Goal: Task Accomplishment & Management: Manage account settings

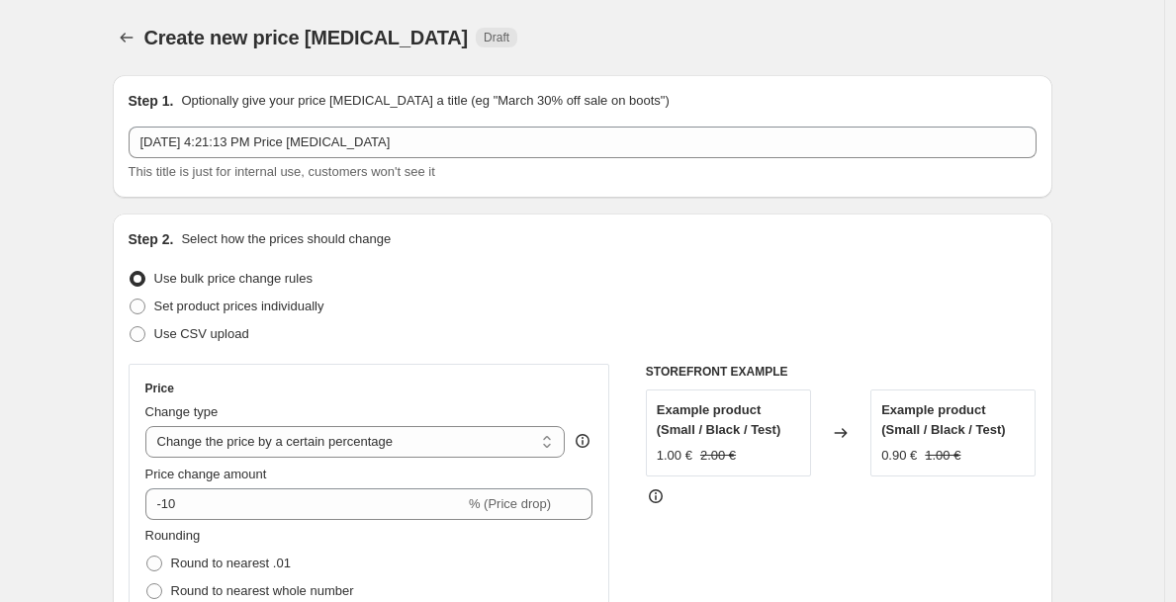
select select "percentage"
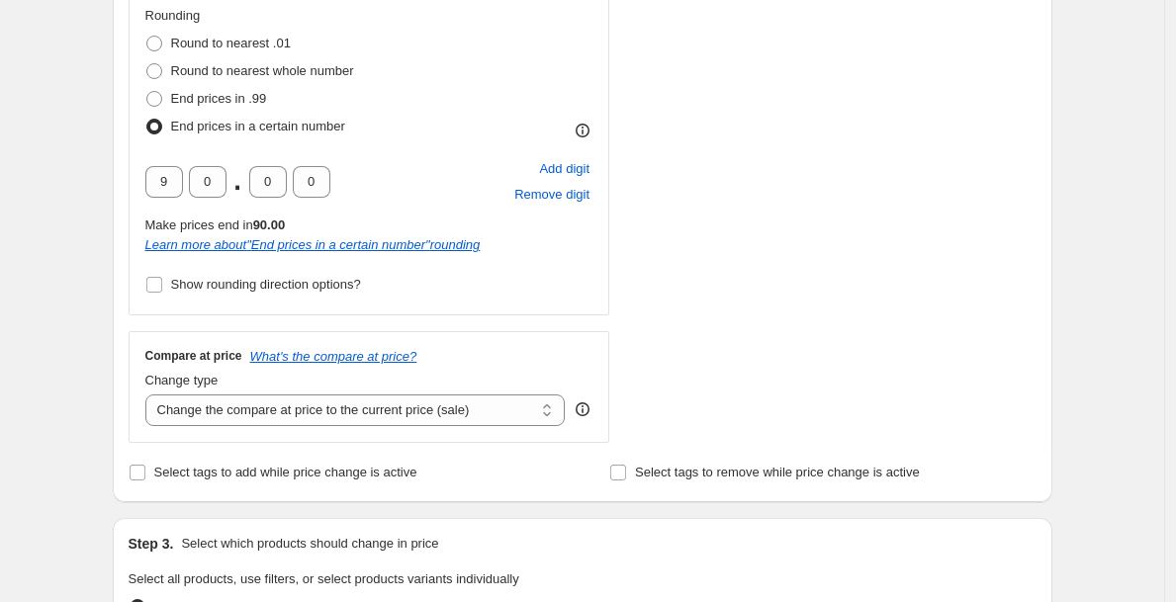
scroll to position [725, 0]
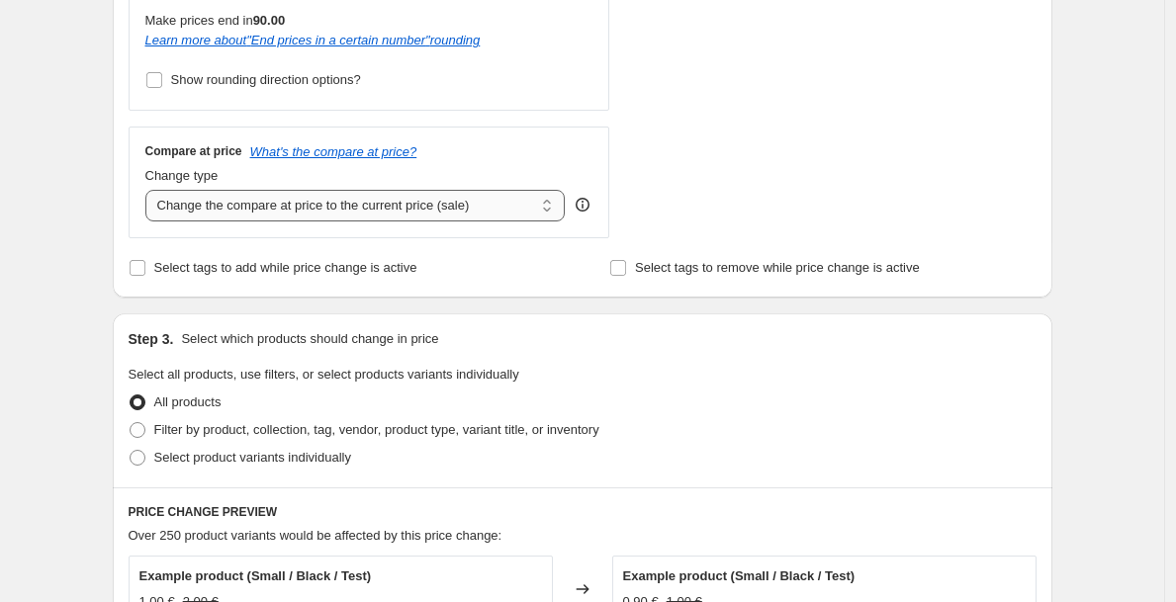
click at [403, 203] on select "Change the compare at price to the current price (sale) Change the compare at p…" at bounding box center [355, 206] width 420 height 32
select select "bp"
click at [150, 190] on select "Change the compare at price to the current price (sale) Change the compare at p…" at bounding box center [355, 206] width 420 height 32
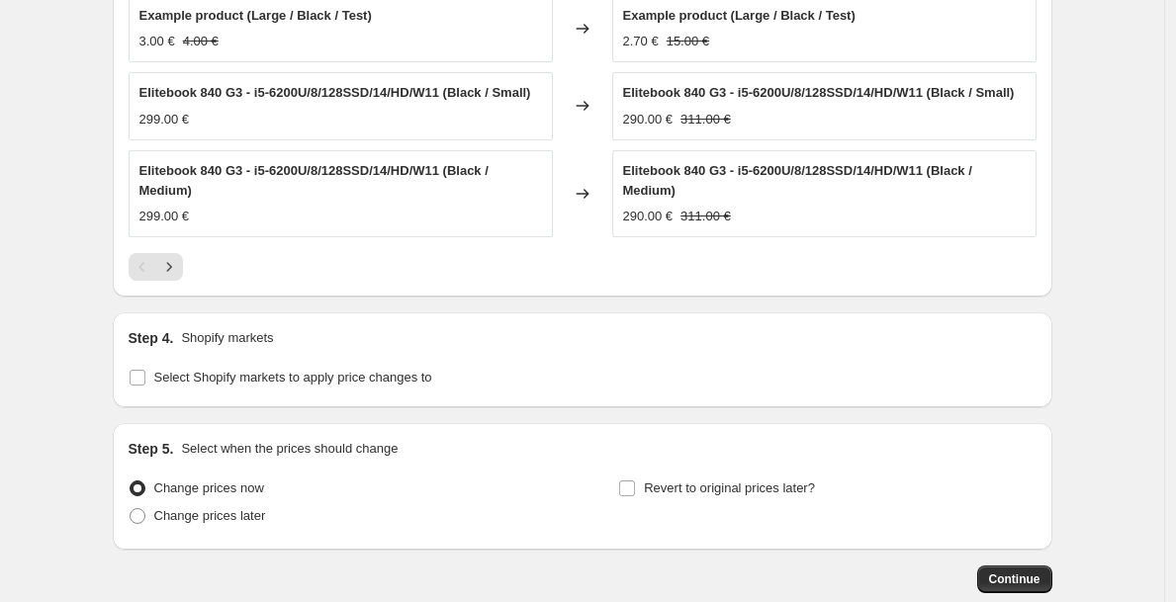
scroll to position [1715, 0]
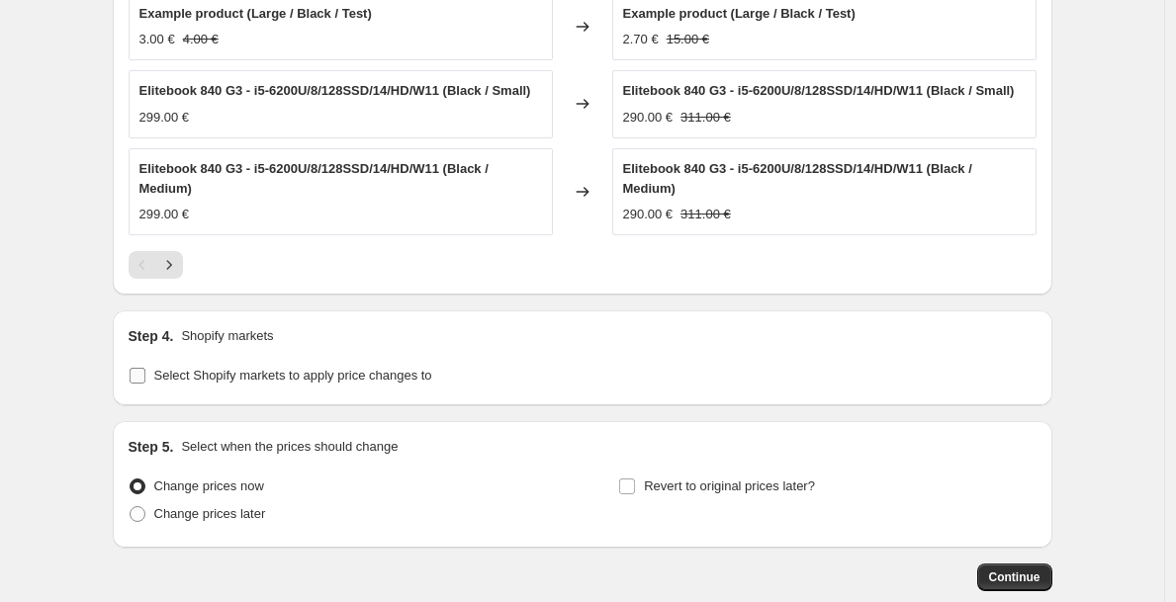
click at [416, 383] on span "Select Shopify markets to apply price changes to" at bounding box center [293, 375] width 278 height 15
click at [145, 384] on input "Select Shopify markets to apply price changes to" at bounding box center [138, 376] width 16 height 16
checkbox input "true"
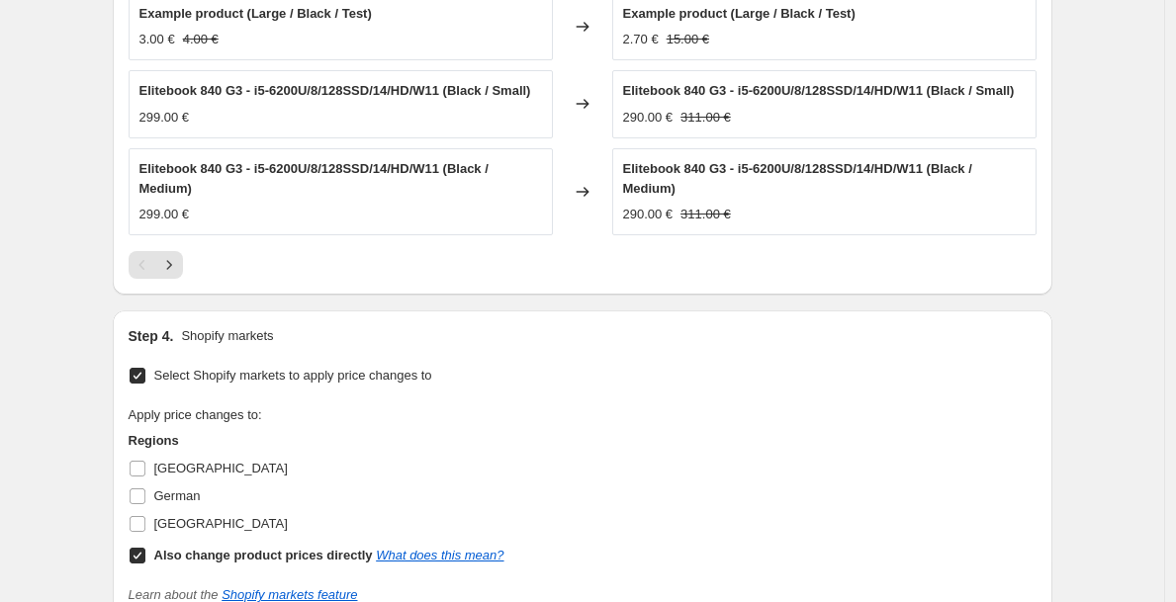
click at [181, 563] on b "Also change product prices directly" at bounding box center [263, 555] width 219 height 15
click at [145, 564] on input "Also change product prices directly What does this mean?" at bounding box center [138, 556] width 16 height 16
checkbox input "false"
click at [188, 531] on span "Sweden" at bounding box center [221, 523] width 134 height 15
click at [145, 532] on input "Sweden" at bounding box center [138, 524] width 16 height 16
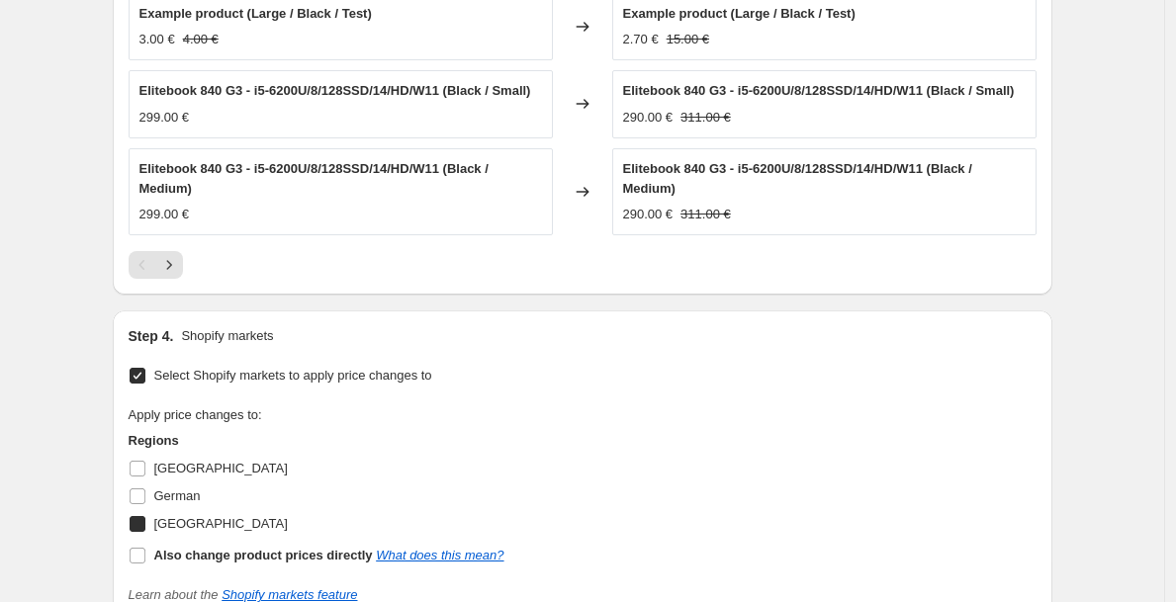
checkbox input "true"
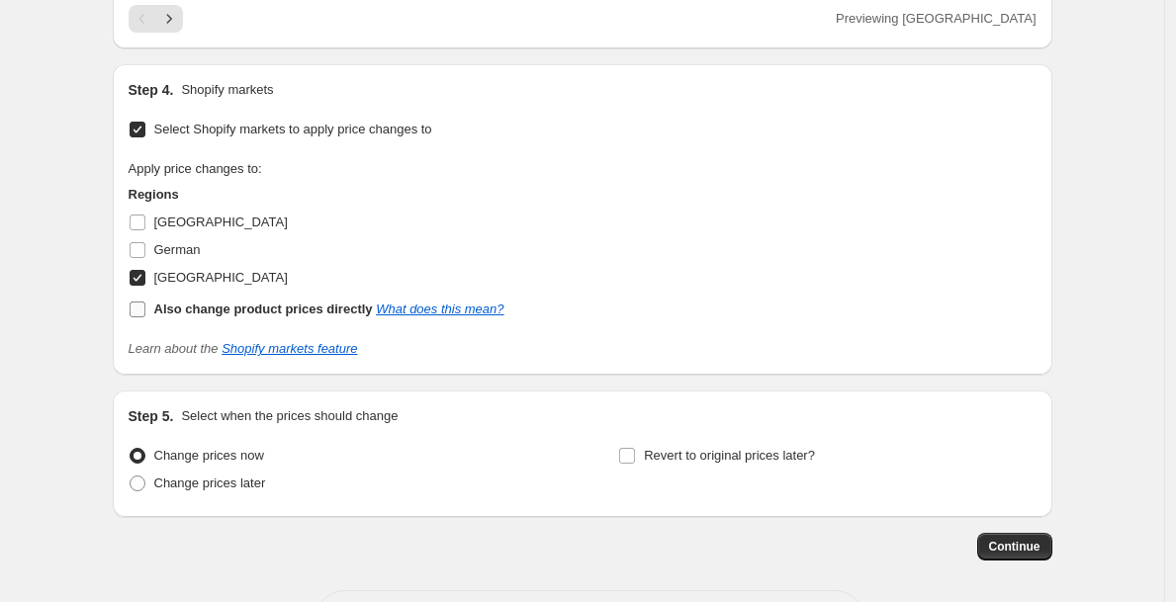
scroll to position [2060, 0]
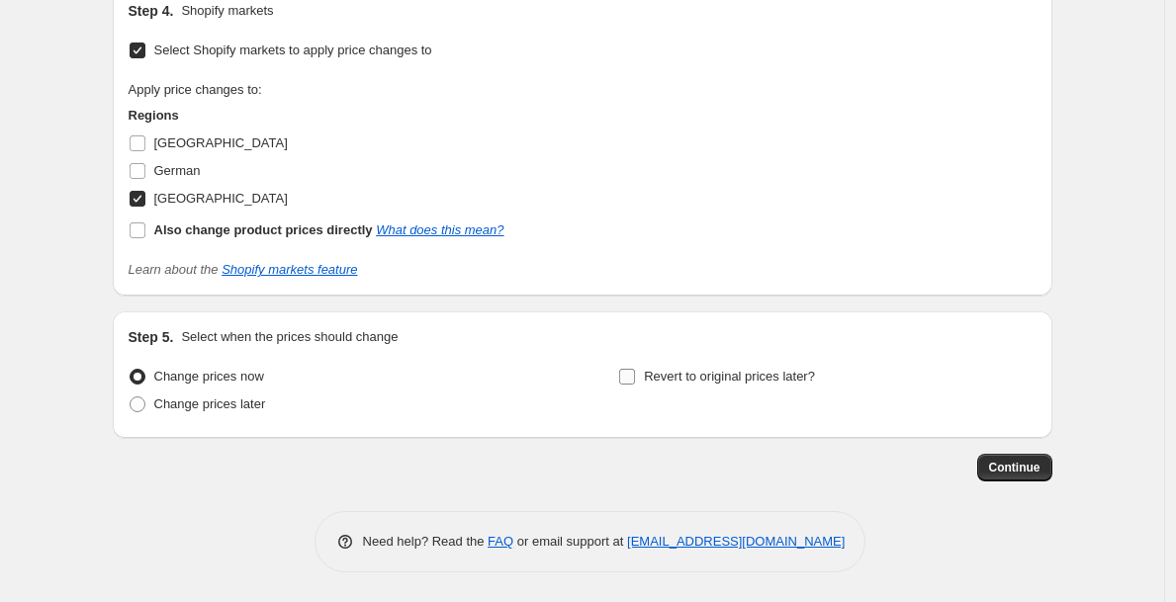
click at [741, 382] on span "Revert to original prices later?" at bounding box center [729, 376] width 171 height 15
click at [635, 382] on input "Revert to original prices later?" at bounding box center [627, 377] width 16 height 16
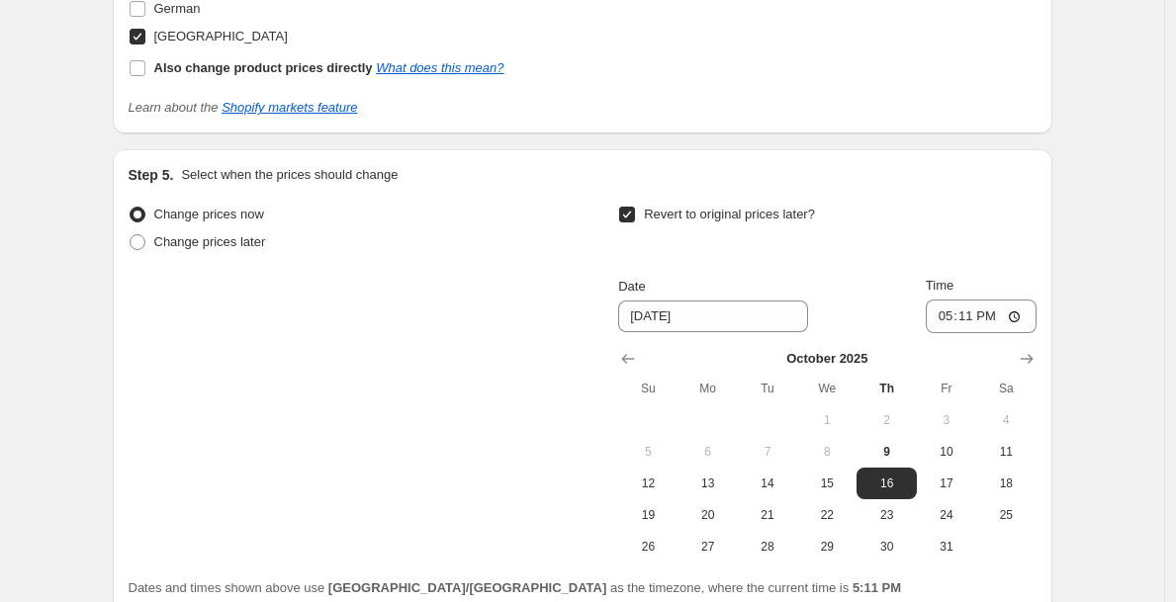
scroll to position [2134, 0]
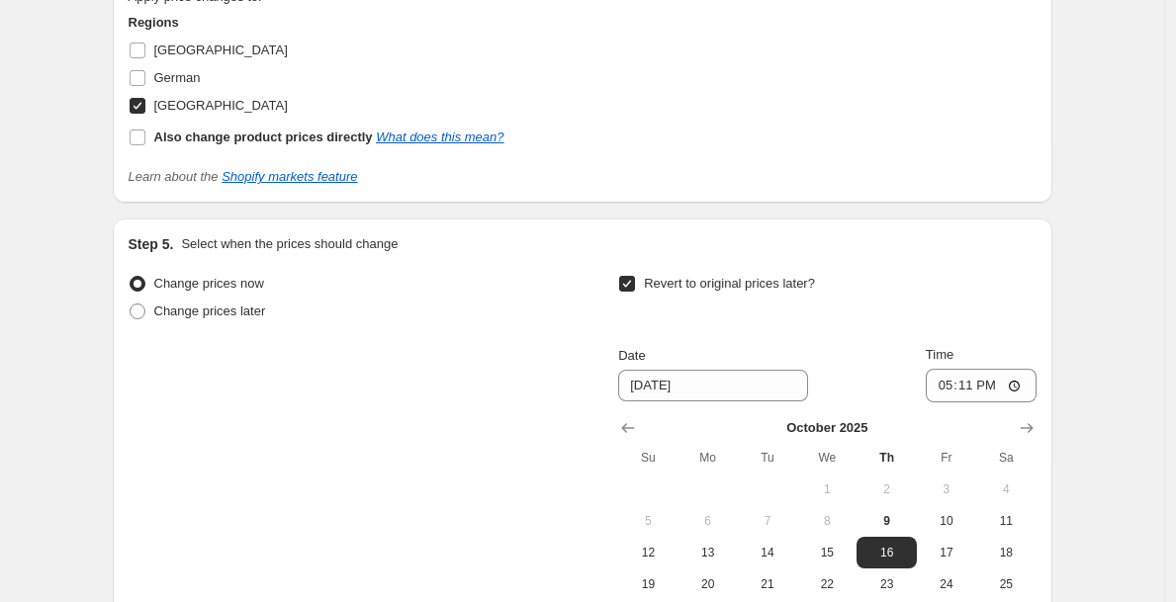
click at [724, 318] on div "Revert to original prices later?" at bounding box center [826, 299] width 417 height 59
click at [721, 294] on span "Revert to original prices later?" at bounding box center [729, 284] width 171 height 20
click at [635, 292] on input "Revert to original prices later?" at bounding box center [627, 284] width 16 height 16
checkbox input "false"
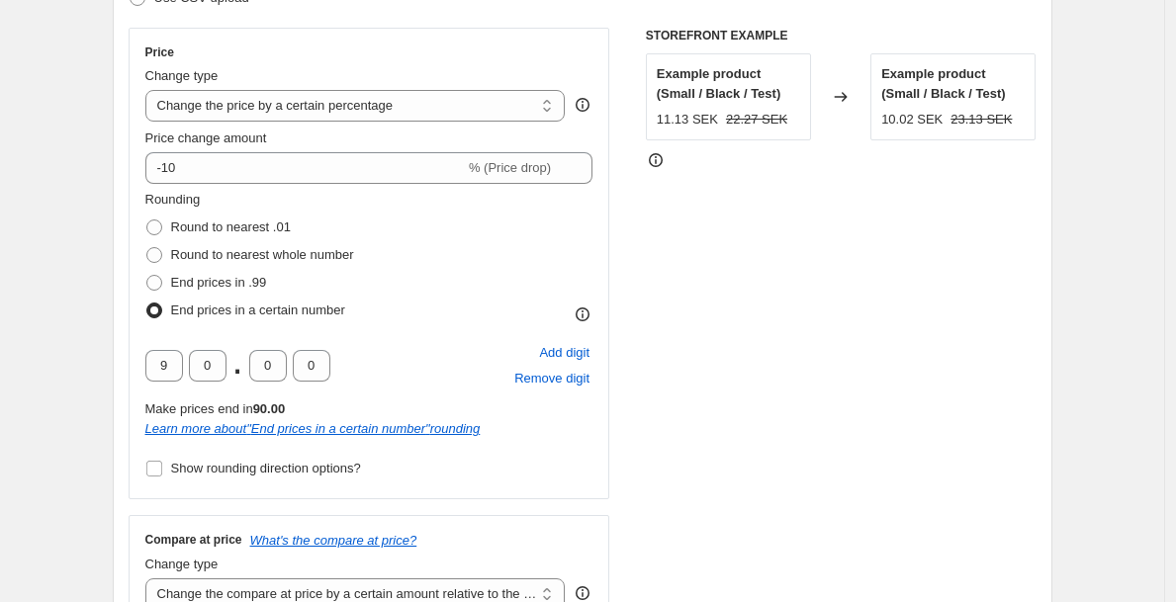
scroll to position [0, 0]
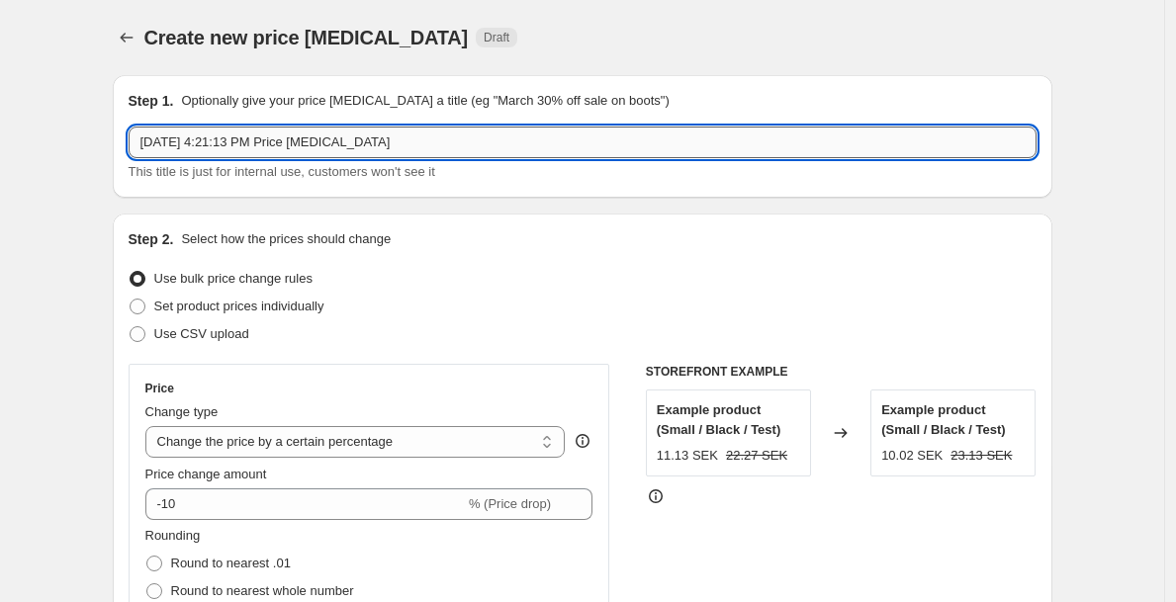
click at [507, 142] on input "Oct 9, 2025, 4:21:13 PM Price change job" at bounding box center [583, 143] width 908 height 32
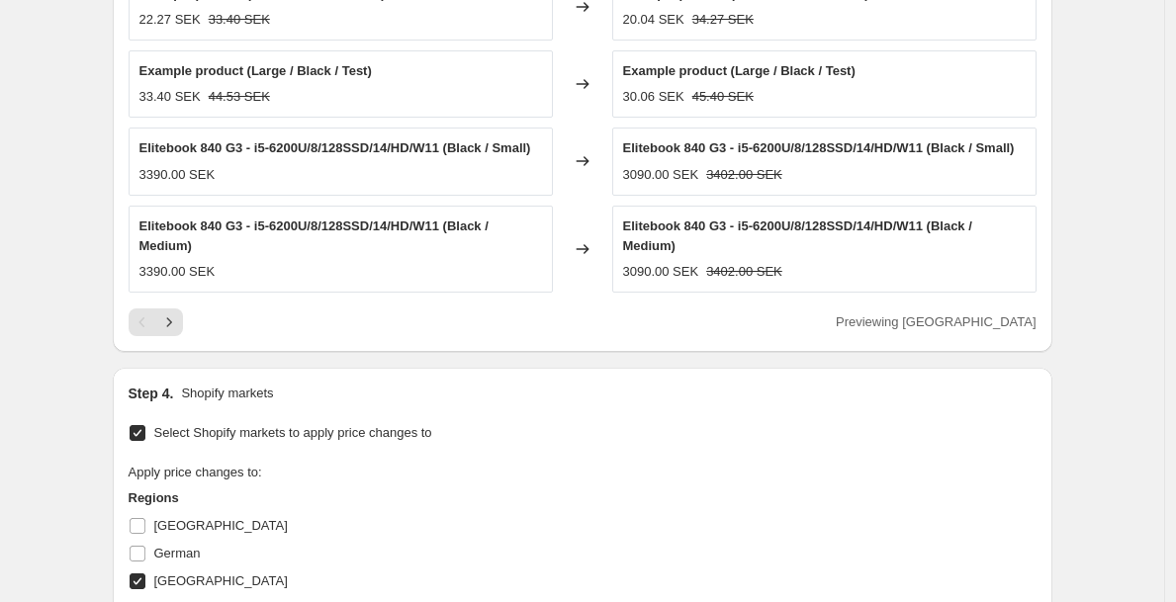
scroll to position [2060, 0]
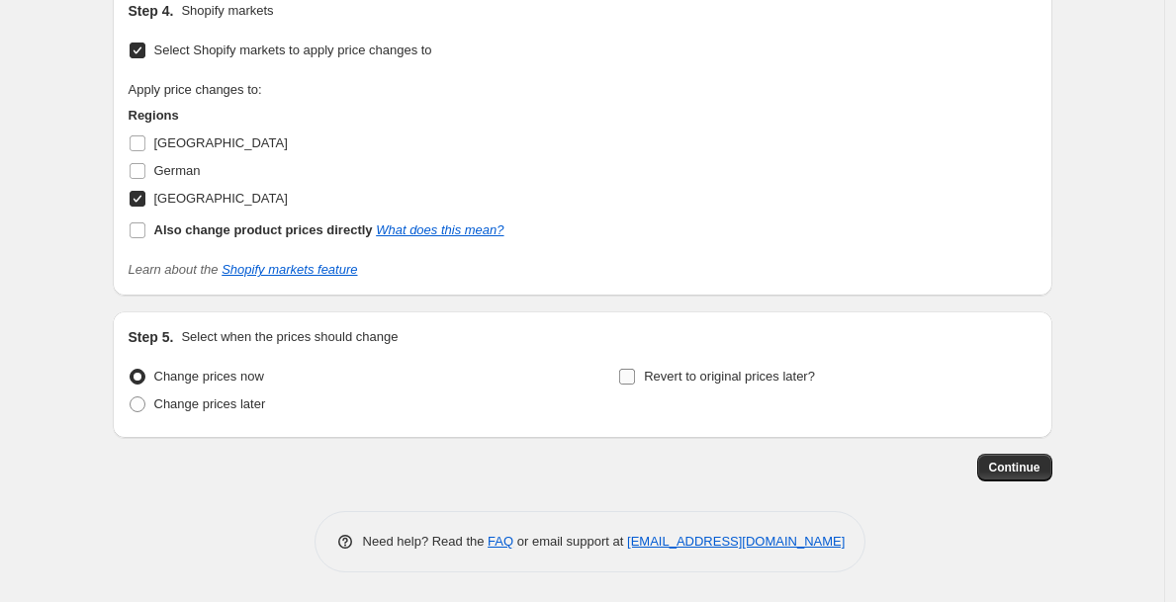
type input "TEST UK"
click at [661, 383] on span "Revert to original prices later?" at bounding box center [729, 376] width 171 height 15
click at [635, 383] on input "Revert to original prices later?" at bounding box center [627, 377] width 16 height 16
checkbox input "true"
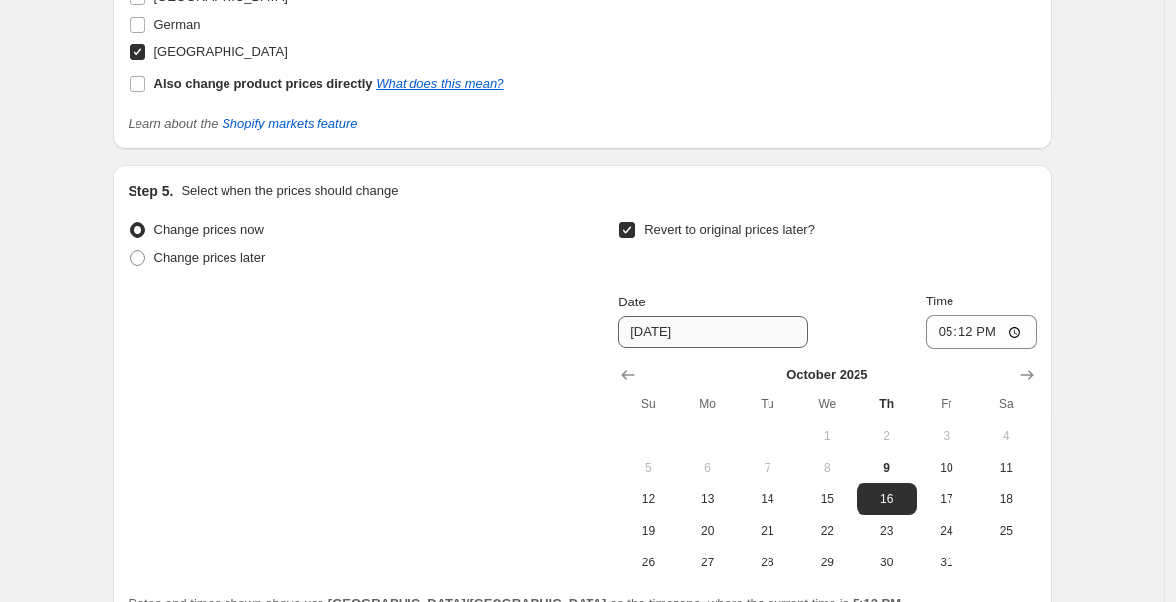
scroll to position [2265, 0]
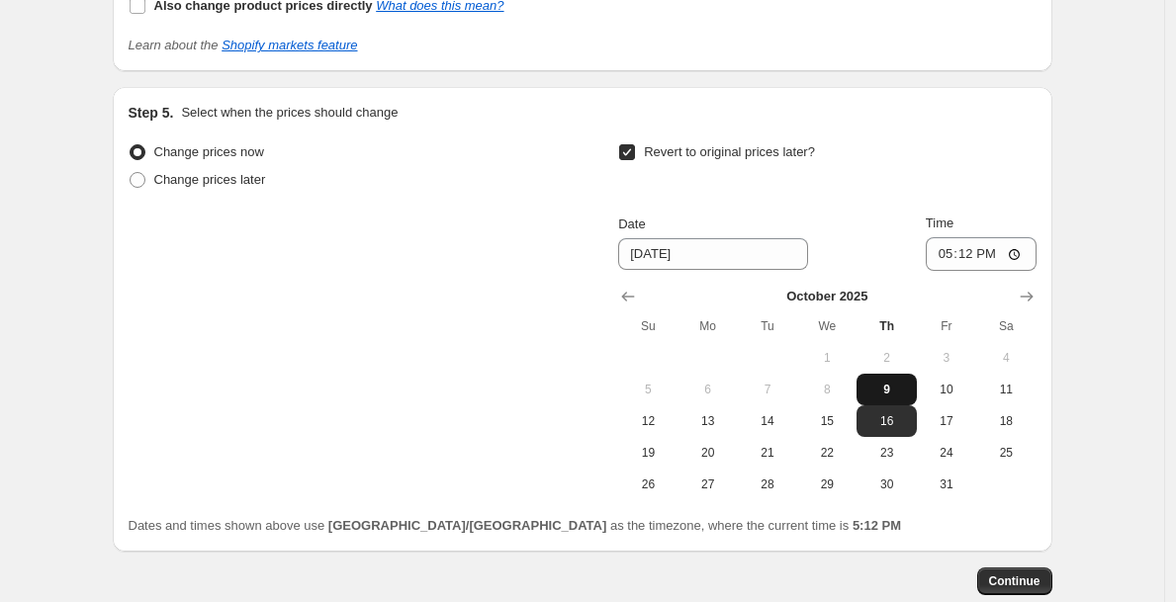
click at [882, 406] on button "9" at bounding box center [886, 390] width 59 height 32
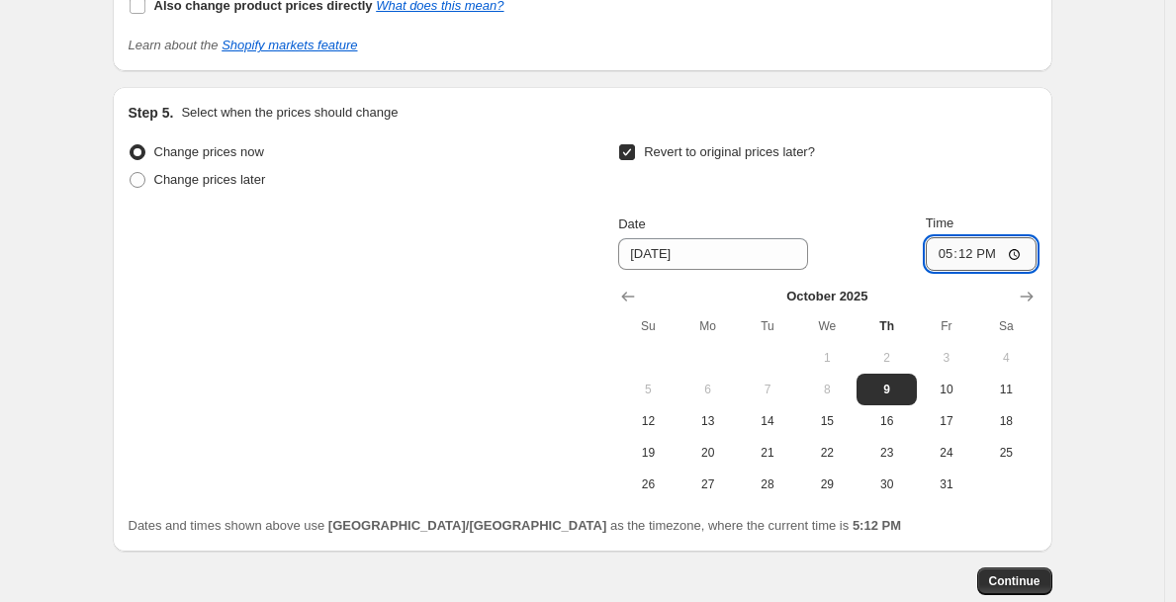
click at [962, 268] on input "17:12" at bounding box center [981, 254] width 111 height 34
click at [946, 271] on input "17:12" at bounding box center [981, 254] width 111 height 34
click at [959, 398] on span "10" at bounding box center [947, 390] width 44 height 16
type input "10/10/2025"
click at [953, 271] on input "17:12" at bounding box center [981, 254] width 111 height 34
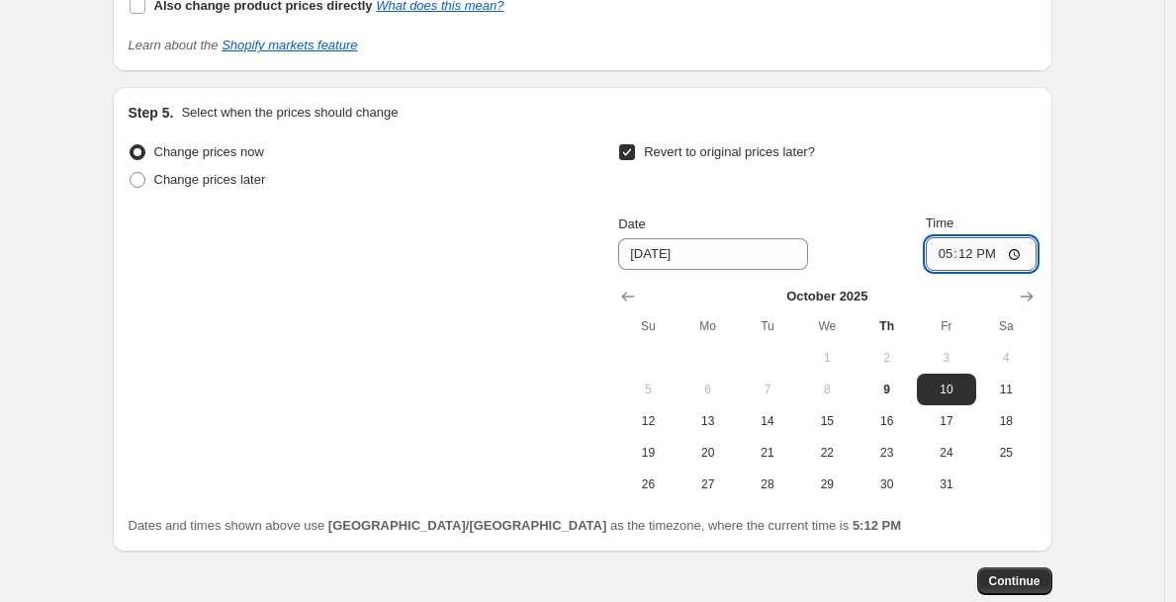
click at [984, 271] on input "17:12" at bounding box center [981, 254] width 111 height 34
type input "05:12"
click at [934, 271] on input "05:12" at bounding box center [981, 254] width 111 height 34
click at [942, 271] on input "05:12" at bounding box center [981, 254] width 111 height 34
type input "00:00"
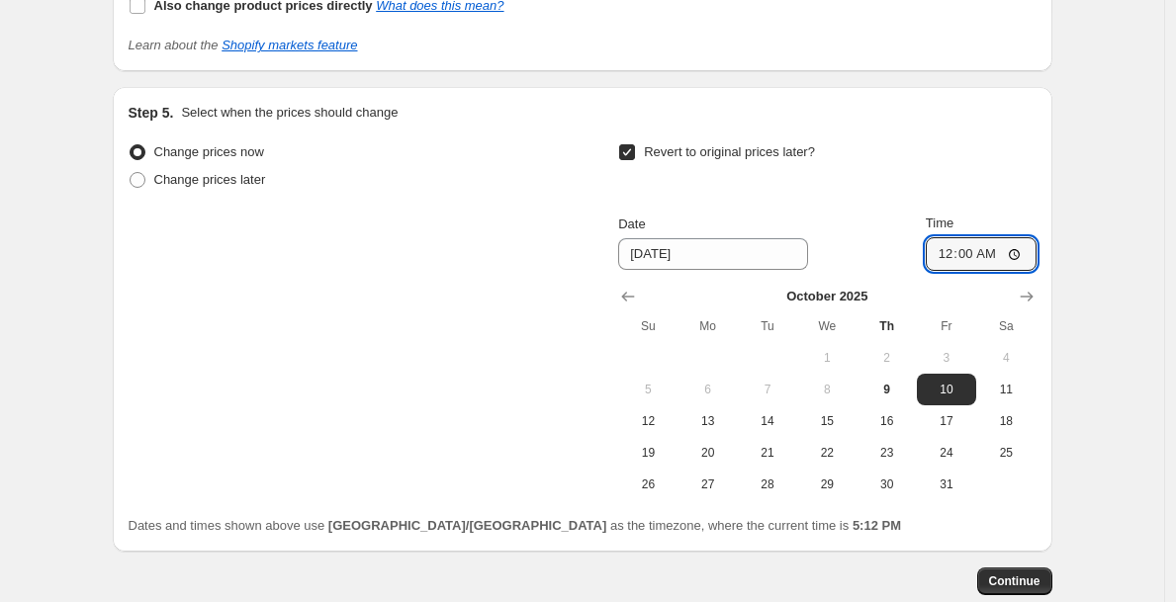
click at [905, 271] on div "Date 10/10/2025 Time 00:00" at bounding box center [826, 242] width 417 height 57
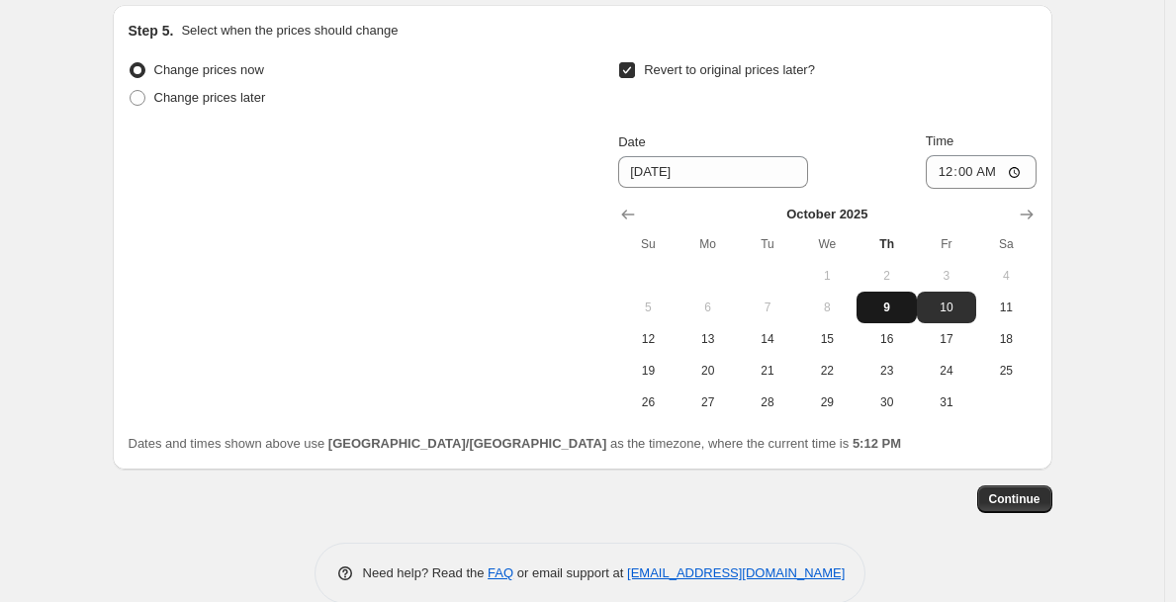
scroll to position [2399, 0]
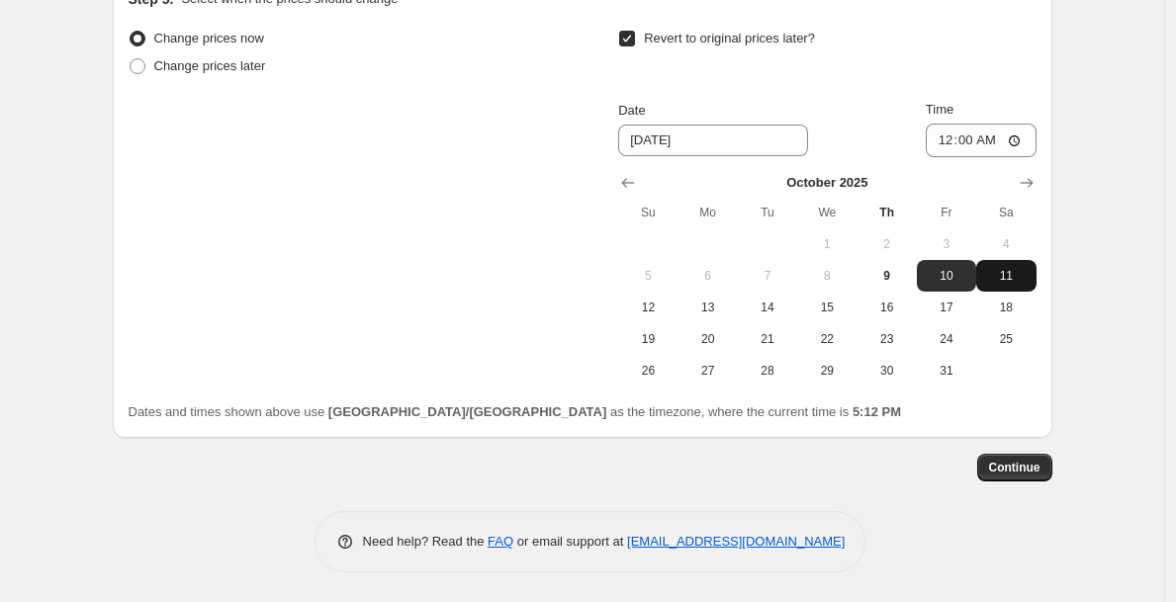
click at [1011, 271] on span "11" at bounding box center [1006, 276] width 44 height 16
click at [702, 311] on span "13" at bounding box center [708, 308] width 44 height 16
type input "10/13/2025"
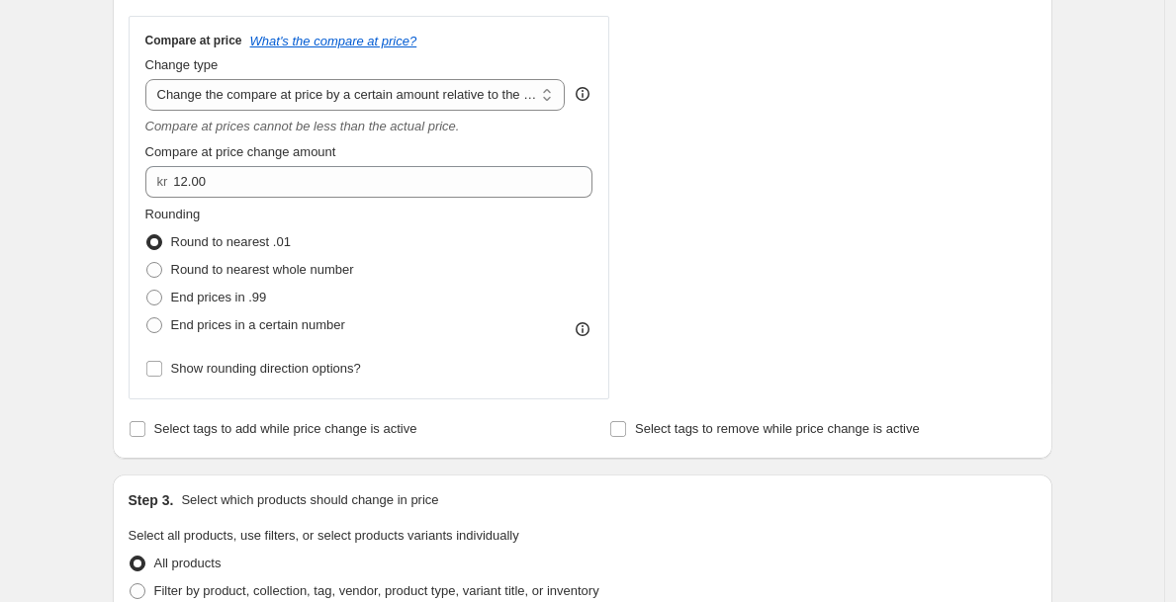
scroll to position [805, 0]
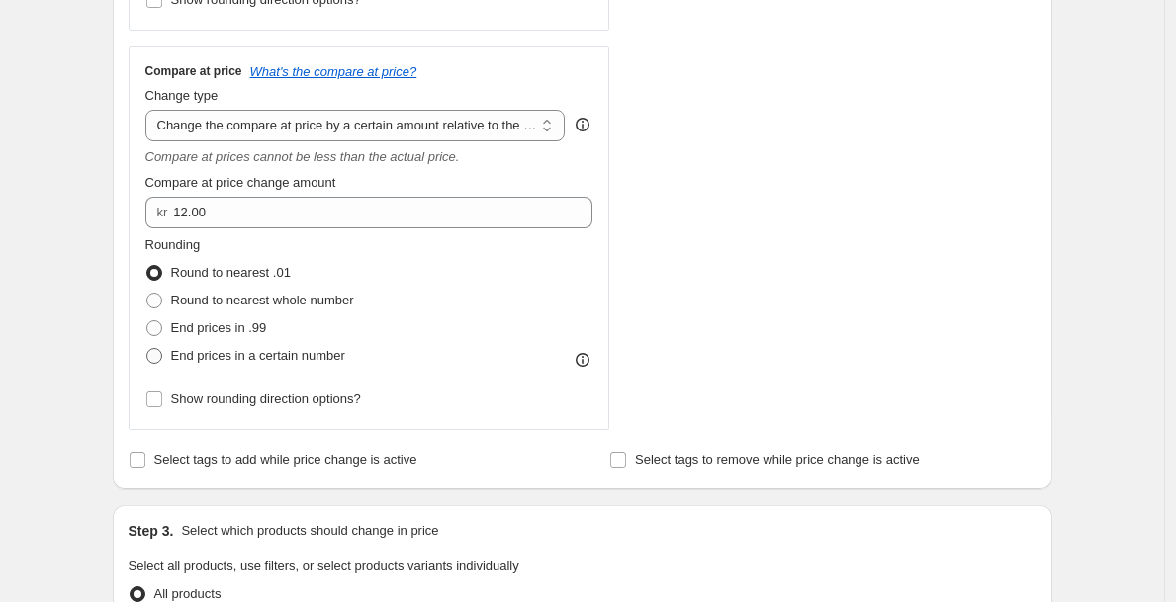
click at [295, 359] on span "End prices in a certain number" at bounding box center [258, 355] width 174 height 15
click at [147, 349] on input "End prices in a certain number" at bounding box center [146, 348] width 1 height 1
radio input "true"
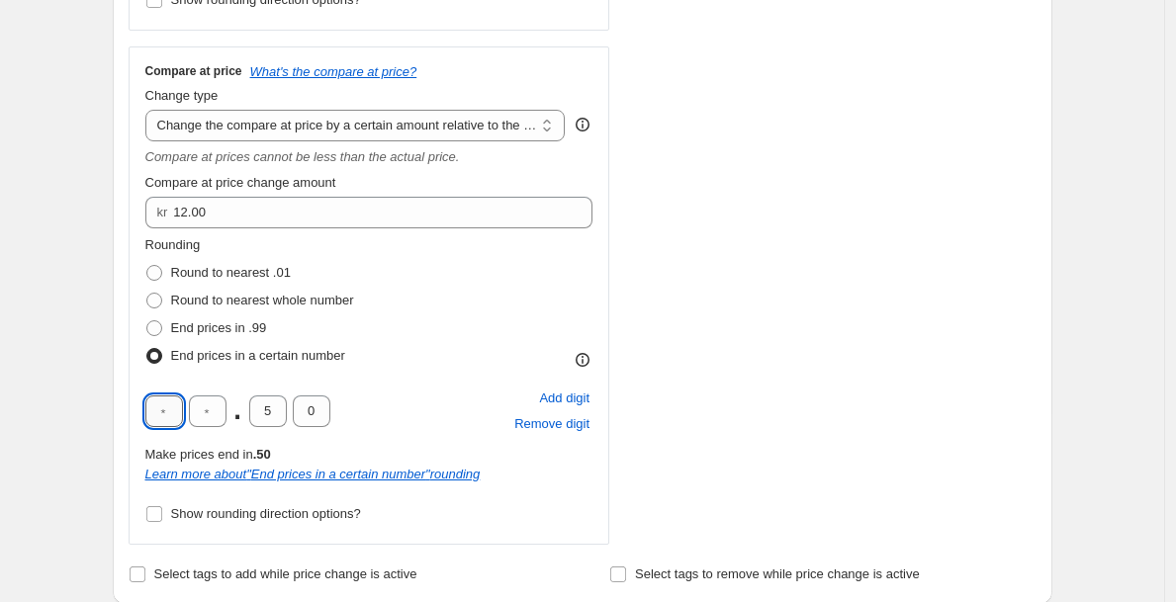
click at [183, 410] on input "text" at bounding box center [164, 412] width 38 height 32
type input "9"
type input "0"
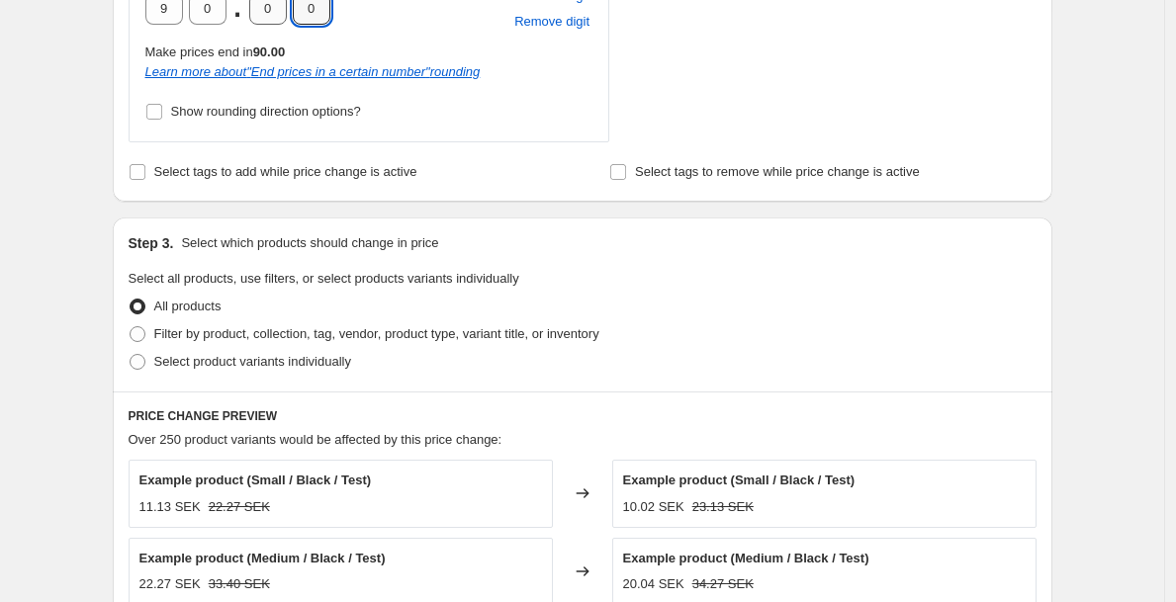
scroll to position [1465, 0]
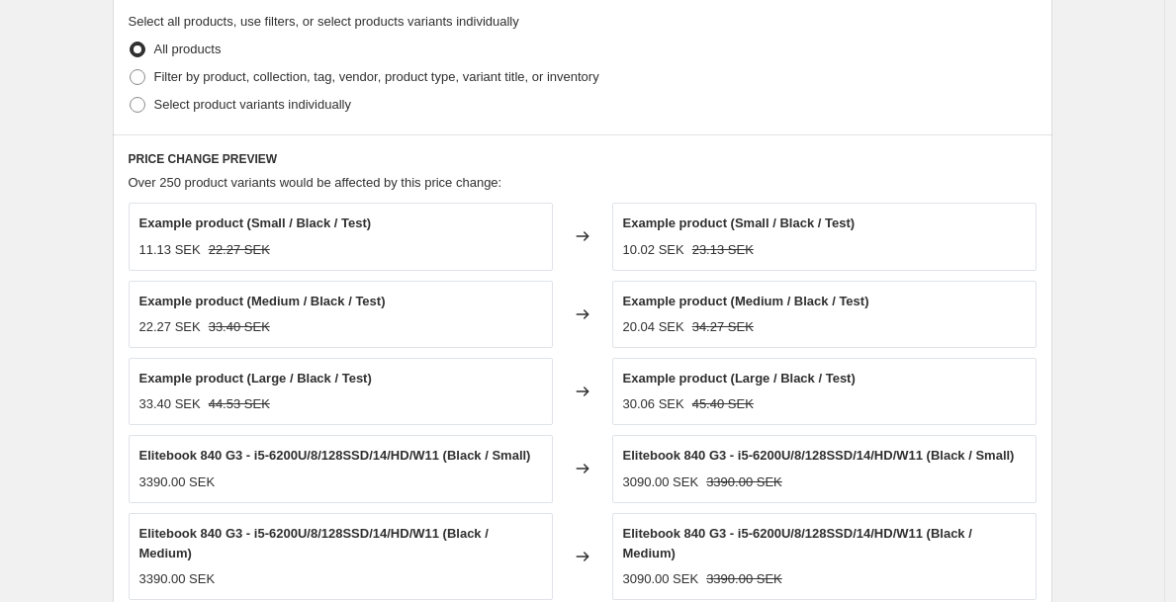
click at [660, 179] on div "Over 250 product variants would be affected by this price change:" at bounding box center [583, 183] width 908 height 20
click at [316, 108] on span "Select product variants individually" at bounding box center [252, 104] width 197 height 15
click at [131, 98] on input "Select product variants individually" at bounding box center [130, 97] width 1 height 1
radio input "true"
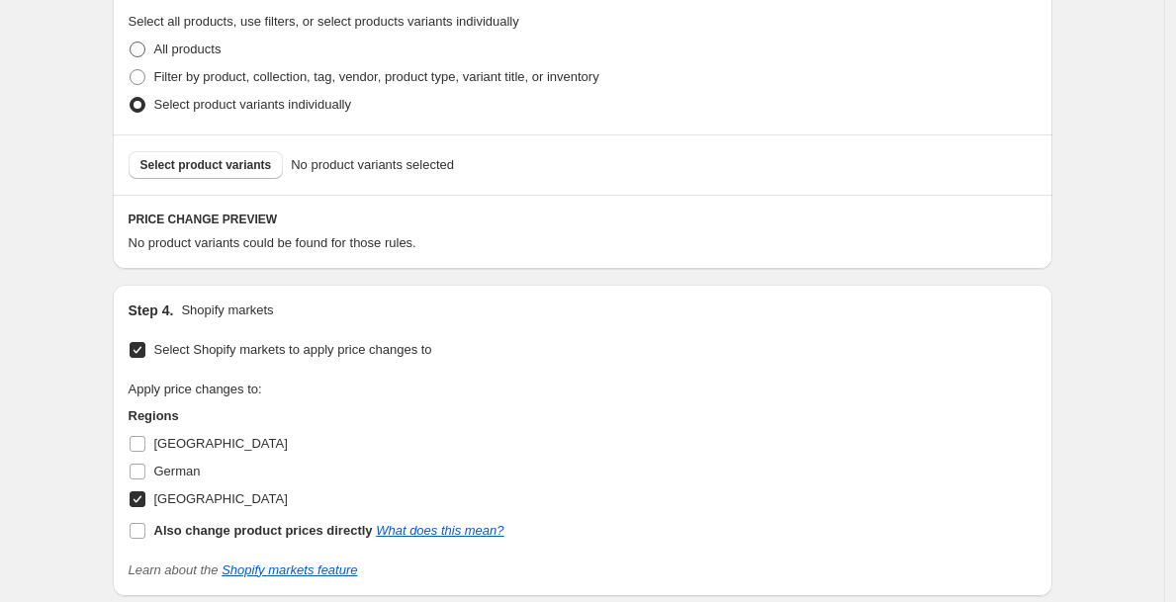
click at [222, 59] on label "All products" at bounding box center [175, 50] width 93 height 28
click at [131, 43] on input "All products" at bounding box center [130, 42] width 1 height 1
radio input "true"
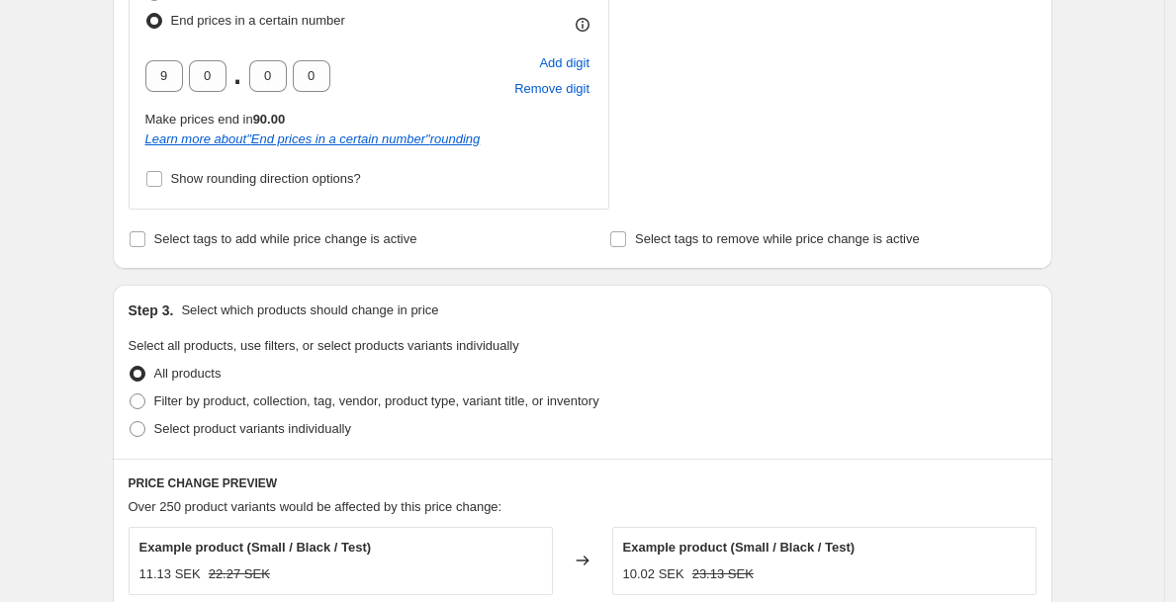
scroll to position [1138, 0]
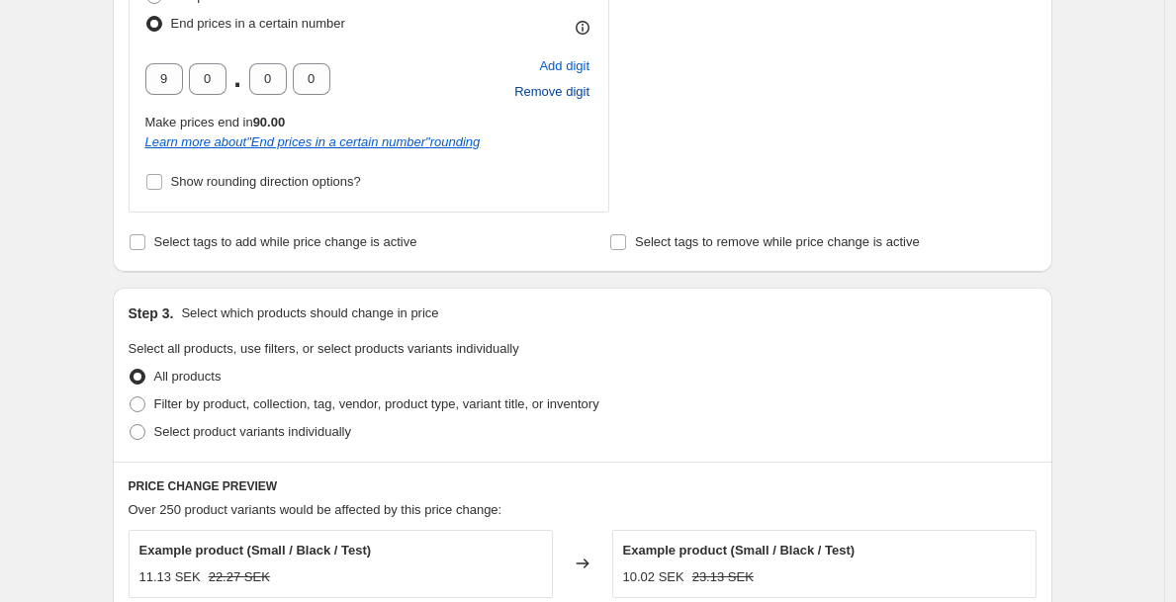
click at [538, 94] on span "Remove digit" at bounding box center [551, 92] width 75 height 20
type input "0"
click at [557, 79] on button "Remove digit" at bounding box center [551, 92] width 81 height 26
click at [577, 64] on span "Add digit" at bounding box center [564, 66] width 50 height 20
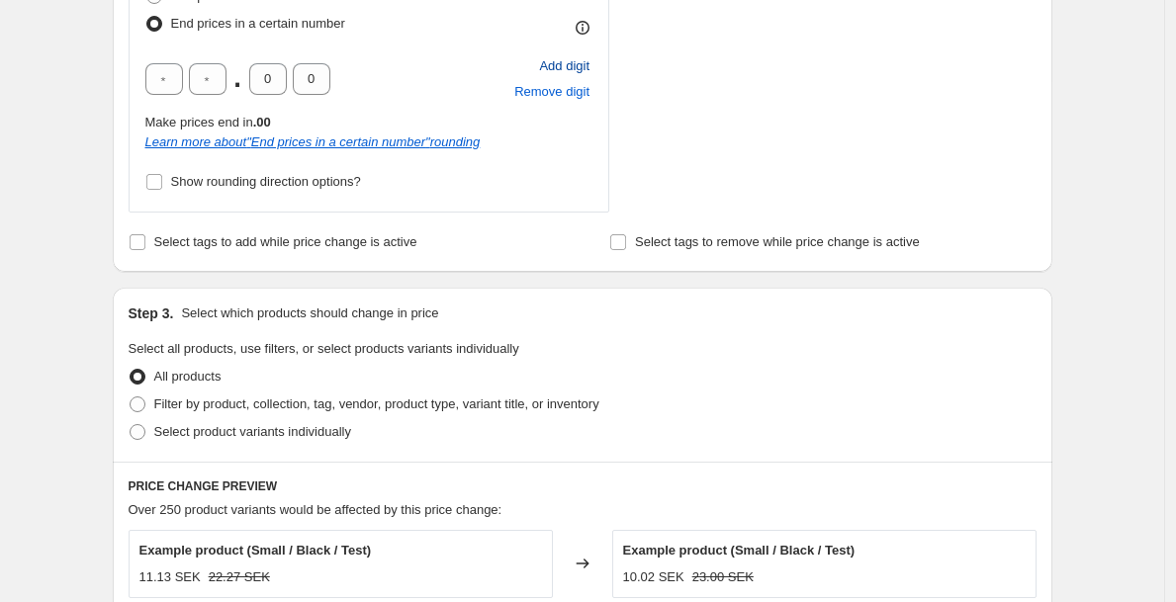
click at [577, 64] on span "Add digit" at bounding box center [564, 66] width 50 height 20
click at [580, 62] on span "Add digit" at bounding box center [564, 66] width 50 height 20
click at [259, 85] on input "text" at bounding box center [251, 79] width 38 height 32
type input "9"
type input "0"
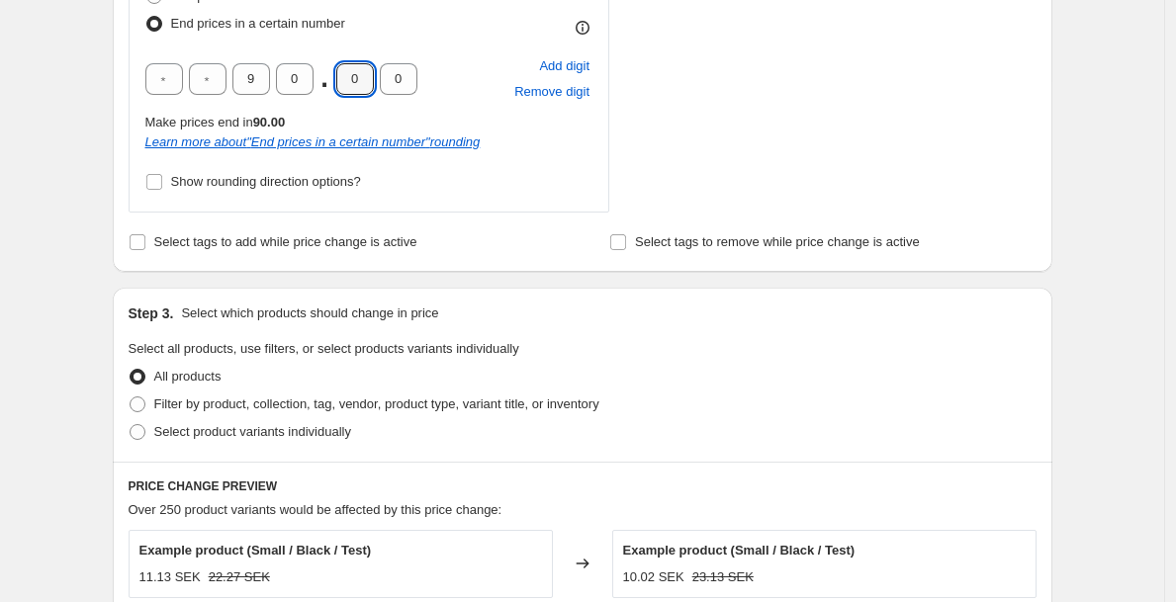
click at [310, 177] on span "Show rounding direction options?" at bounding box center [266, 181] width 190 height 15
click at [162, 177] on input "Show rounding direction options?" at bounding box center [154, 182] width 16 height 16
checkbox input "true"
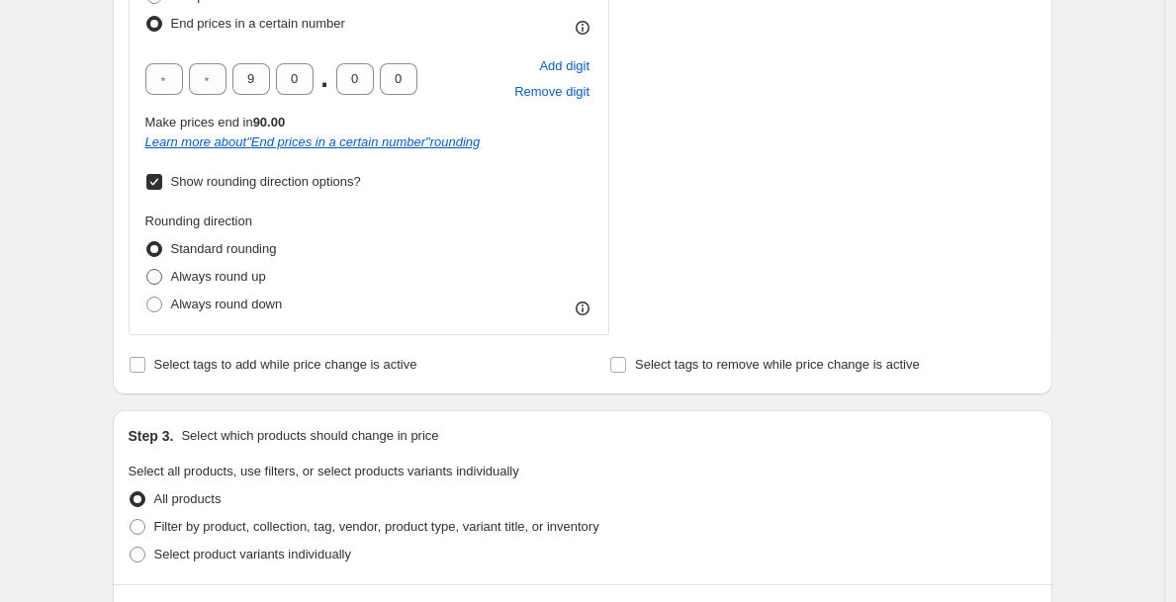
click at [262, 282] on span "Always round up" at bounding box center [218, 276] width 95 height 15
click at [147, 270] on input "Always round up" at bounding box center [146, 269] width 1 height 1
radio input "true"
click at [553, 249] on div "Rounding direction Standard rounding Always round up Always round down" at bounding box center [369, 265] width 448 height 107
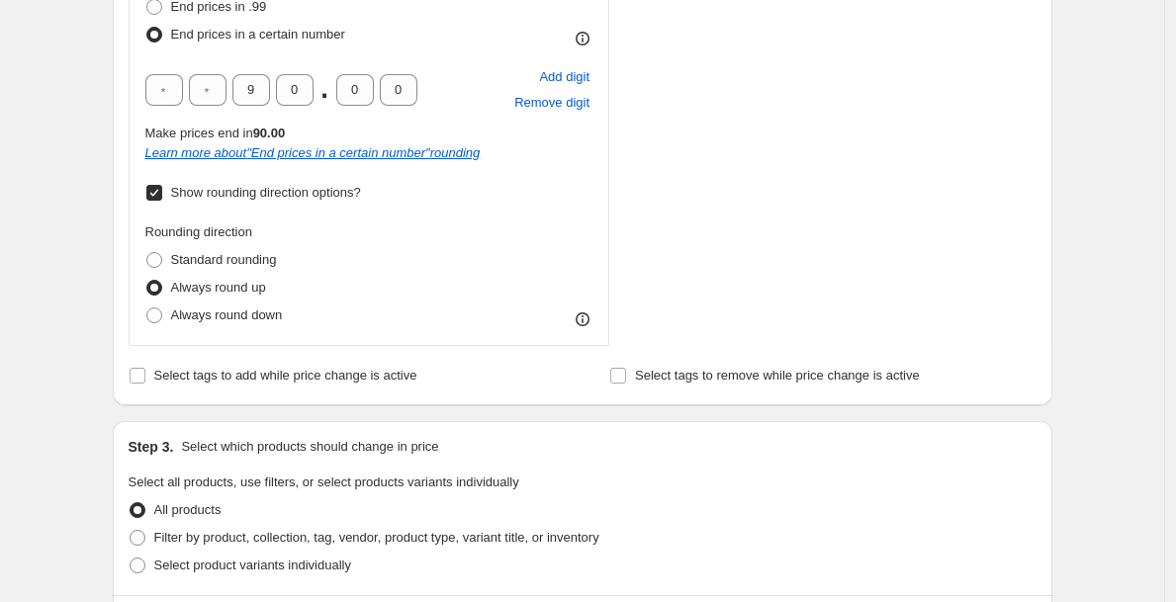
scroll to position [1116, 0]
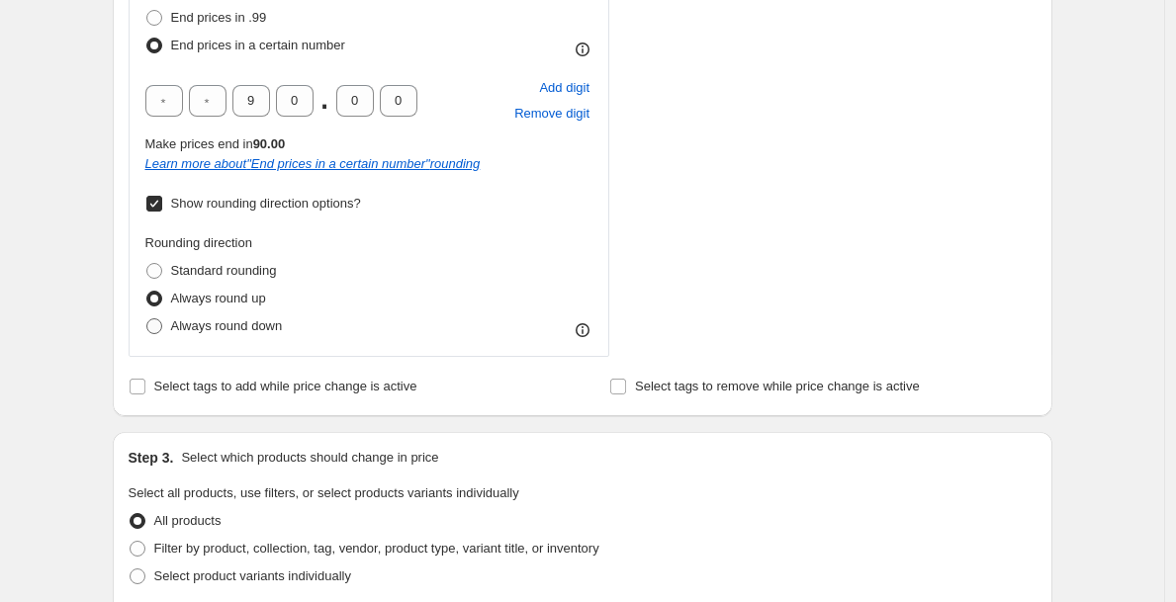
click at [262, 327] on span "Always round down" at bounding box center [227, 326] width 112 height 15
click at [147, 320] on input "Always round down" at bounding box center [146, 319] width 1 height 1
radio input "true"
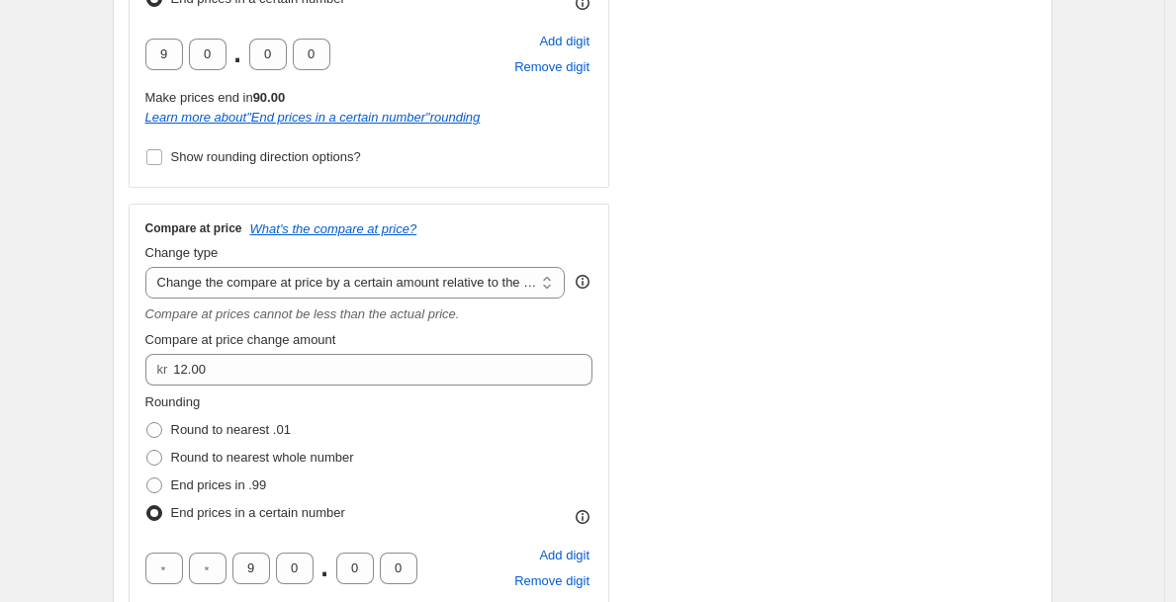
scroll to position [587, 0]
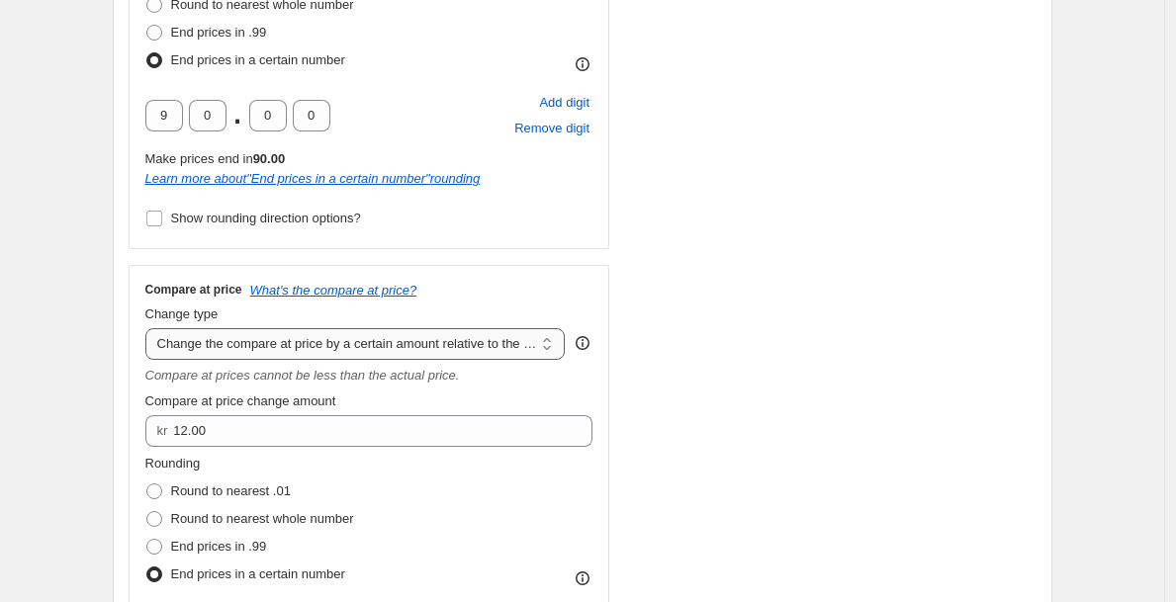
click at [317, 341] on select "Change the compare at price to the current price (sale) Change the compare at p…" at bounding box center [355, 344] width 420 height 32
select select "no_change"
click at [150, 328] on select "Change the compare at price to the current price (sale) Change the compare at p…" at bounding box center [355, 344] width 420 height 32
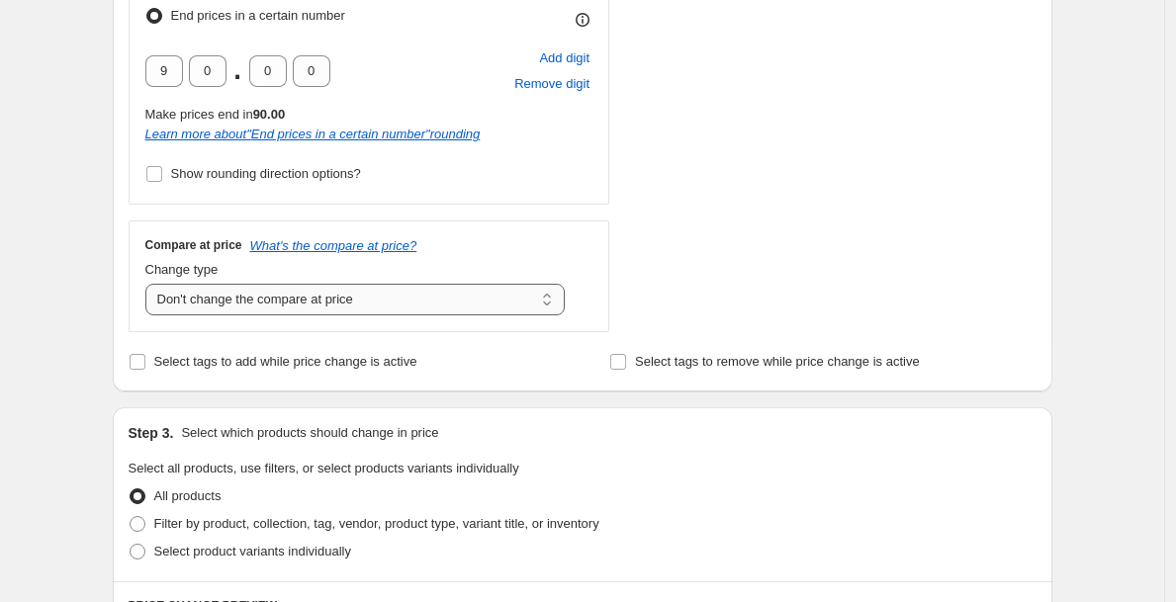
scroll to position [415, 0]
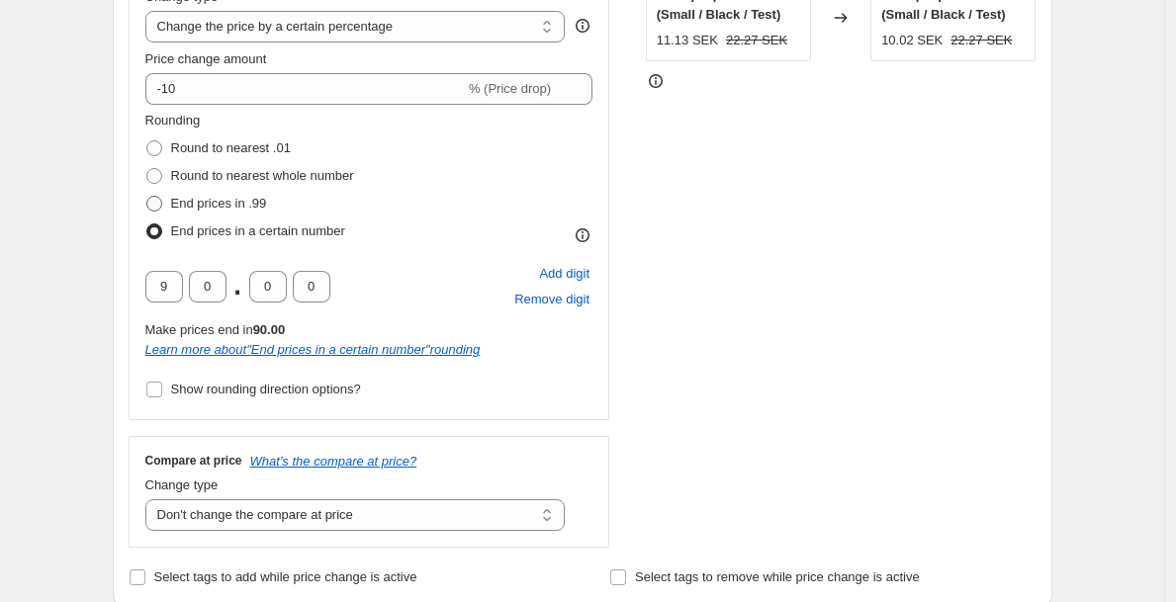
click at [245, 211] on span "End prices in .99" at bounding box center [219, 204] width 96 height 20
click at [147, 197] on input "End prices in .99" at bounding box center [146, 196] width 1 height 1
radio input "true"
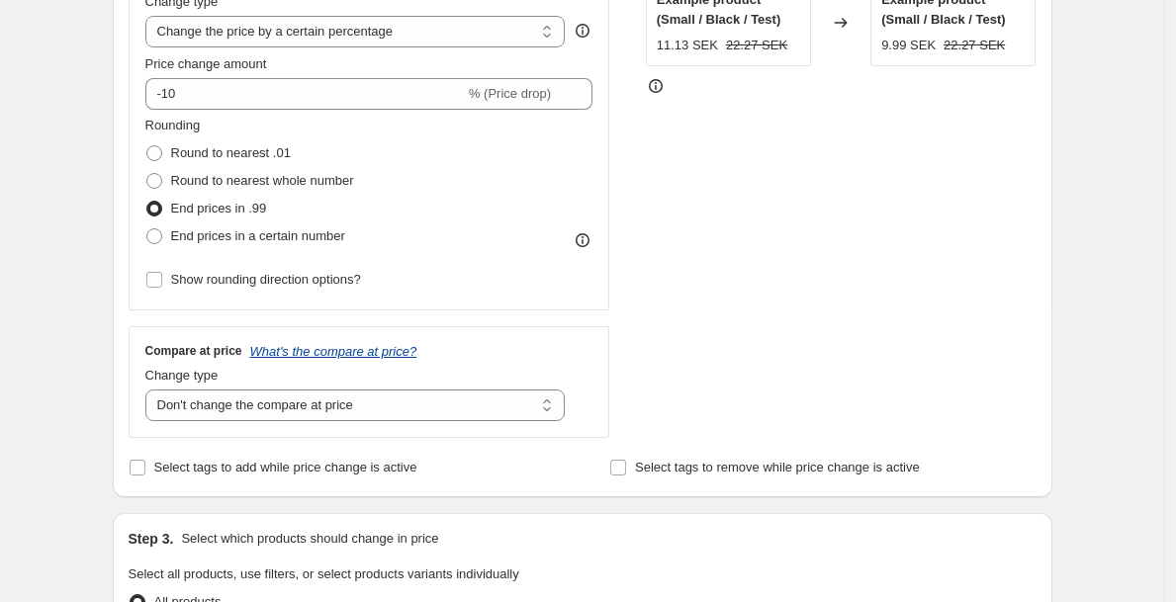
scroll to position [392, 0]
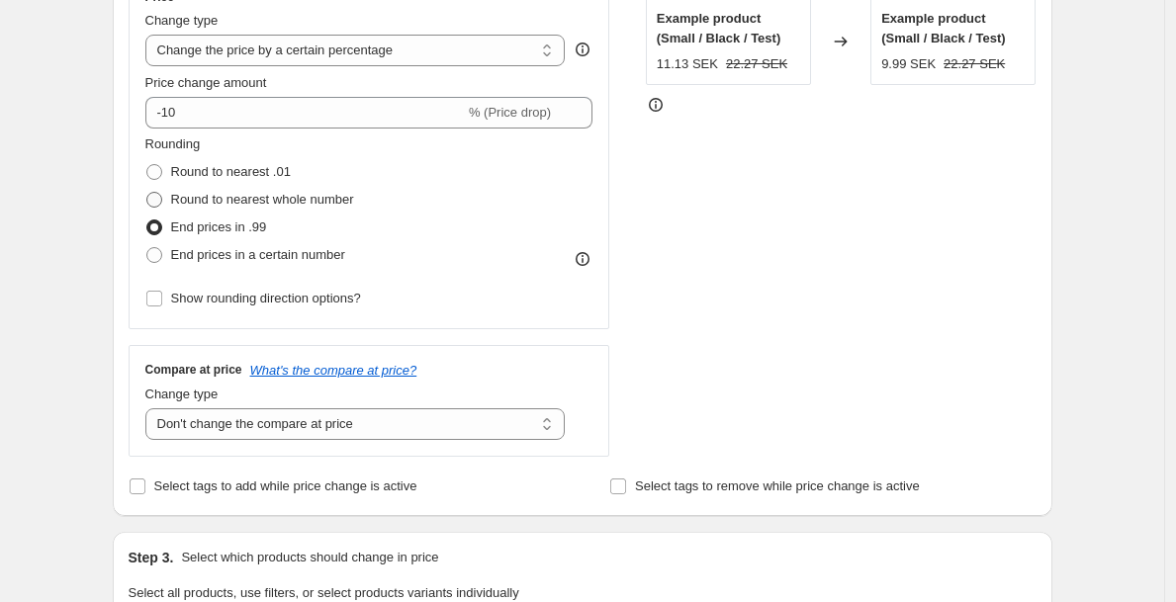
click at [312, 196] on span "Round to nearest whole number" at bounding box center [262, 199] width 183 height 15
click at [147, 193] on input "Round to nearest whole number" at bounding box center [146, 192] width 1 height 1
radio input "true"
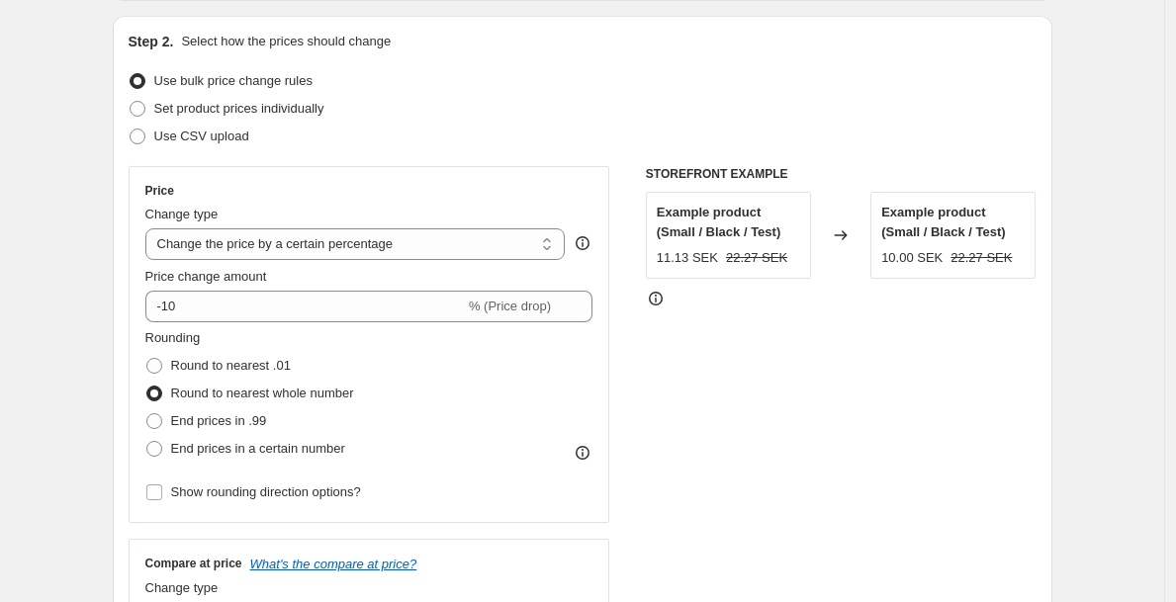
scroll to position [172, 0]
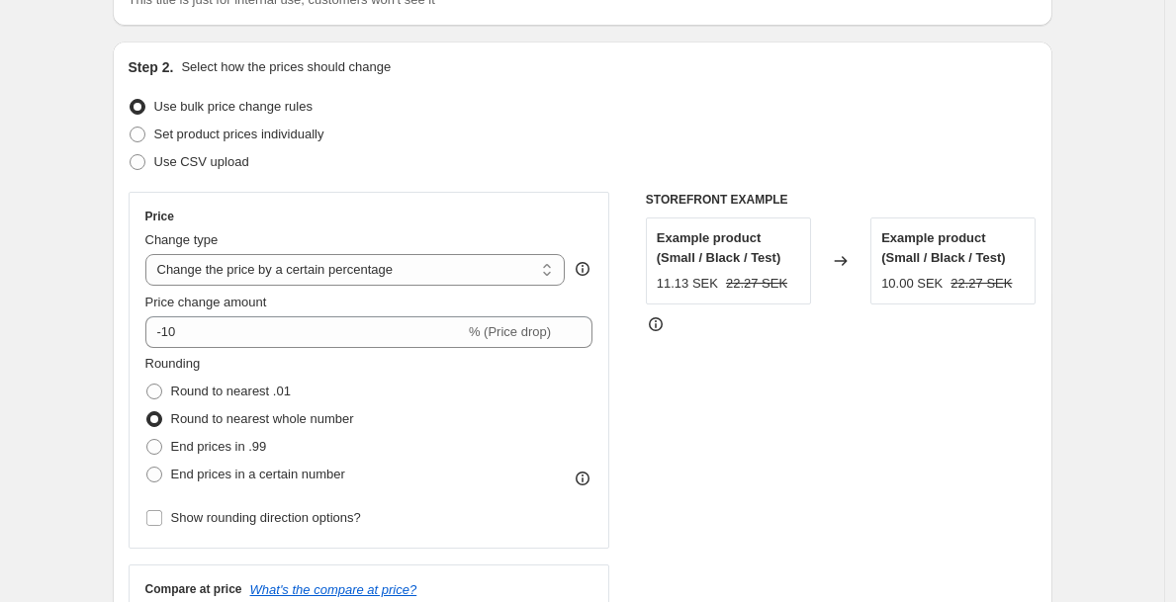
click at [301, 350] on div "Price Change type Change the price to a certain amount Change the price by a ce…" at bounding box center [369, 370] width 448 height 323
click at [303, 288] on div "Price Change type Change the price to a certain amount Change the price by a ce…" at bounding box center [369, 370] width 448 height 323
click at [317, 280] on select "Change the price to a certain amount Change the price by a certain amount Chang…" at bounding box center [355, 270] width 420 height 32
select select "to"
click at [150, 254] on select "Change the price to a certain amount Change the price by a certain amount Chang…" at bounding box center [355, 270] width 420 height 32
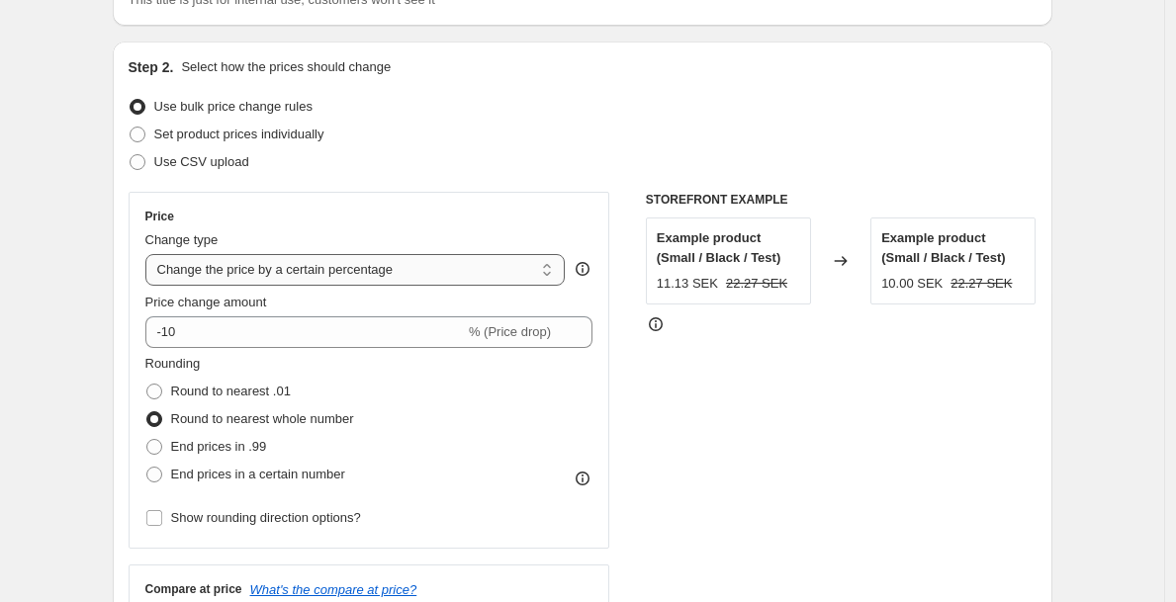
type input "80.00"
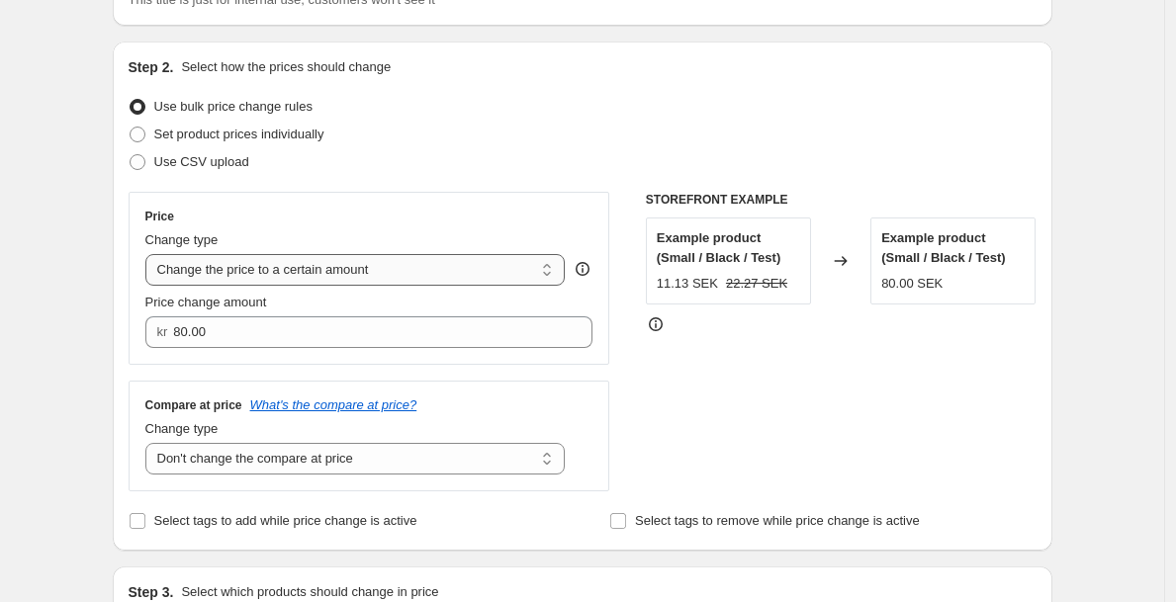
click at [372, 275] on select "Change the price to a certain amount Change the price by a certain amount Chang…" at bounding box center [355, 270] width 420 height 32
click at [403, 274] on select "Change the price to a certain amount Change the price by a certain amount Chang…" at bounding box center [355, 270] width 420 height 32
select select "by"
click at [150, 254] on select "Change the price to a certain amount Change the price by a certain amount Chang…" at bounding box center [355, 270] width 420 height 32
type input "-10.00"
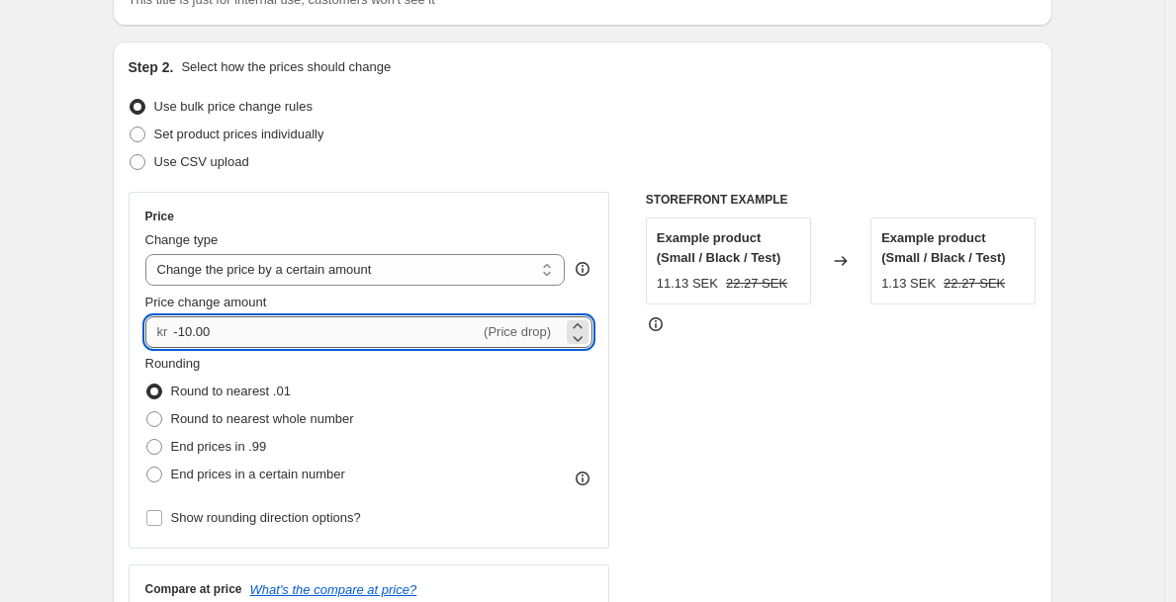
click at [343, 339] on input "-10.00" at bounding box center [326, 333] width 307 height 32
type input "0.00"
click at [288, 478] on span "End prices in a certain number" at bounding box center [258, 474] width 174 height 15
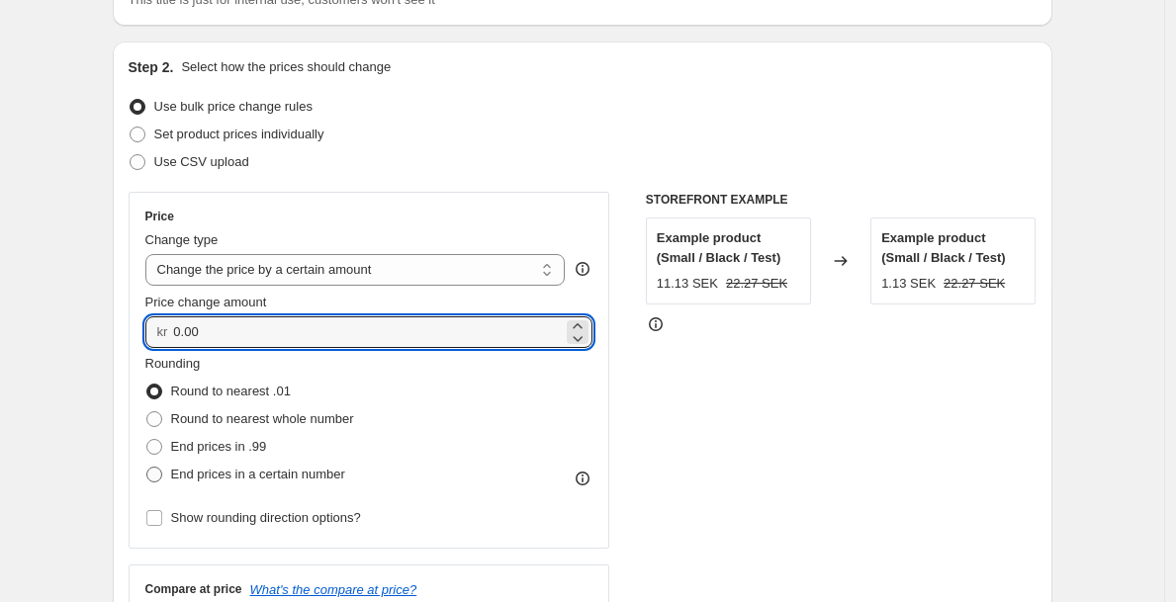
click at [147, 468] on input "End prices in a certain number" at bounding box center [146, 467] width 1 height 1
radio input "true"
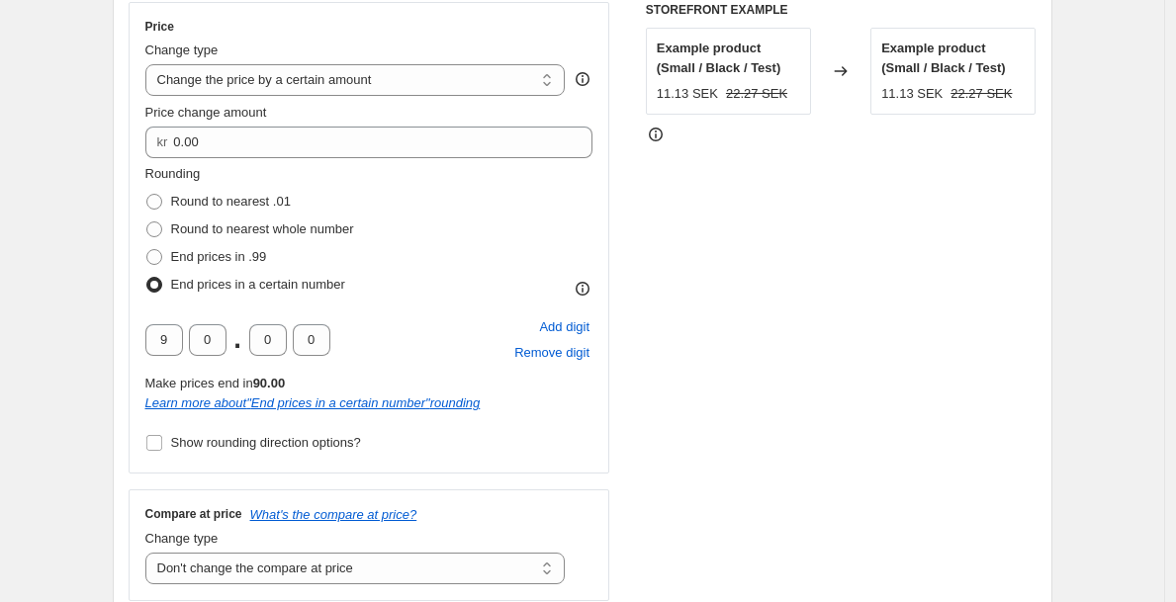
scroll to position [359, 0]
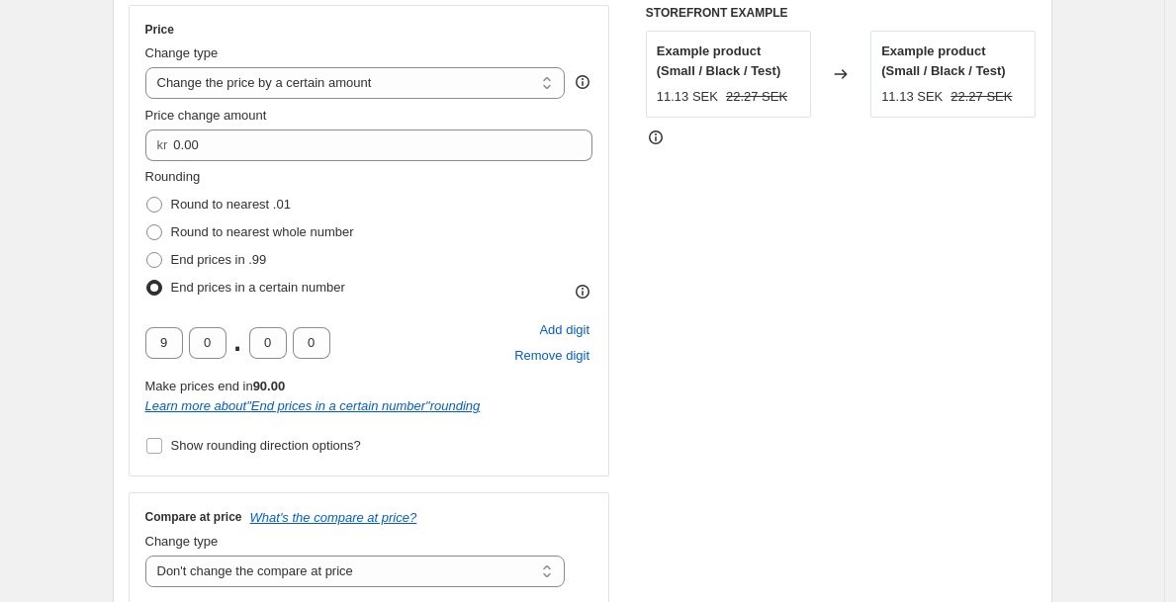
click at [305, 459] on div "Price Change type Change the price to a certain amount Change the price by a ce…" at bounding box center [370, 241] width 482 height 472
click at [312, 449] on span "Show rounding direction options?" at bounding box center [266, 445] width 190 height 15
click at [162, 449] on input "Show rounding direction options?" at bounding box center [154, 446] width 16 height 16
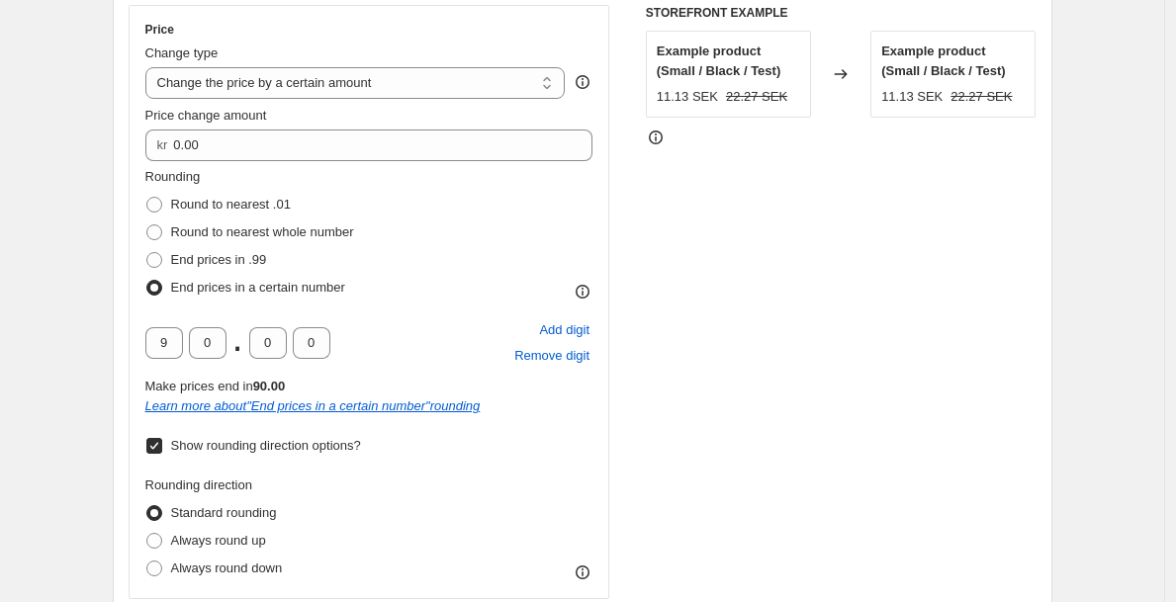
click at [312, 449] on span "Show rounding direction options?" at bounding box center [266, 445] width 190 height 15
click at [162, 449] on input "Show rounding direction options?" at bounding box center [154, 446] width 16 height 16
checkbox input "false"
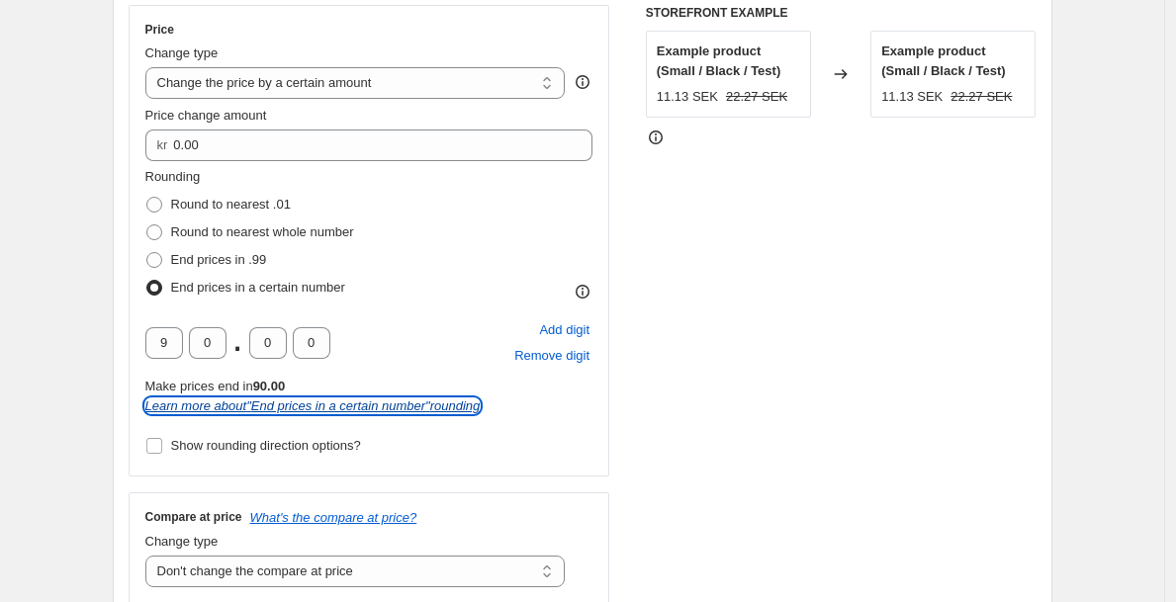
click at [360, 408] on icon "Learn more about " End prices in a certain number " rounding" at bounding box center [312, 406] width 335 height 15
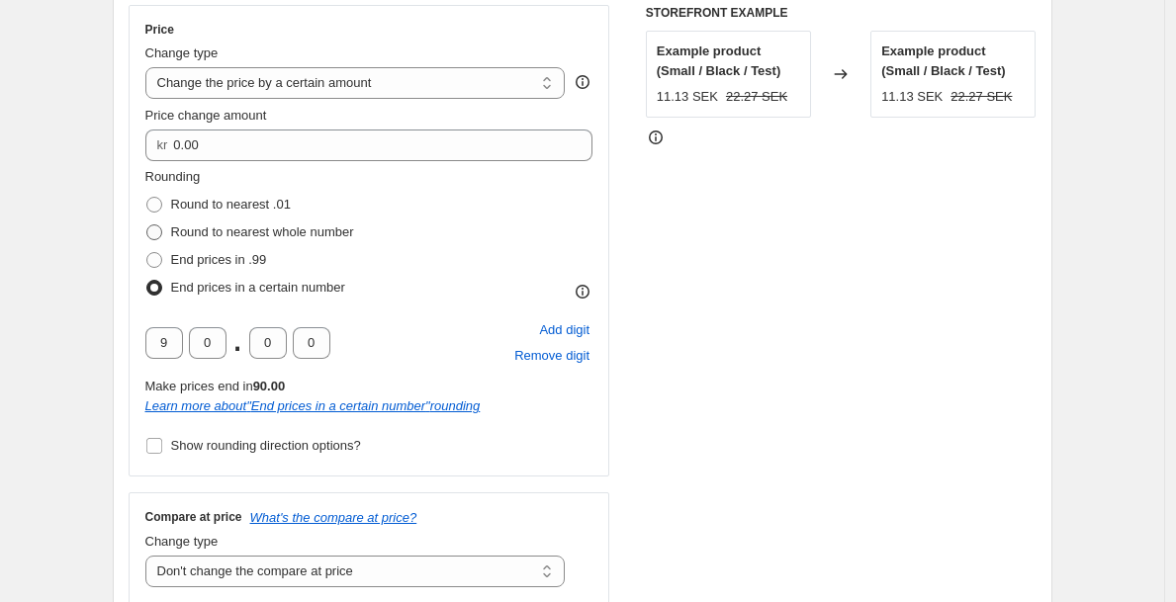
click at [316, 229] on span "Round to nearest whole number" at bounding box center [262, 232] width 183 height 15
click at [147, 226] on input "Round to nearest whole number" at bounding box center [146, 225] width 1 height 1
radio input "true"
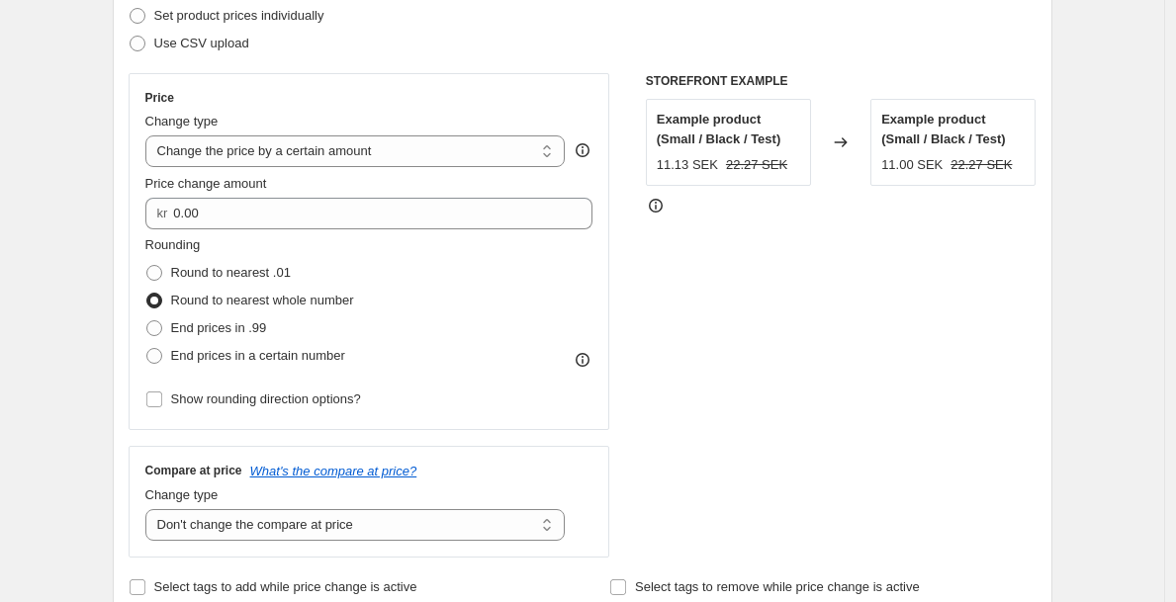
scroll to position [228, 0]
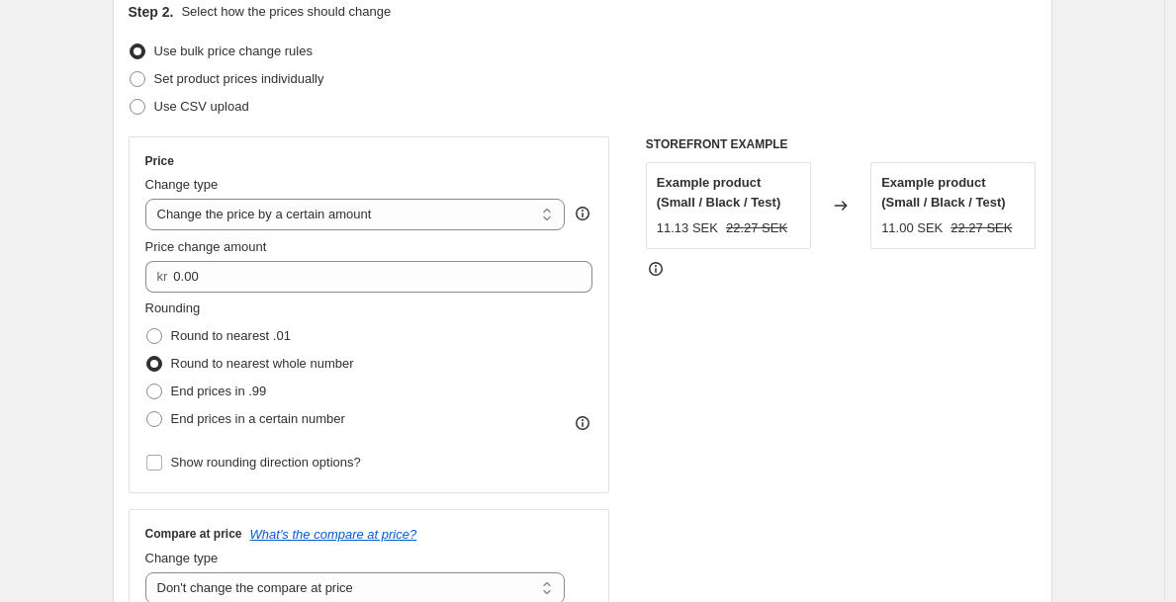
click at [455, 190] on div "Change type" at bounding box center [355, 185] width 420 height 20
click at [433, 202] on select "Change the price to a certain amount Change the price by a certain amount Chang…" at bounding box center [355, 215] width 420 height 32
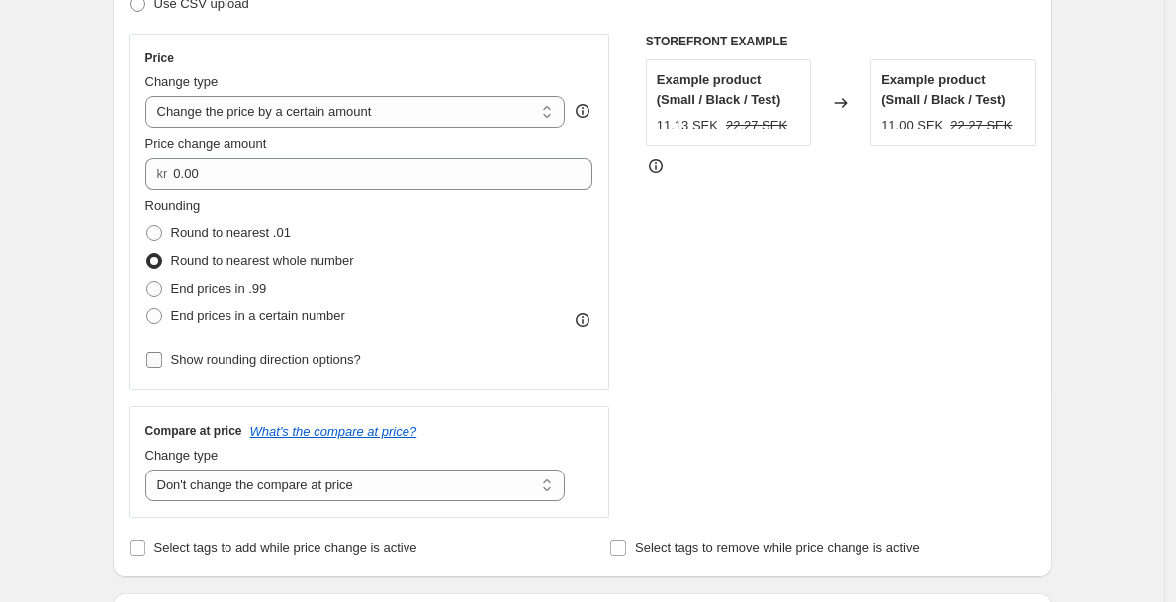
click at [309, 369] on span "Show rounding direction options?" at bounding box center [266, 360] width 190 height 20
click at [162, 368] on input "Show rounding direction options?" at bounding box center [154, 360] width 16 height 16
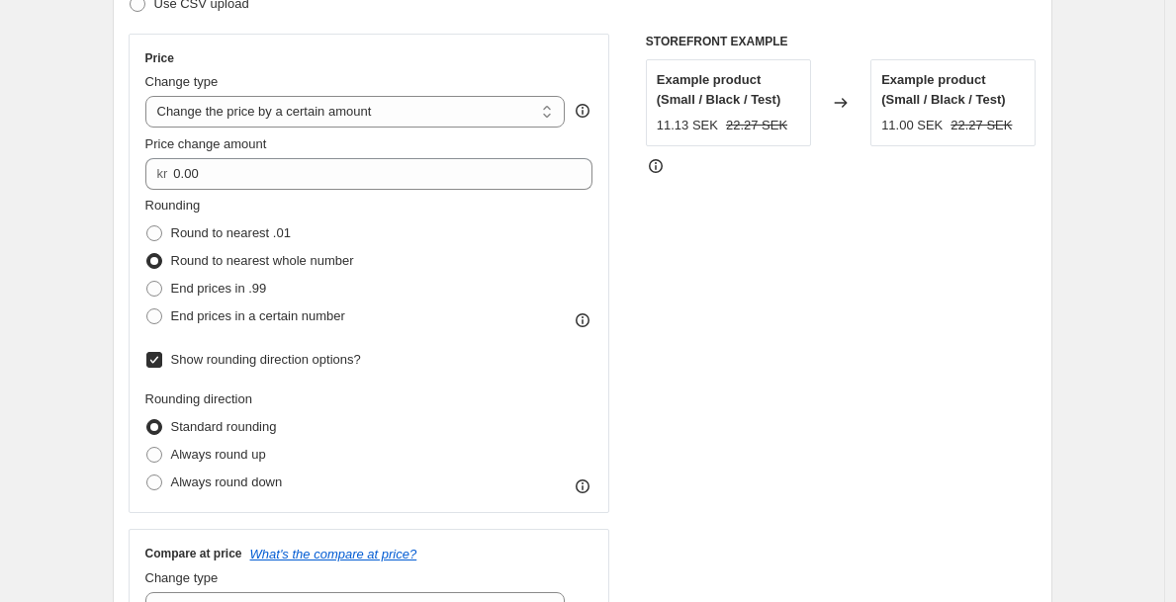
click at [309, 369] on span "Show rounding direction options?" at bounding box center [266, 360] width 190 height 20
click at [162, 368] on input "Show rounding direction options?" at bounding box center [154, 360] width 16 height 16
checkbox input "false"
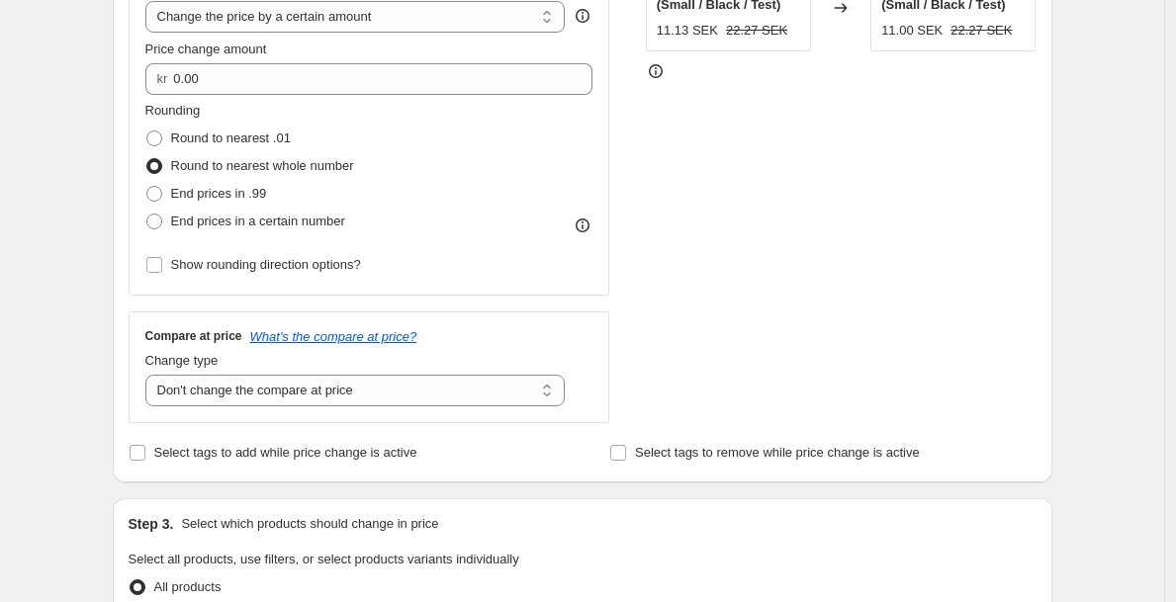
scroll to position [419, 0]
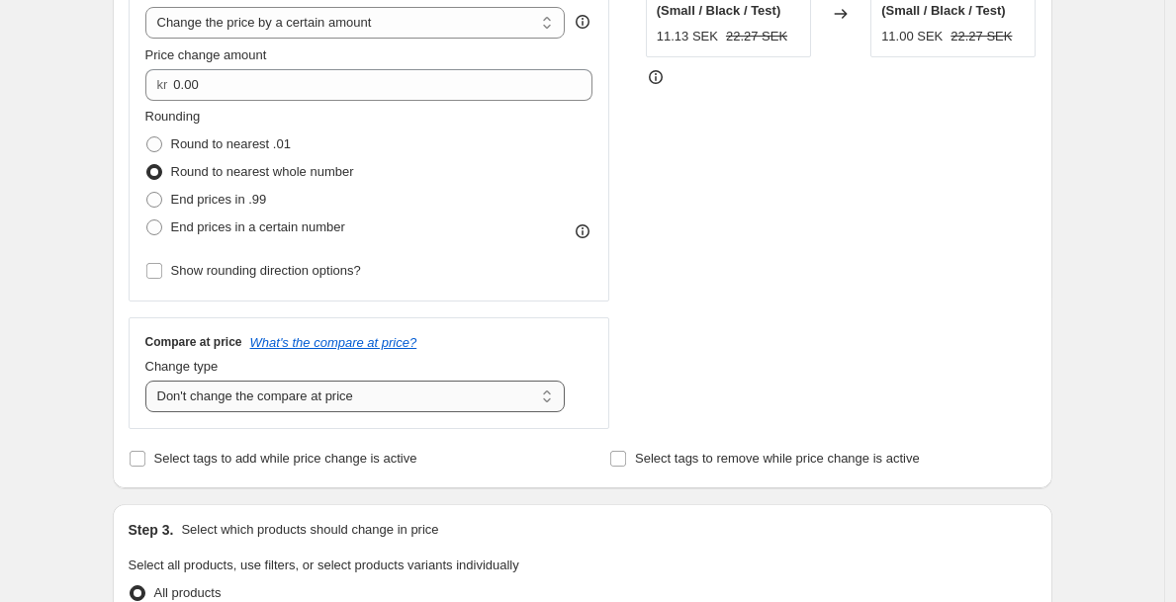
click at [365, 387] on select "Change the compare at price to the current price (sale) Change the compare at p…" at bounding box center [355, 397] width 420 height 32
click at [150, 381] on select "Change the compare at price to the current price (sale) Change the compare at p…" at bounding box center [355, 397] width 420 height 32
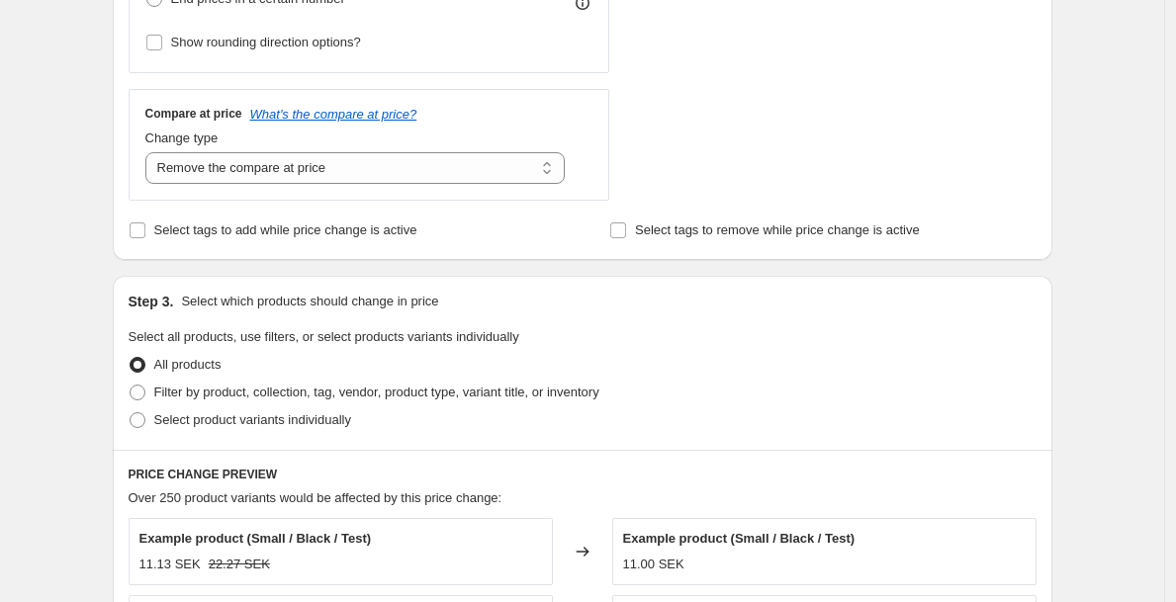
scroll to position [599, 0]
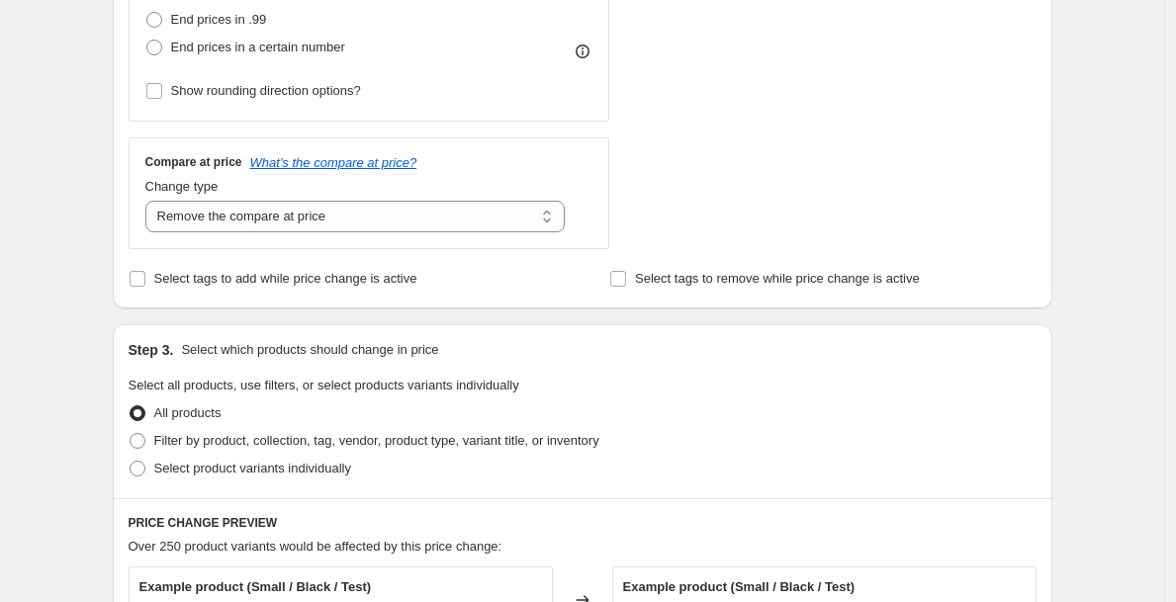
click at [247, 196] on div "Change type Change the compare at price to the current price (sale) Change the …" at bounding box center [355, 204] width 420 height 55
click at [238, 219] on select "Change the compare at price to the current price (sale) Change the compare at p…" at bounding box center [355, 217] width 420 height 32
select select "no_change"
click at [150, 201] on select "Change the compare at price to the current price (sale) Change the compare at p…" at bounding box center [355, 217] width 420 height 32
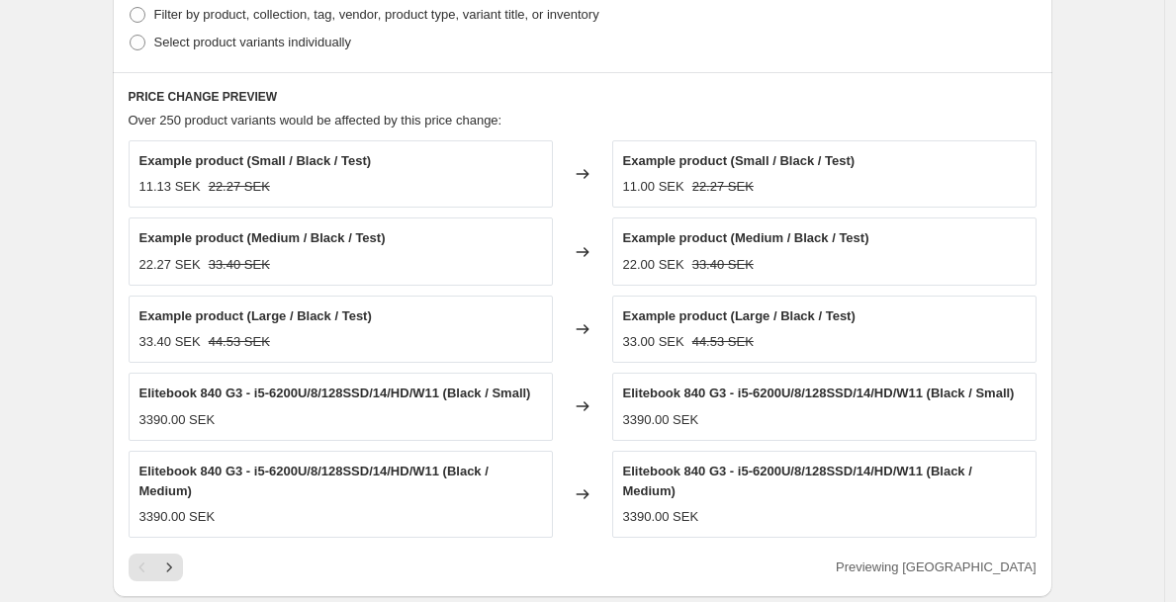
scroll to position [1050, 0]
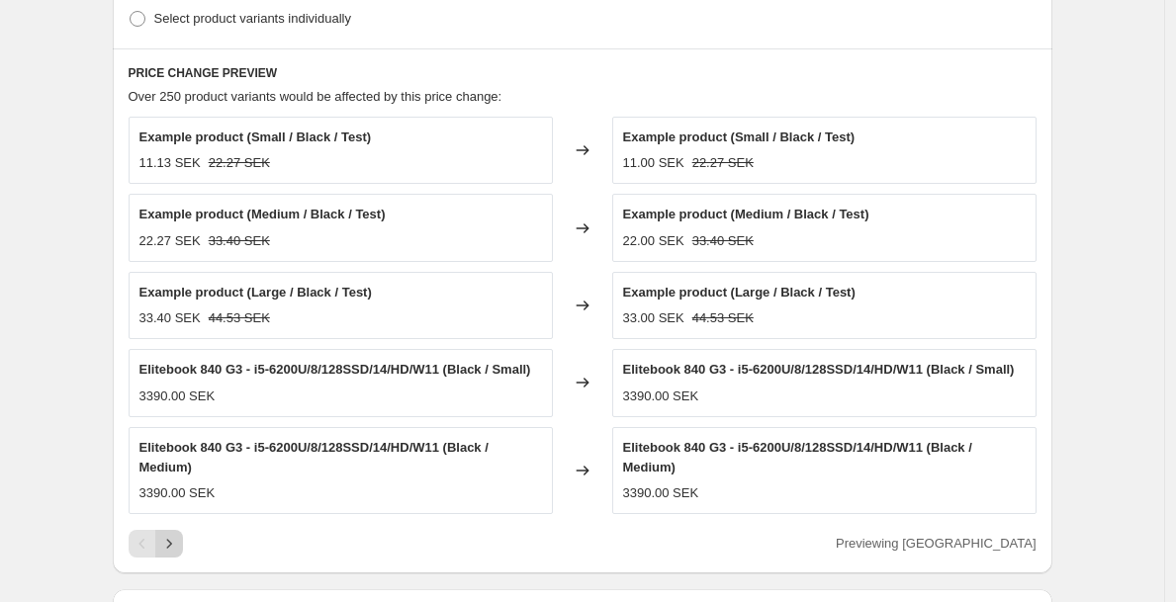
click at [183, 558] on button "Next" at bounding box center [169, 544] width 28 height 28
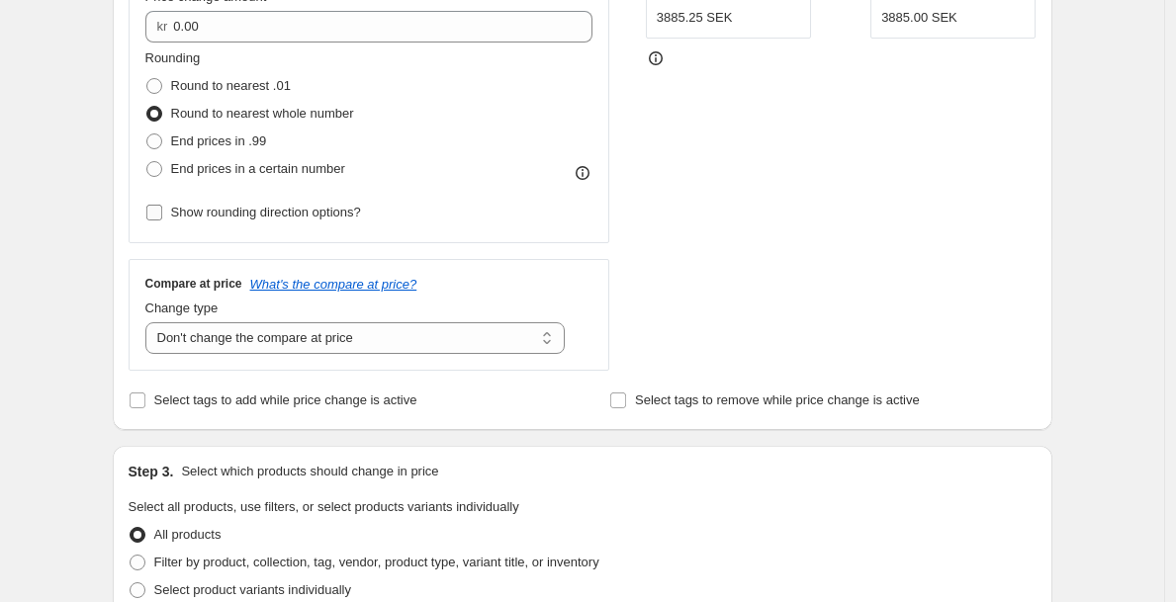
scroll to position [458, 0]
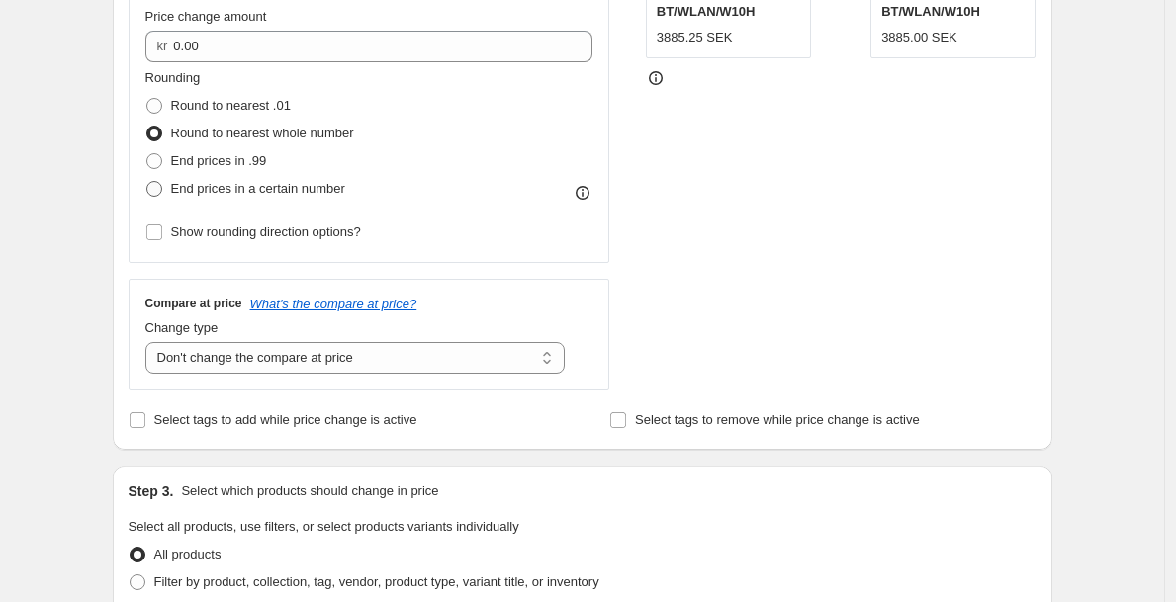
click at [264, 182] on span "End prices in a certain number" at bounding box center [258, 188] width 174 height 15
click at [147, 182] on input "End prices in a certain number" at bounding box center [146, 181] width 1 height 1
radio input "true"
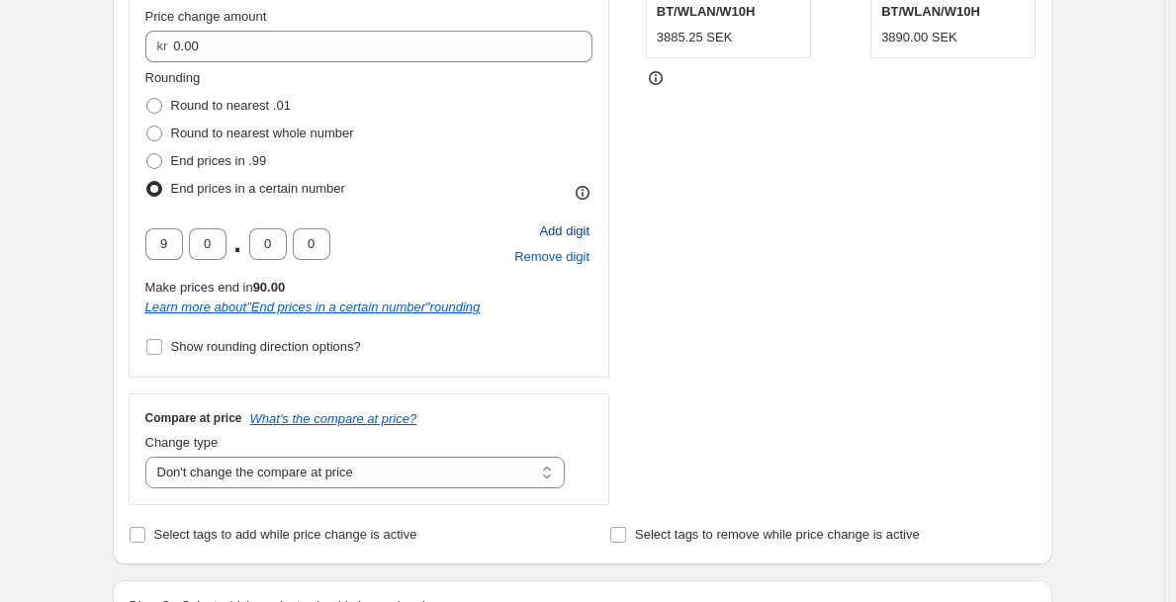
click at [571, 227] on span "Add digit" at bounding box center [564, 232] width 50 height 20
type input "9"
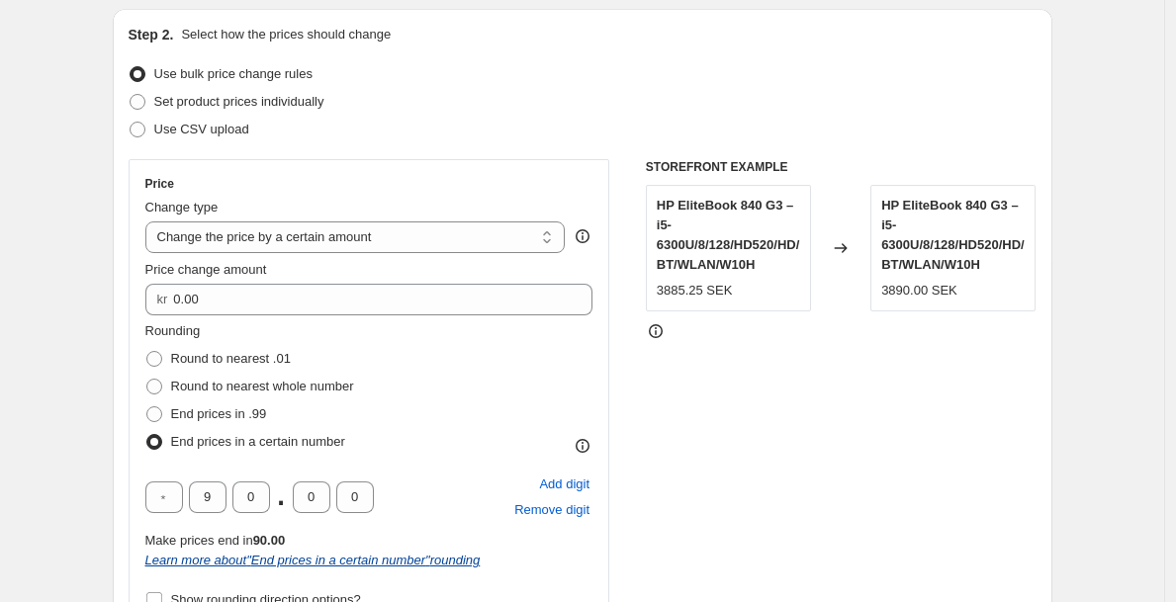
scroll to position [232, 0]
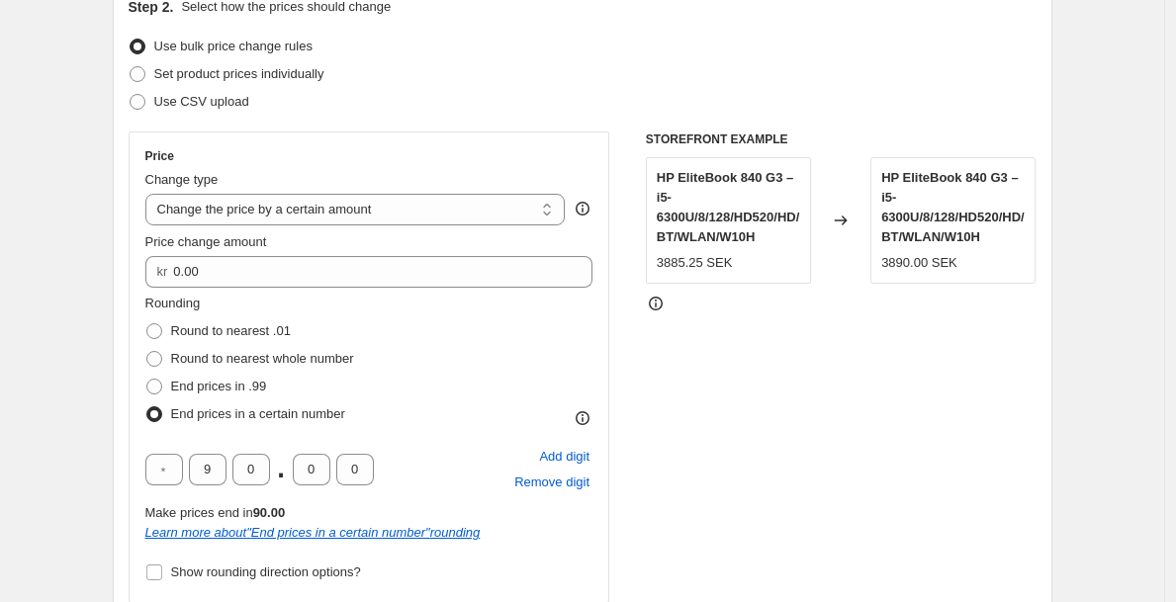
click at [832, 365] on div "STOREFRONT EXAMPLE HP EliteBook 840 G3 – i5-6300U/8/128/HD520/HD/BT/WLAN/W10H 3…" at bounding box center [841, 431] width 391 height 599
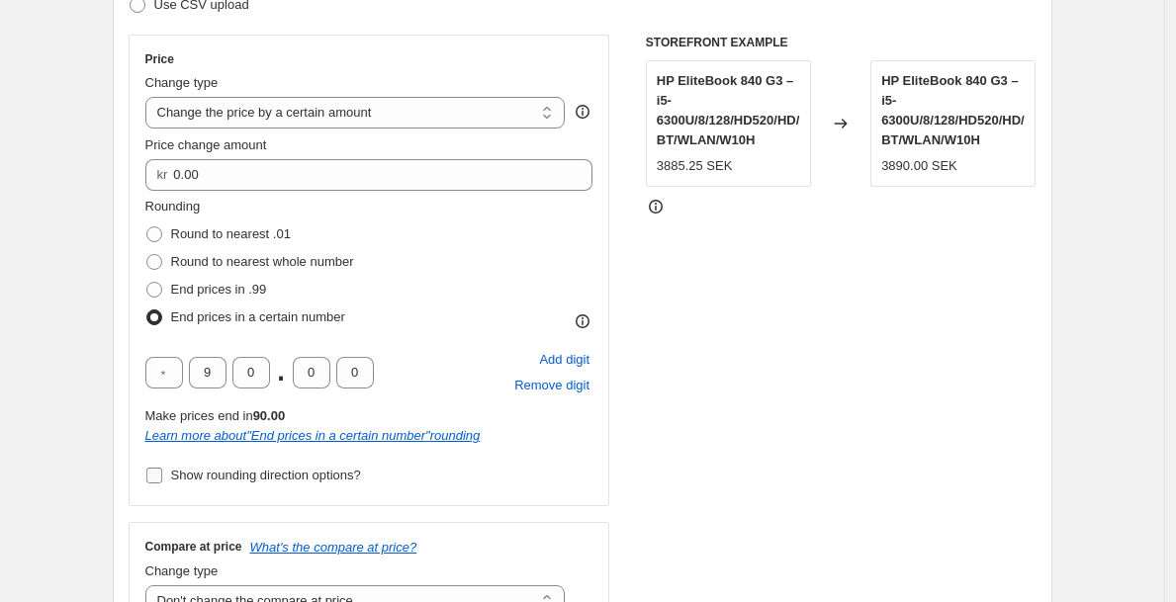
click at [329, 465] on label "Show rounding direction options?" at bounding box center [253, 476] width 216 height 28
click at [162, 468] on input "Show rounding direction options?" at bounding box center [154, 476] width 16 height 16
checkbox input "true"
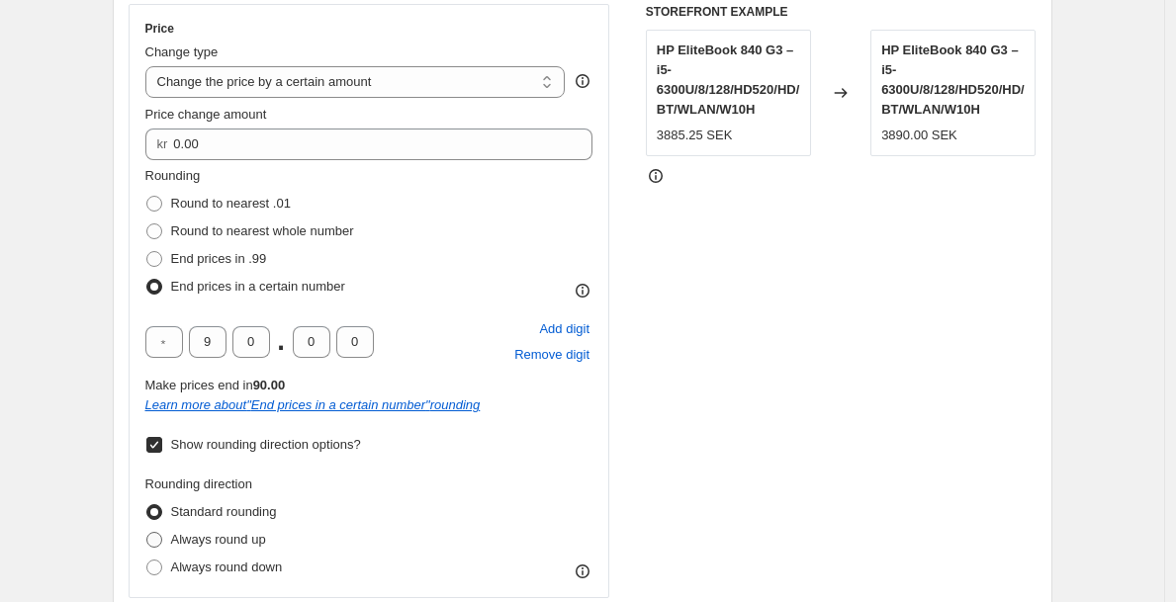
scroll to position [362, 0]
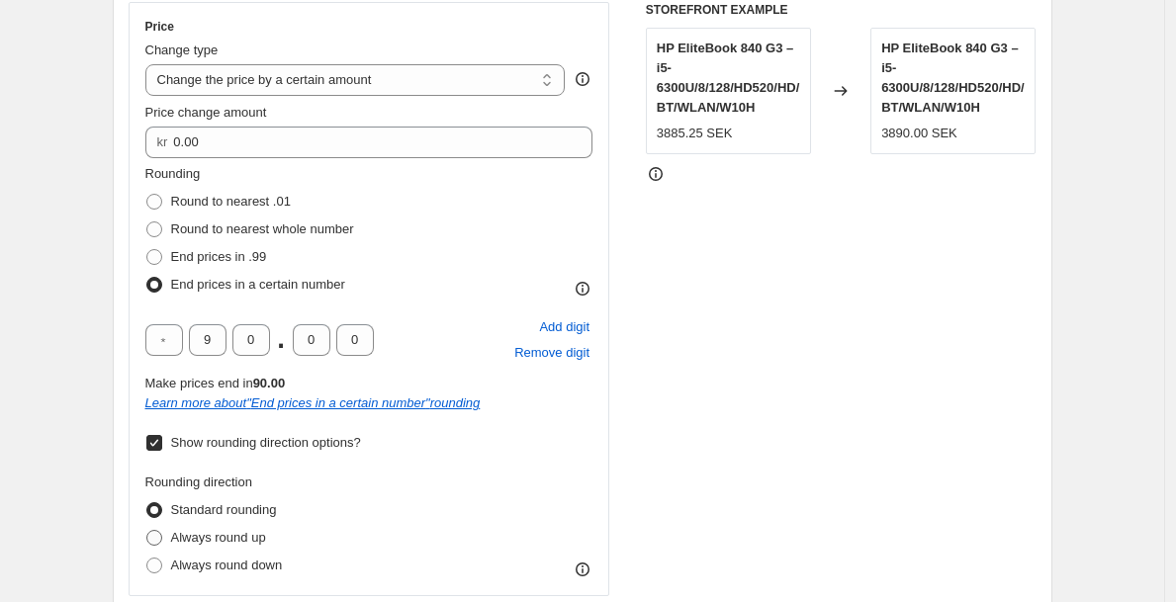
click at [266, 540] on span "Always round up" at bounding box center [218, 537] width 95 height 15
click at [147, 531] on input "Always round up" at bounding box center [146, 530] width 1 height 1
radio input "true"
click at [254, 564] on span "Always round down" at bounding box center [227, 565] width 112 height 15
click at [147, 559] on input "Always round down" at bounding box center [146, 558] width 1 height 1
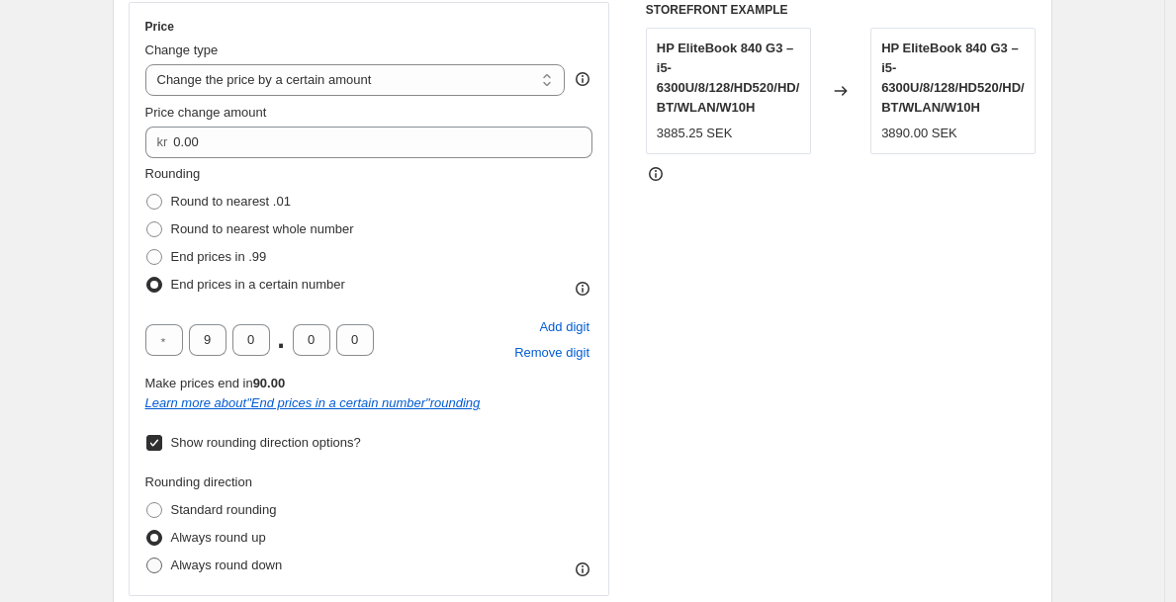
radio input "true"
click at [258, 538] on span "Always round up" at bounding box center [218, 537] width 95 height 15
click at [147, 531] on input "Always round up" at bounding box center [146, 530] width 1 height 1
radio input "true"
click at [268, 510] on span "Standard rounding" at bounding box center [224, 510] width 106 height 15
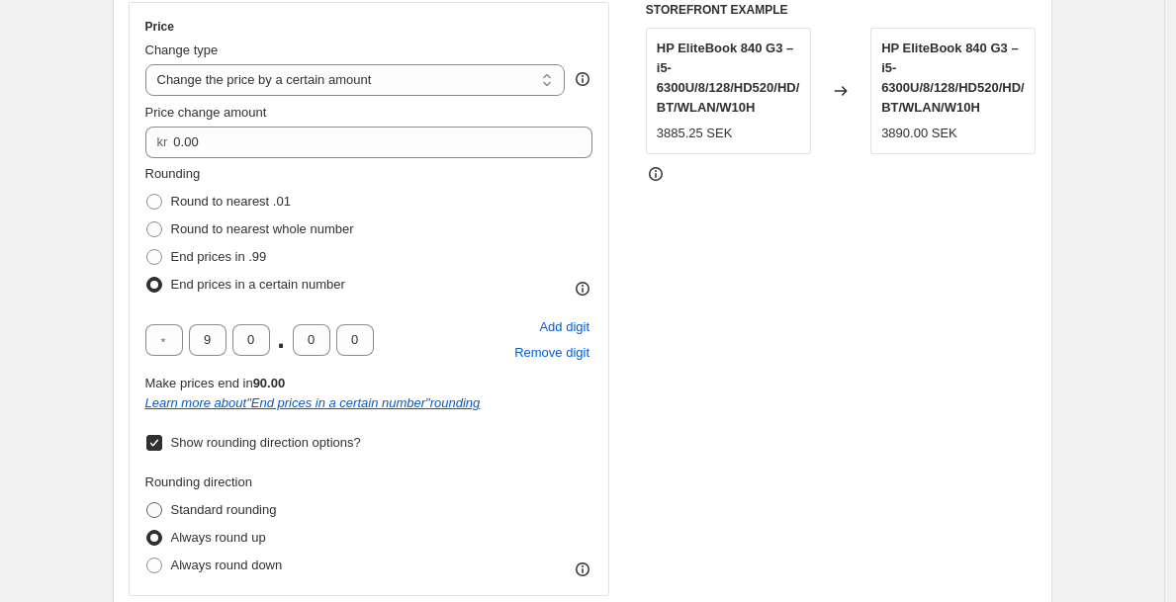
click at [147, 503] on input "Standard rounding" at bounding box center [146, 503] width 1 height 1
radio input "true"
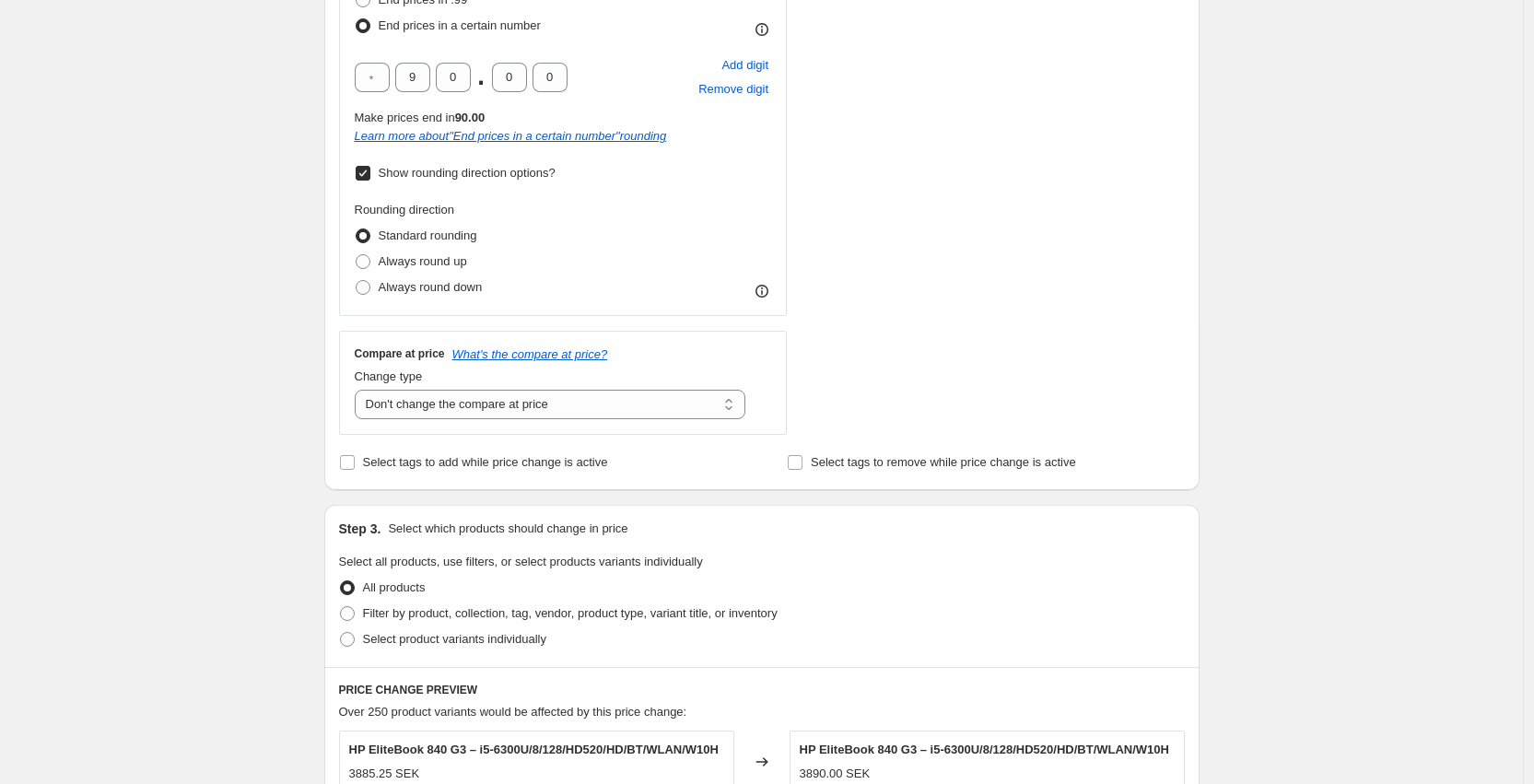
scroll to position [746, 0]
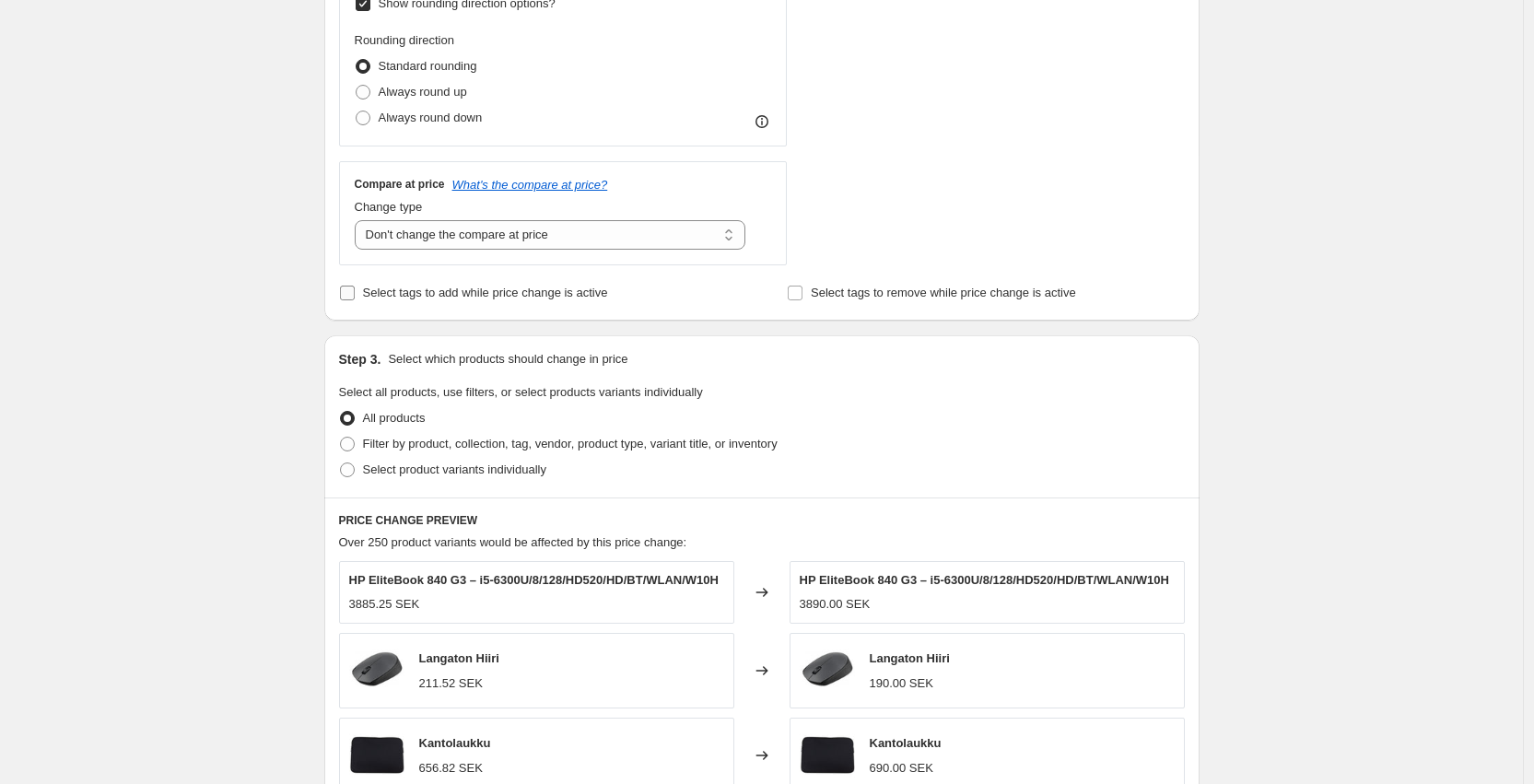
click at [580, 302] on label "Select tags to add while price change is active" at bounding box center [473, 293] width 269 height 26
click at [355, 300] on input "Select tags to add while price change is active" at bounding box center [347, 293] width 15 height 15
checkbox input "true"
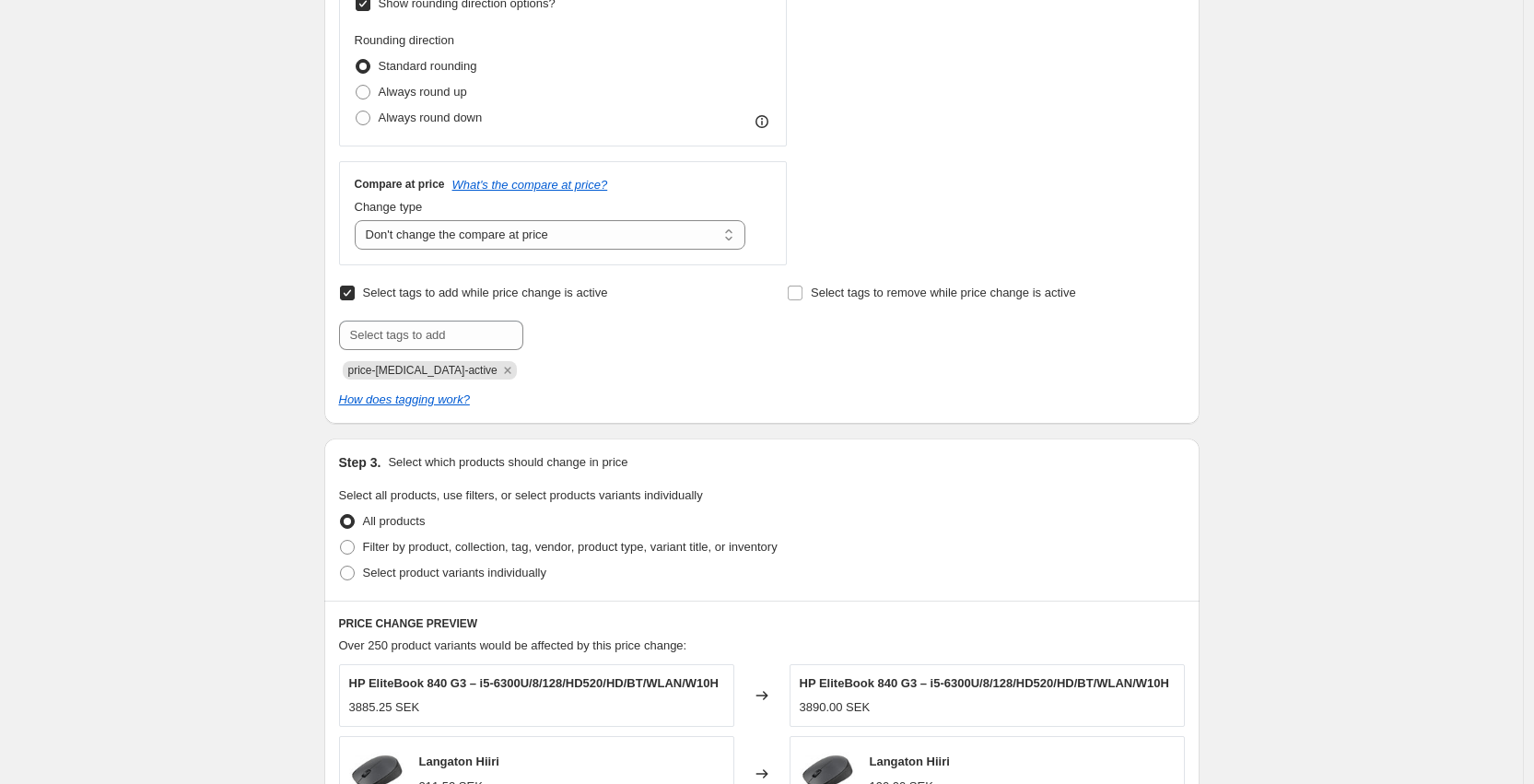
click at [895, 304] on div "Select tags to remove while price change is active" at bounding box center [985, 330] width 397 height 100
click at [912, 294] on span "Select tags to remove while price change is active" at bounding box center [943, 292] width 265 height 14
click at [803, 294] on input "Select tags to remove while price change is active" at bounding box center [795, 293] width 15 height 15
click at [912, 294] on span "Select tags to remove while price change is active" at bounding box center [943, 292] width 265 height 14
click at [803, 294] on input "Select tags to remove while price change is active" at bounding box center [795, 293] width 15 height 15
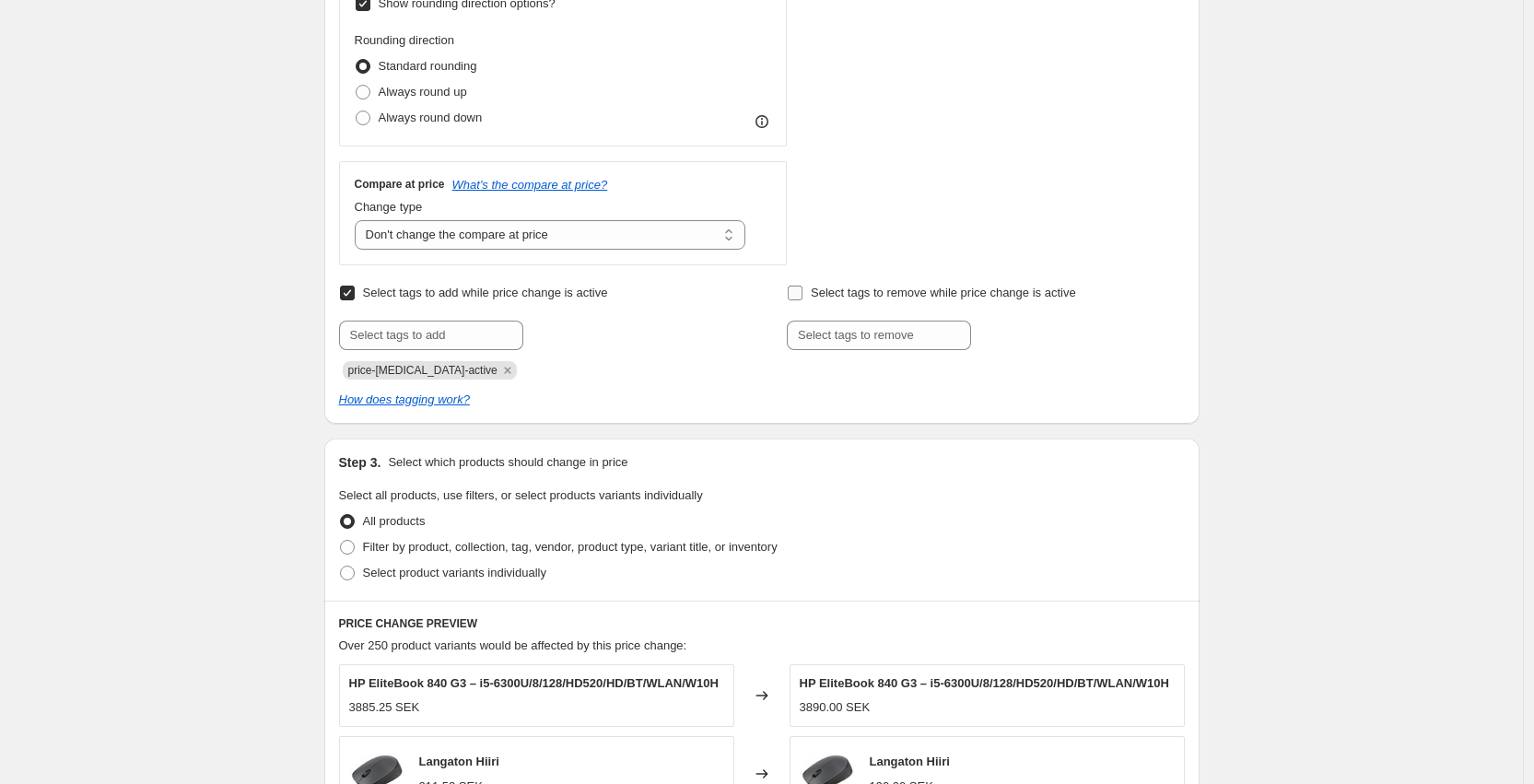
checkbox input "false"
click at [529, 342] on div at bounding box center [537, 335] width 397 height 30
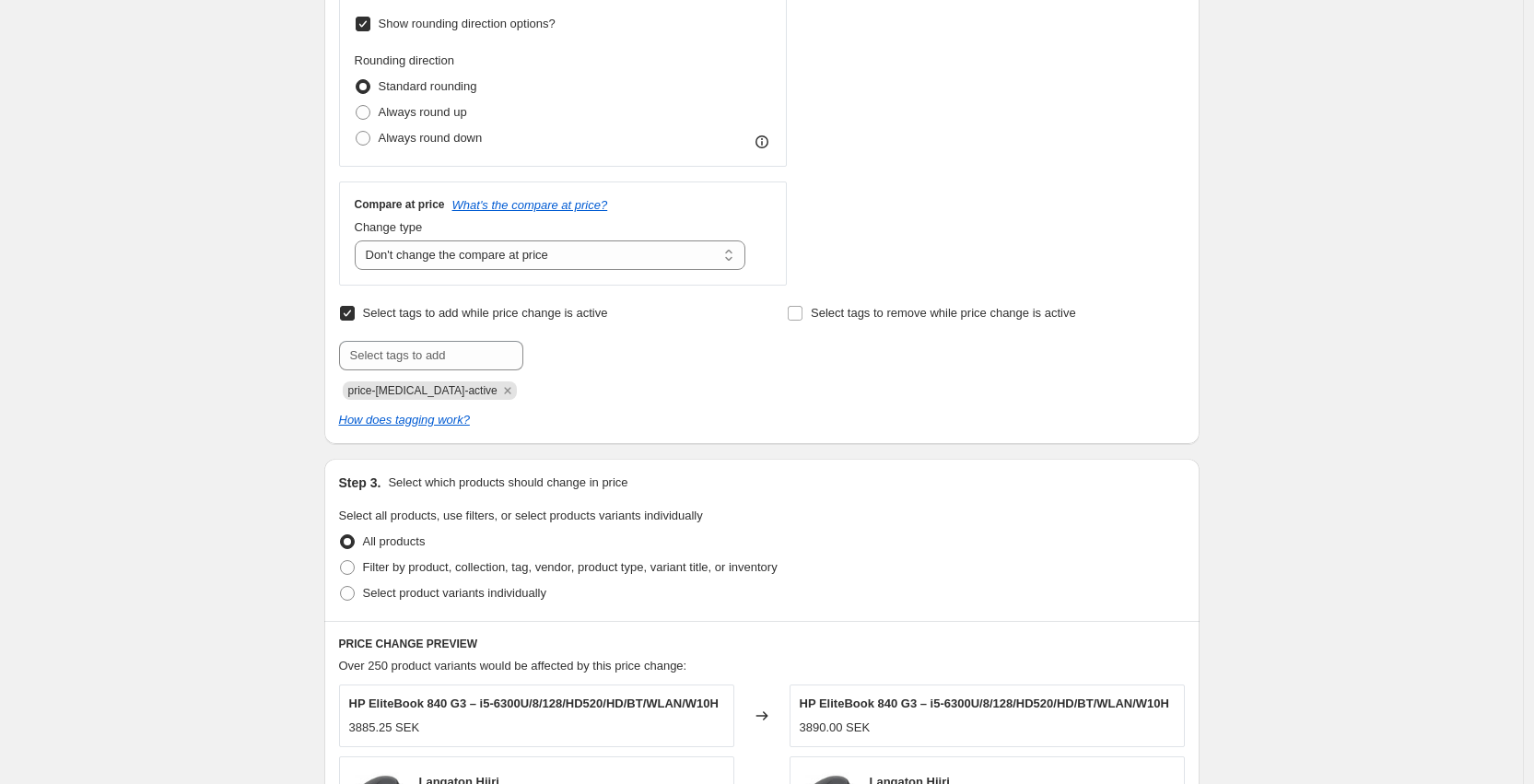
scroll to position [625, 0]
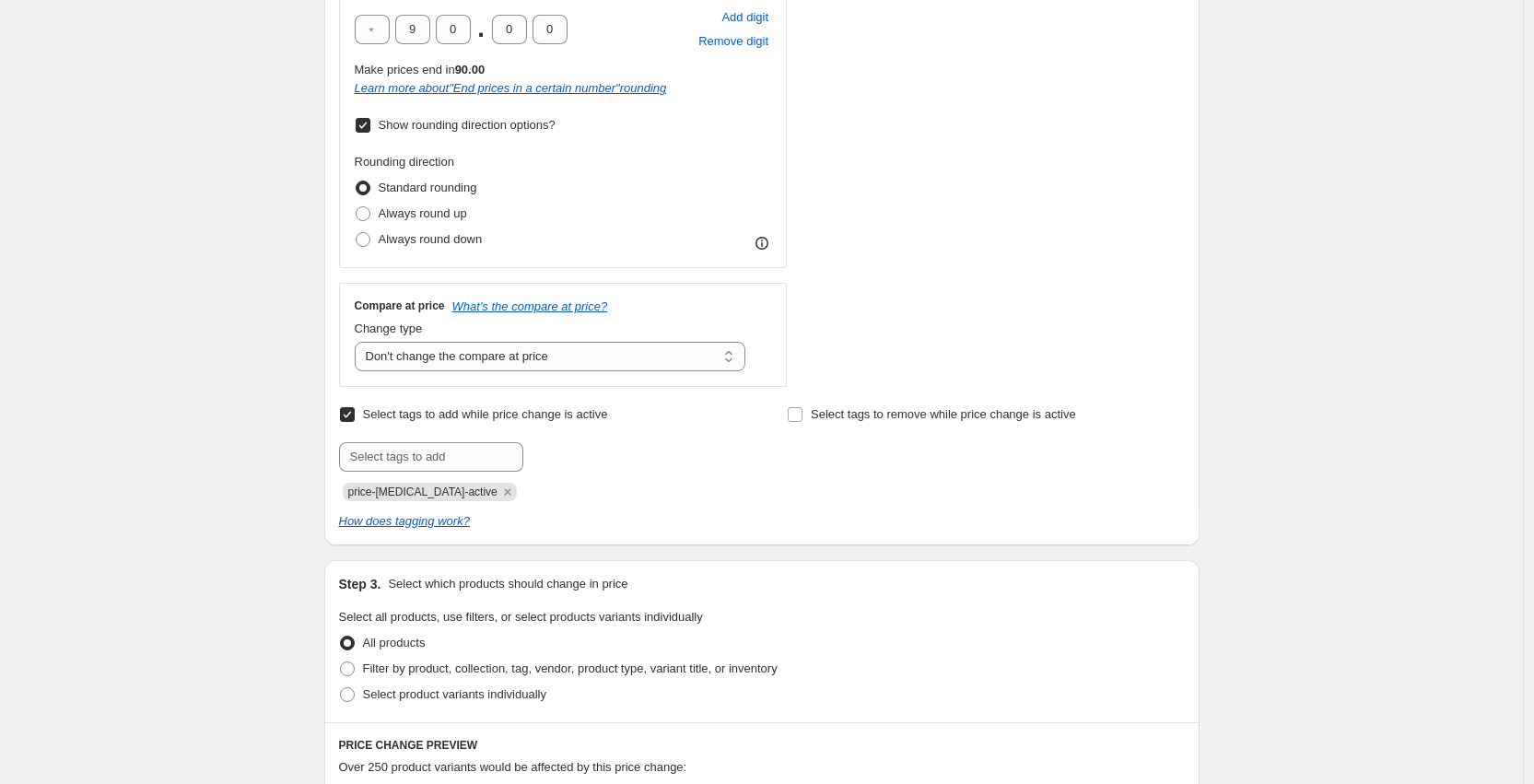
click at [1094, 254] on div "Step 2. Select how the prices should change Use bulk price change rules Set pro…" at bounding box center [762, 60] width 876 height 971
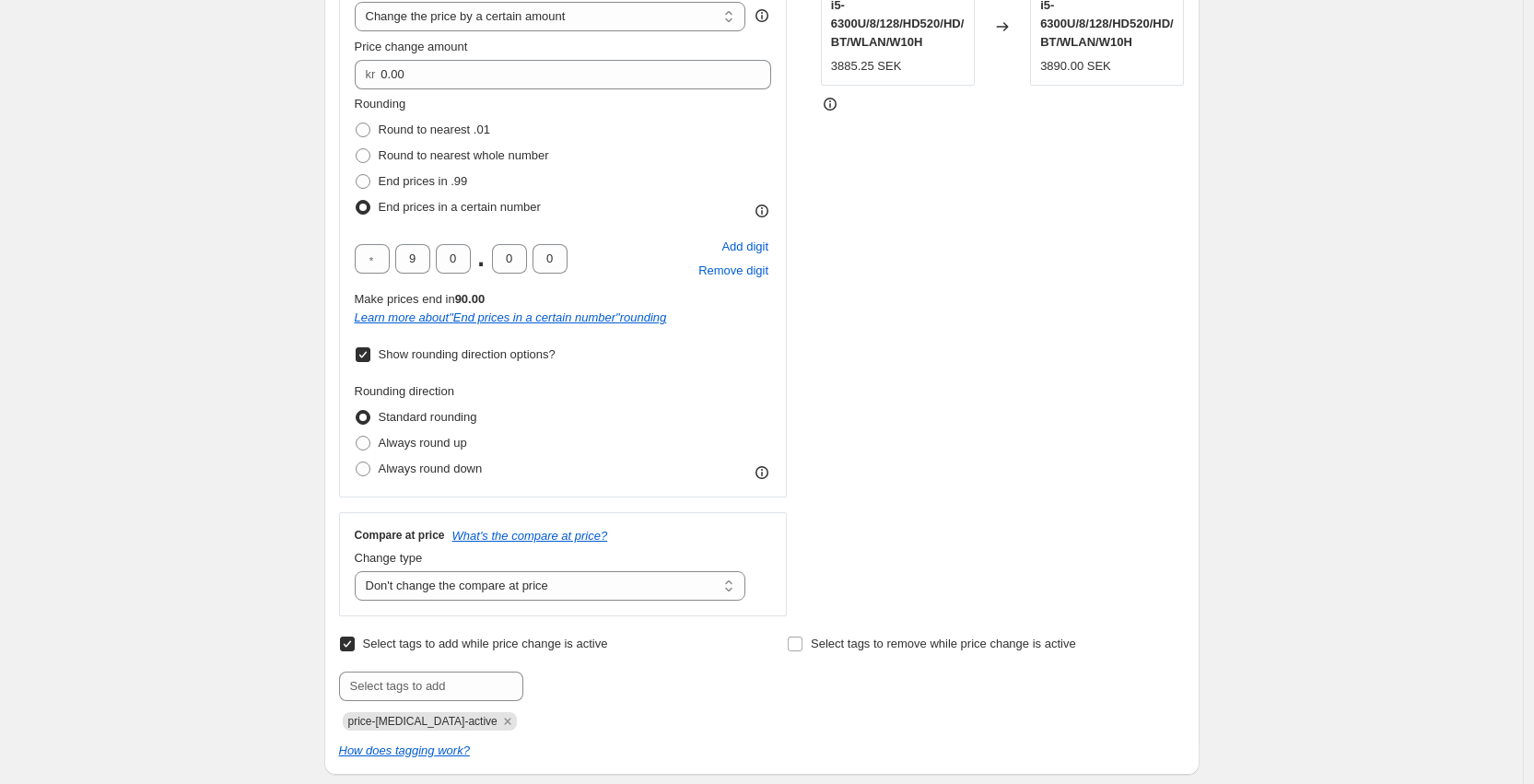
scroll to position [370, 0]
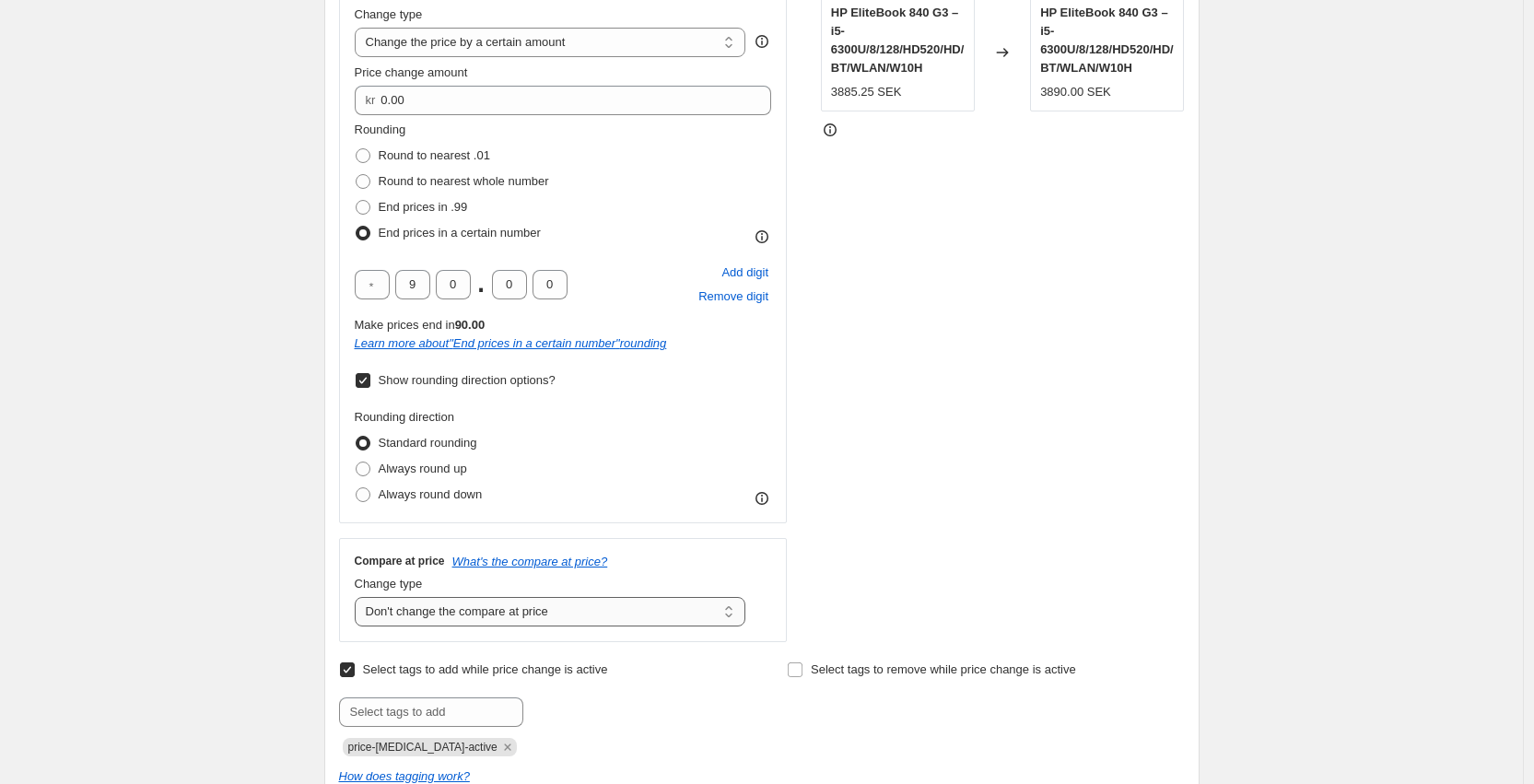
click at [631, 560] on select "Change the compare at price to the current price (sale) Change the compare at p…" at bounding box center [550, 612] width 391 height 30
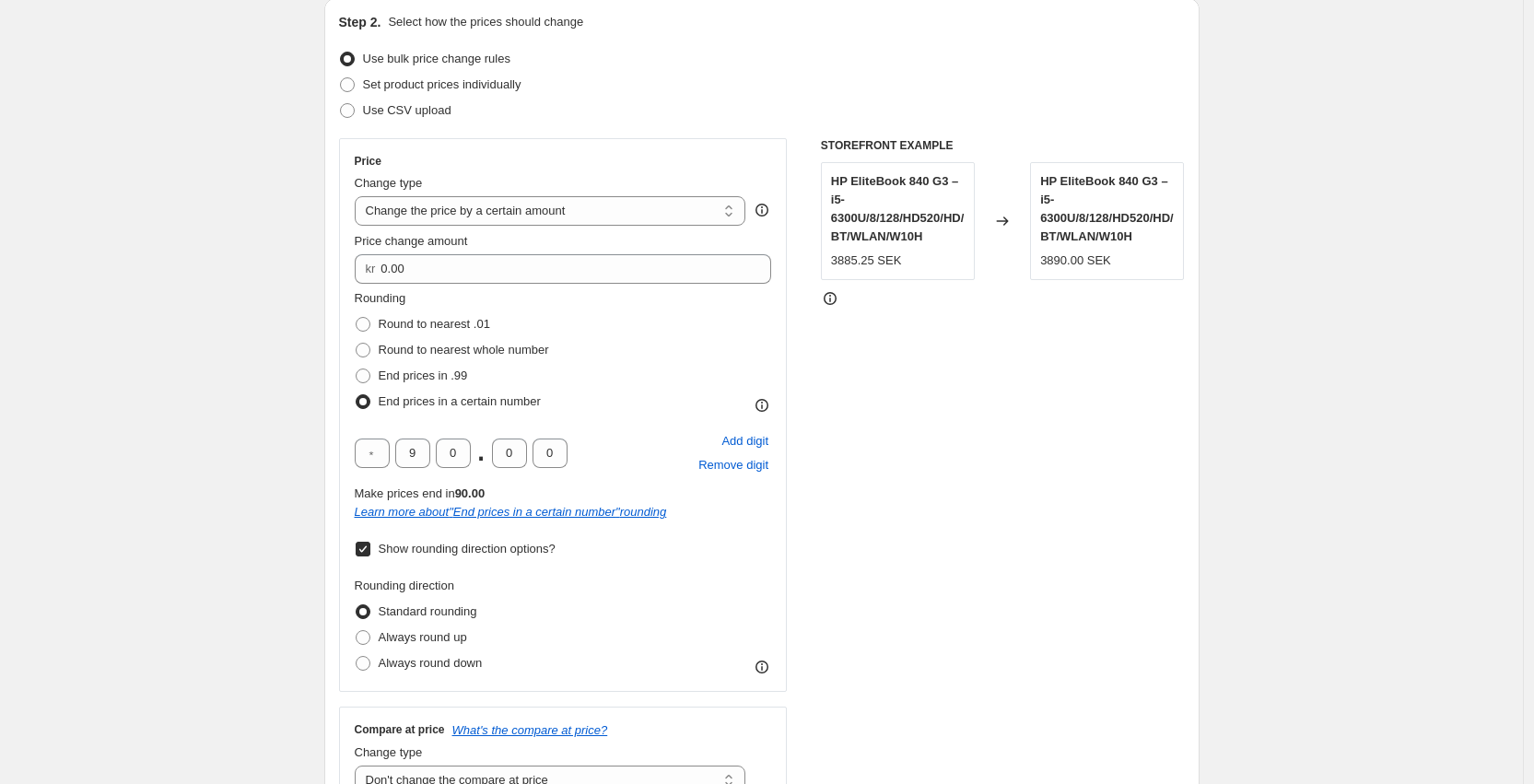
scroll to position [303, 0]
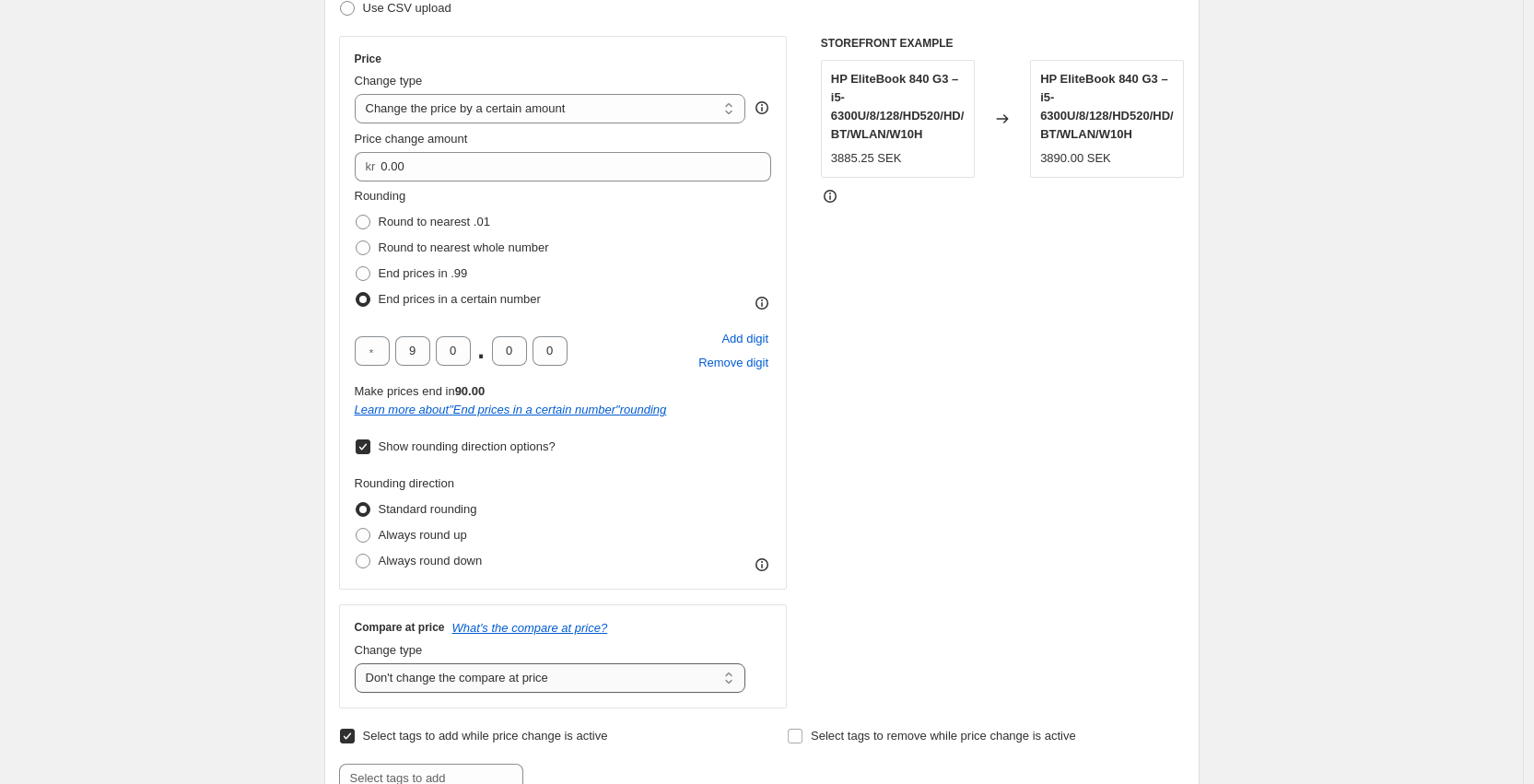
click at [528, 560] on select "Change the compare at price to the current price (sale) Change the compare at p…" at bounding box center [550, 678] width 391 height 30
click at [554, 560] on select "Change the compare at price to the current price (sale) Change the compare at p…" at bounding box center [550, 678] width 391 height 30
select select "ep"
click at [360, 560] on select "Change the compare at price to the current price (sale) Change the compare at p…" at bounding box center [550, 678] width 391 height 30
click at [1018, 406] on div "STOREFRONT EXAMPLE HP EliteBook 840 G3 – i5-6300U/8/128/HD520/HD/BT/WLAN/W10H 3…" at bounding box center [1002, 372] width 364 height 672
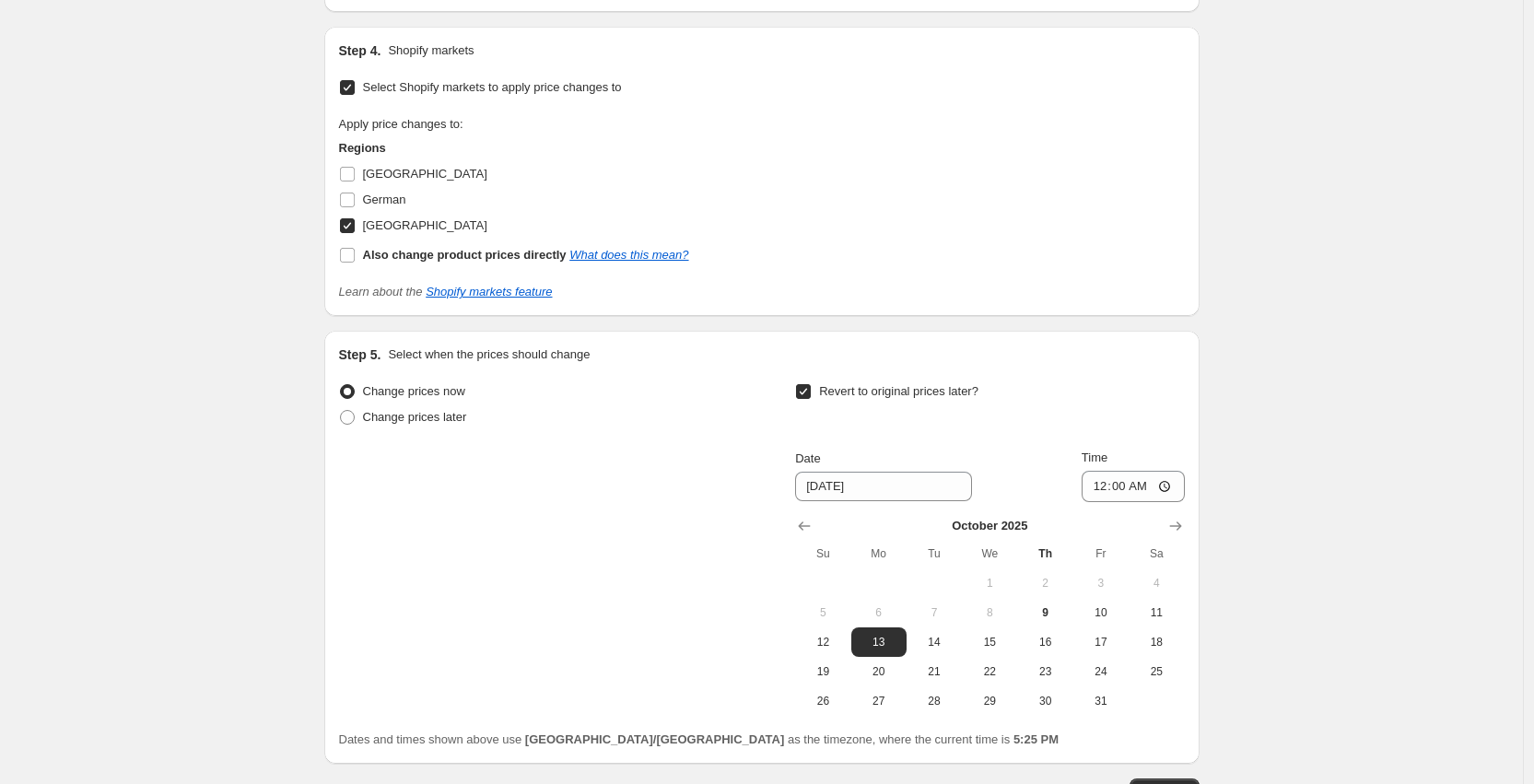
scroll to position [1990, 0]
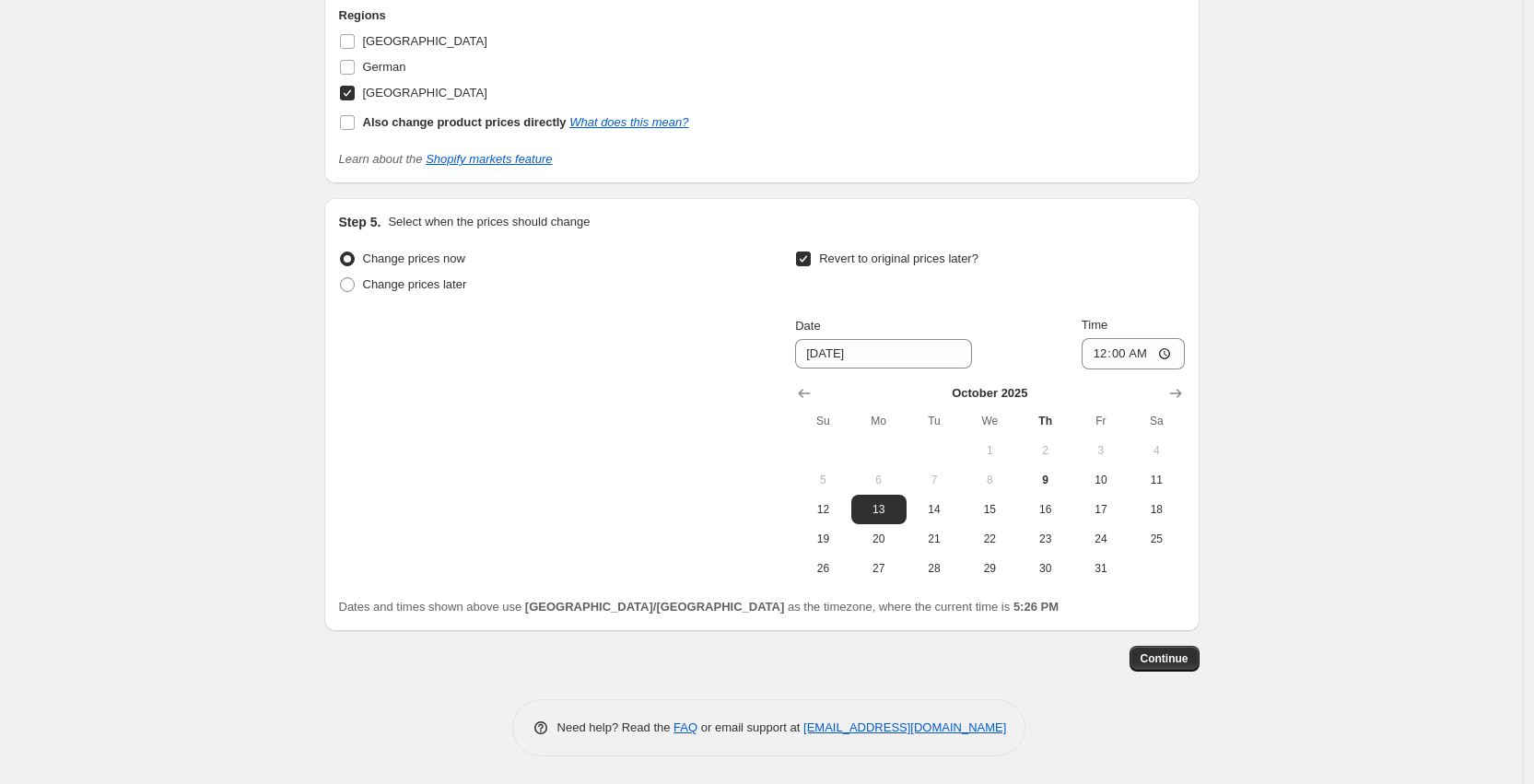
click at [900, 178] on div "Step 4. Shopify markets Select Shopify markets to apply price changes to Apply …" at bounding box center [762, 38] width 876 height 290
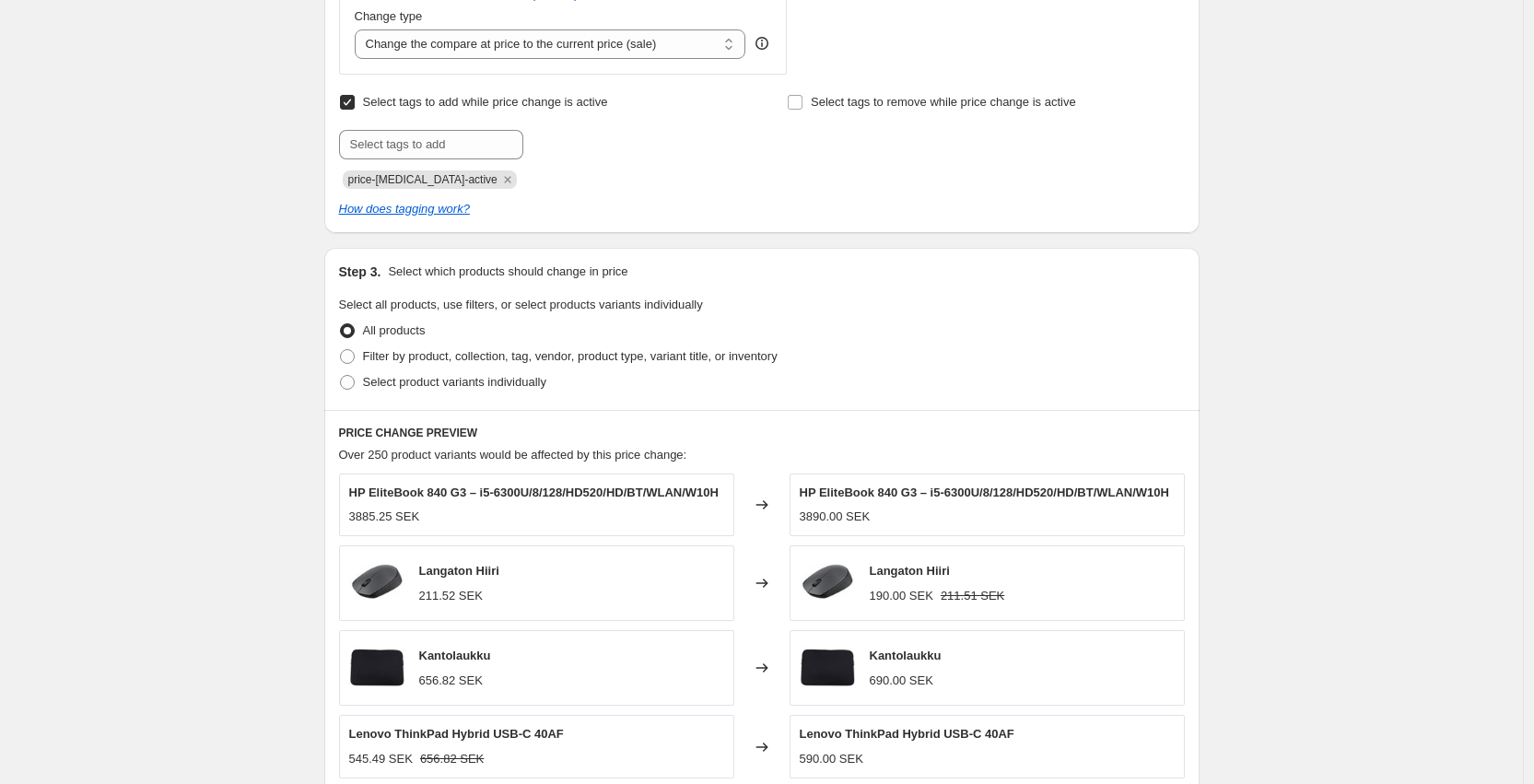
scroll to position [899, 0]
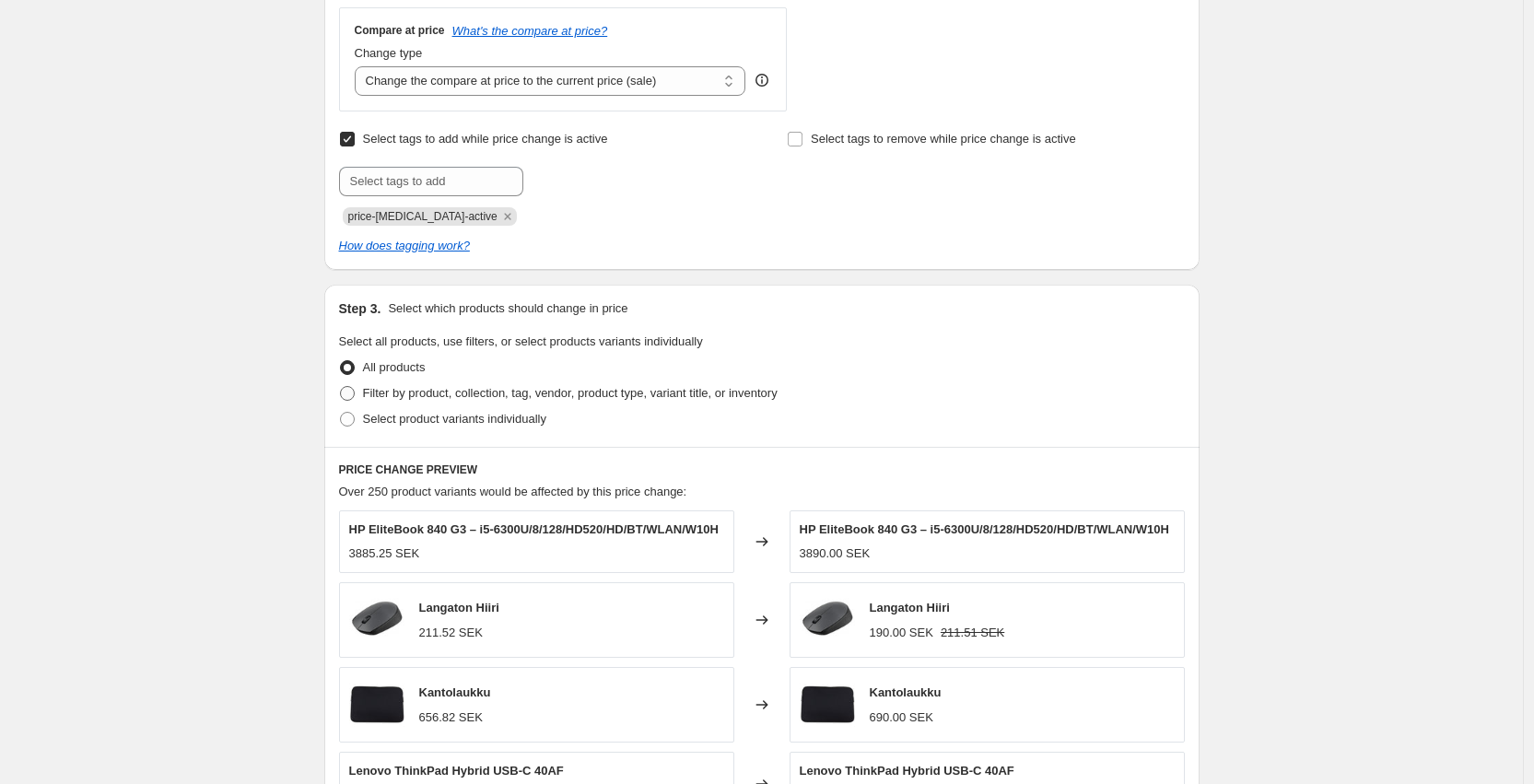
click at [778, 398] on span "Filter by product, collection, tag, vendor, product type, variant title, or inv…" at bounding box center [570, 393] width 414 height 19
click at [341, 386] on input "Filter by product, collection, tag, vendor, product type, variant title, or inv…" at bounding box center [340, 385] width 1 height 1
radio input "true"
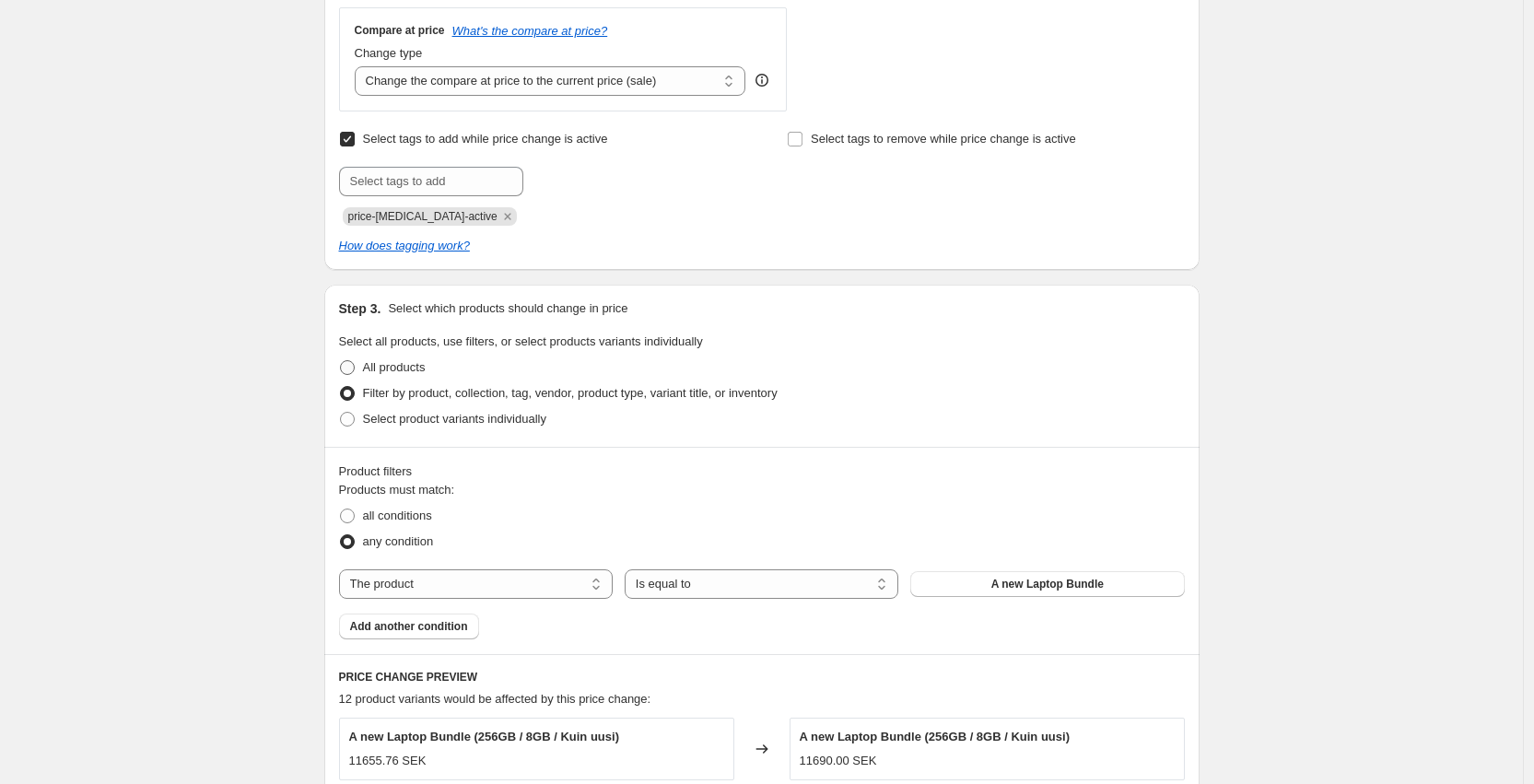
click at [384, 370] on span "All products" at bounding box center [394, 367] width 62 height 14
click at [341, 361] on input "All products" at bounding box center [340, 360] width 1 height 1
radio input "true"
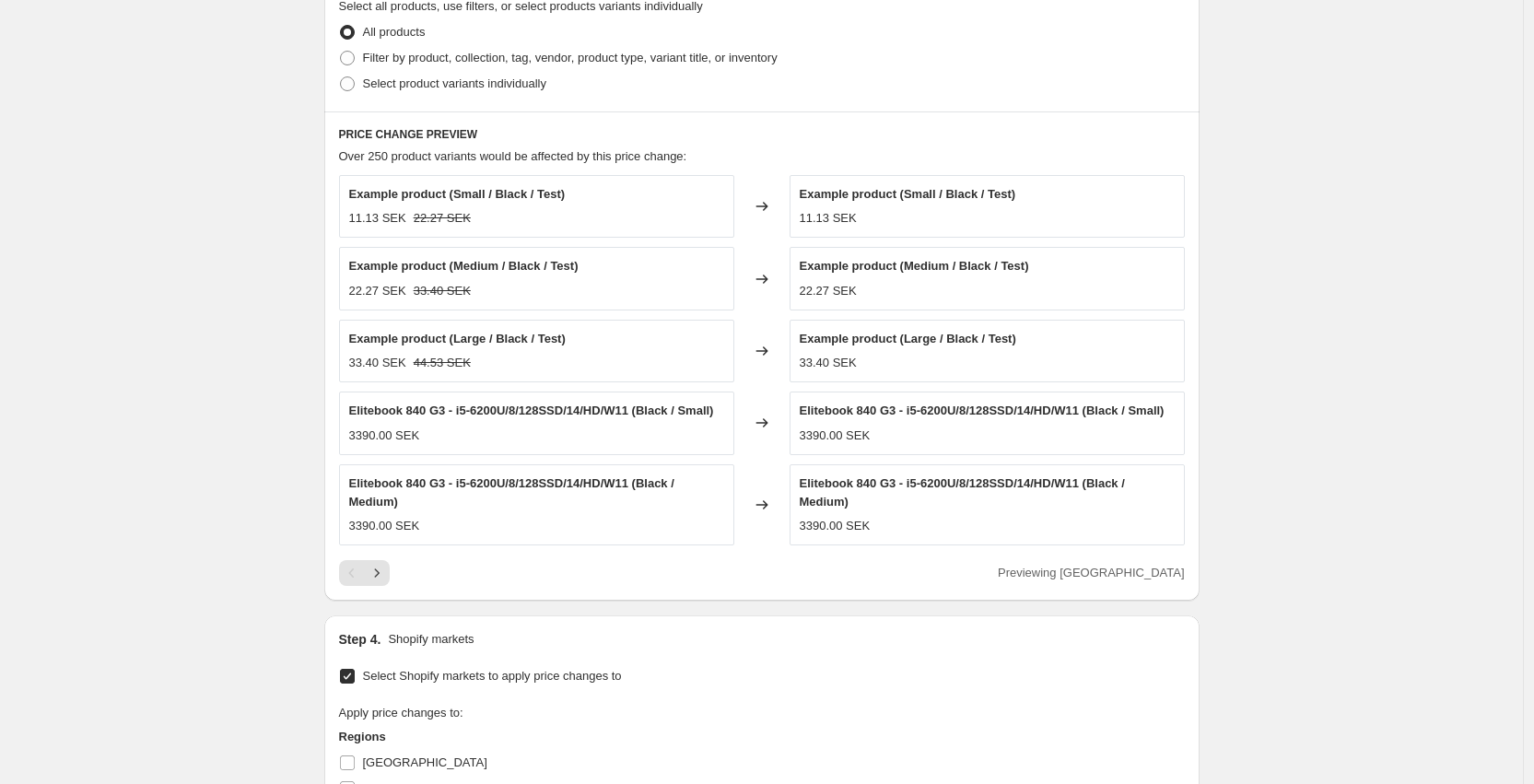
scroll to position [1346, 0]
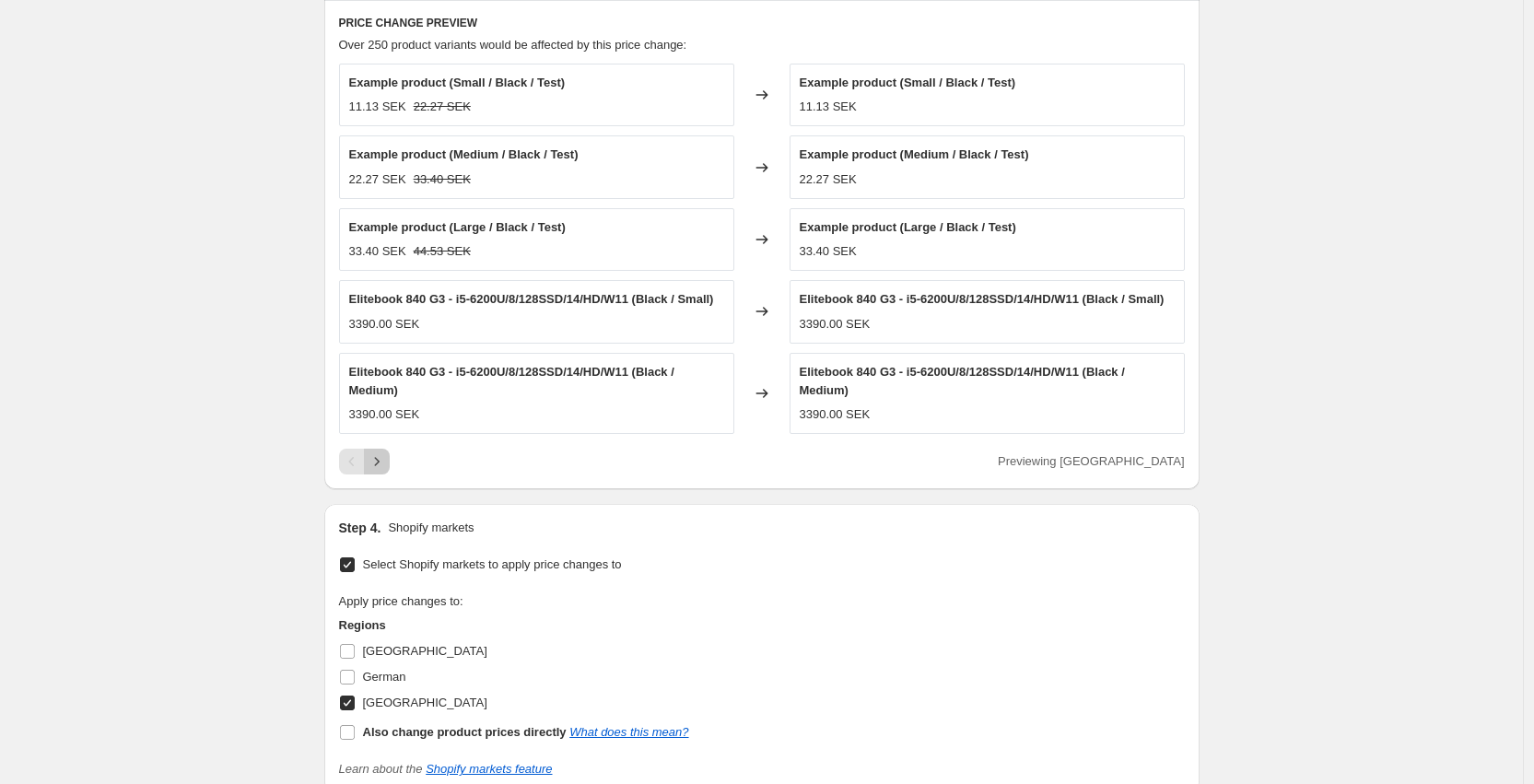
click at [381, 470] on icon "Next" at bounding box center [377, 462] width 19 height 19
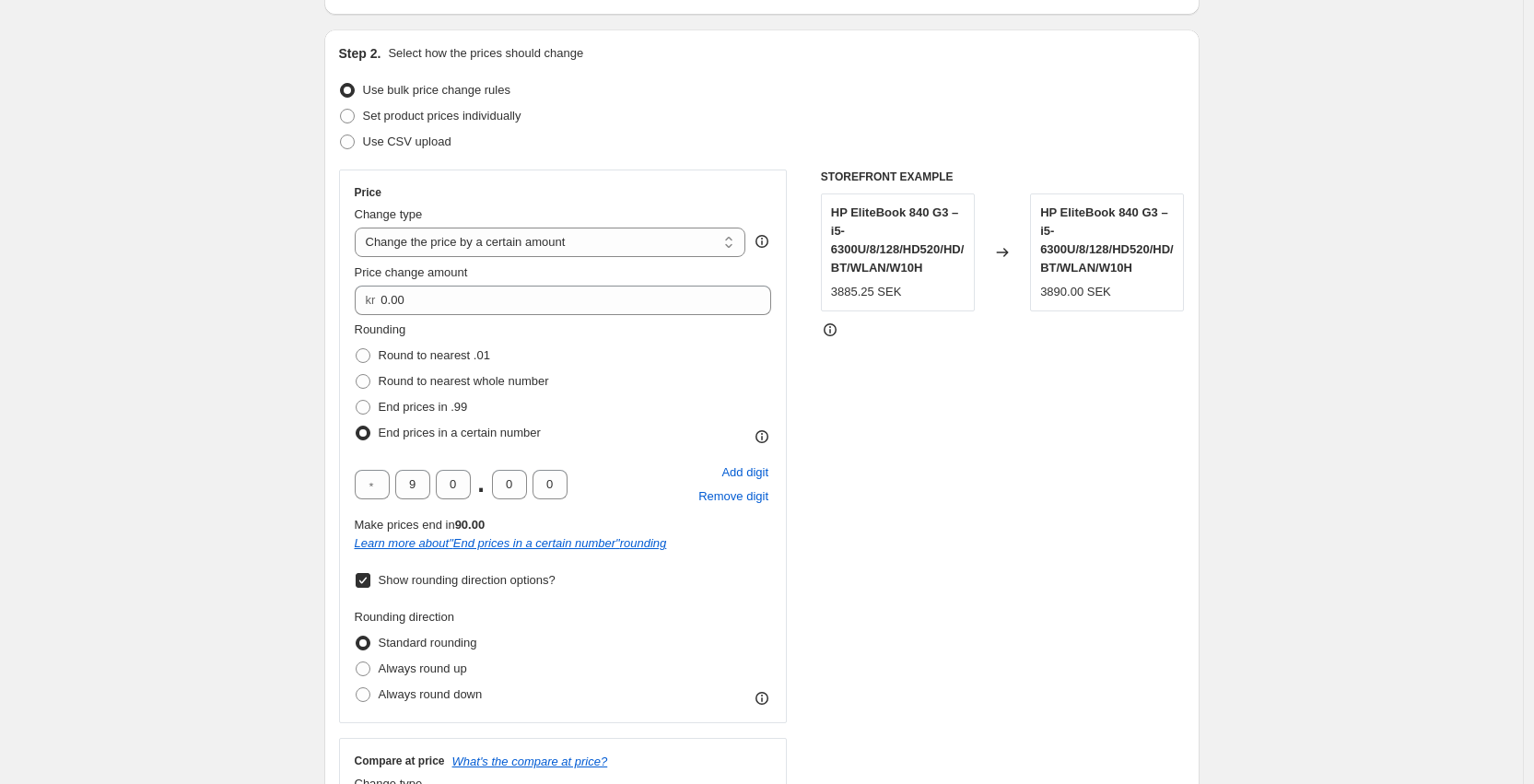
scroll to position [427, 0]
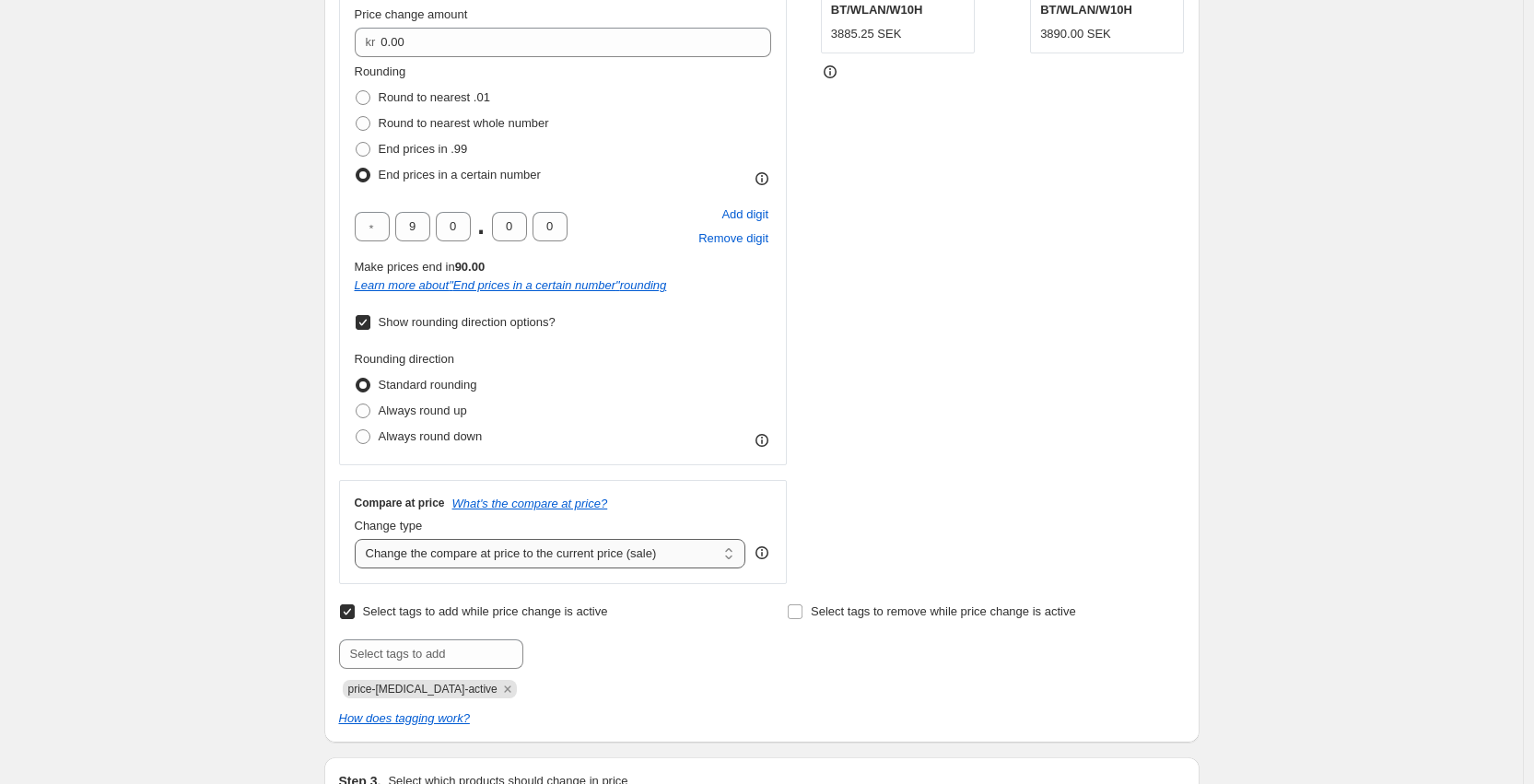
click at [518, 541] on select "Change the compare at price to the current price (sale) Change the compare at p…" at bounding box center [550, 554] width 391 height 30
select select "no_change"
click at [360, 539] on select "Change the compare at price to the current price (sale) Change the compare at p…" at bounding box center [550, 554] width 391 height 30
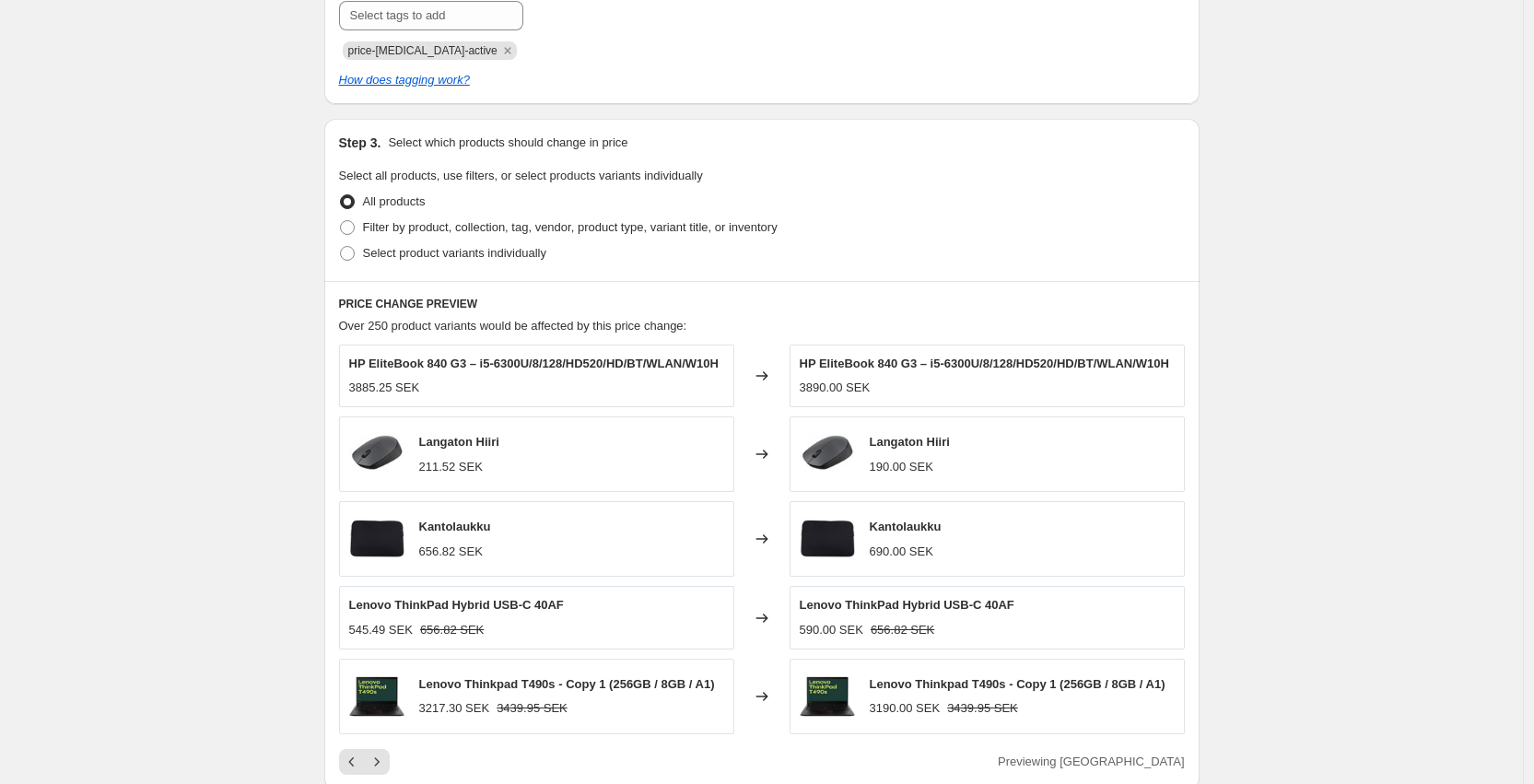
scroll to position [1006, 0]
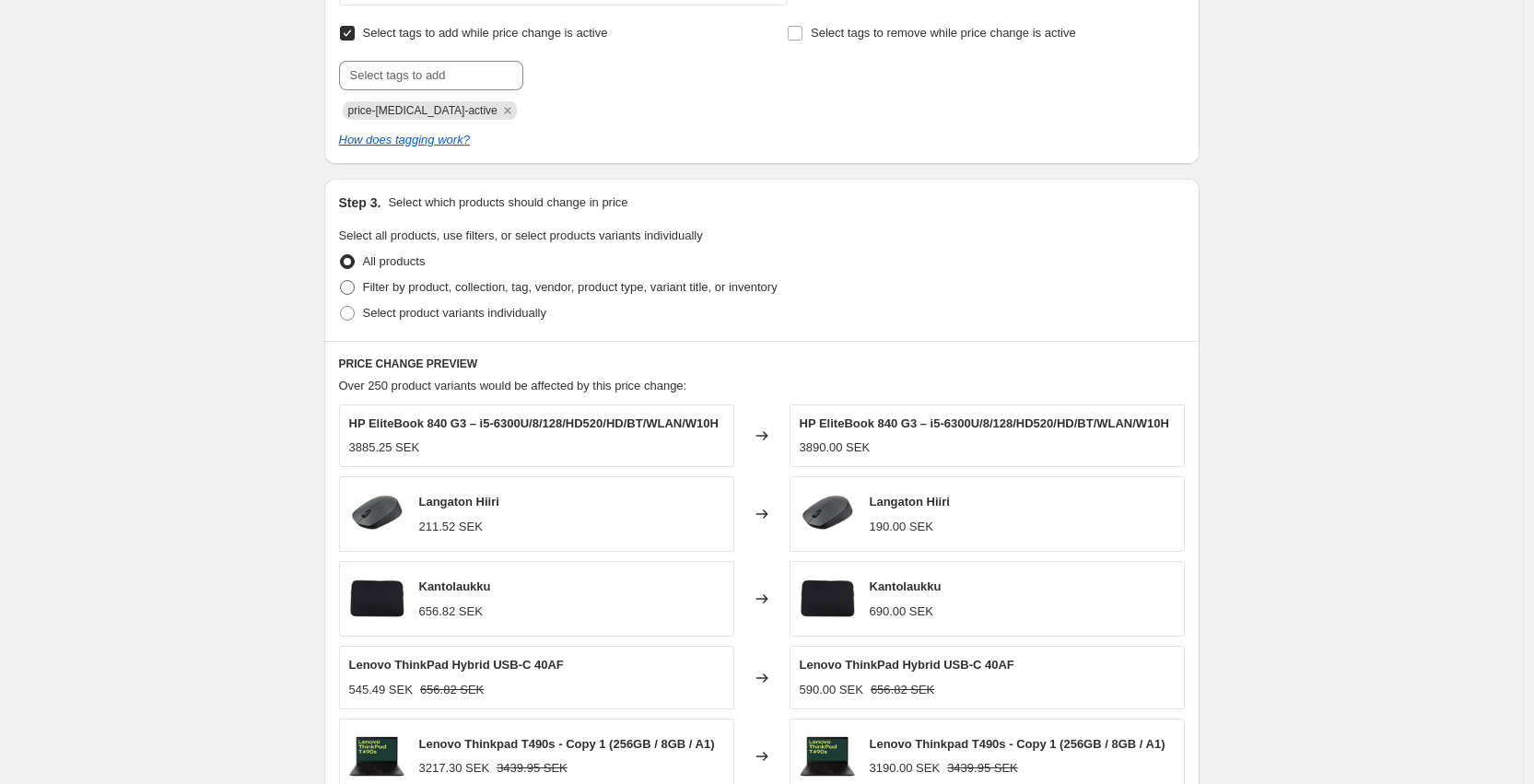
click at [492, 278] on span "Filter by product, collection, tag, vendor, product type, variant title, or inv…" at bounding box center [570, 288] width 414 height 19
click at [341, 280] on input "Filter by product, collection, tag, vendor, product type, variant title, or inv…" at bounding box center [340, 280] width 1 height 1
radio input "true"
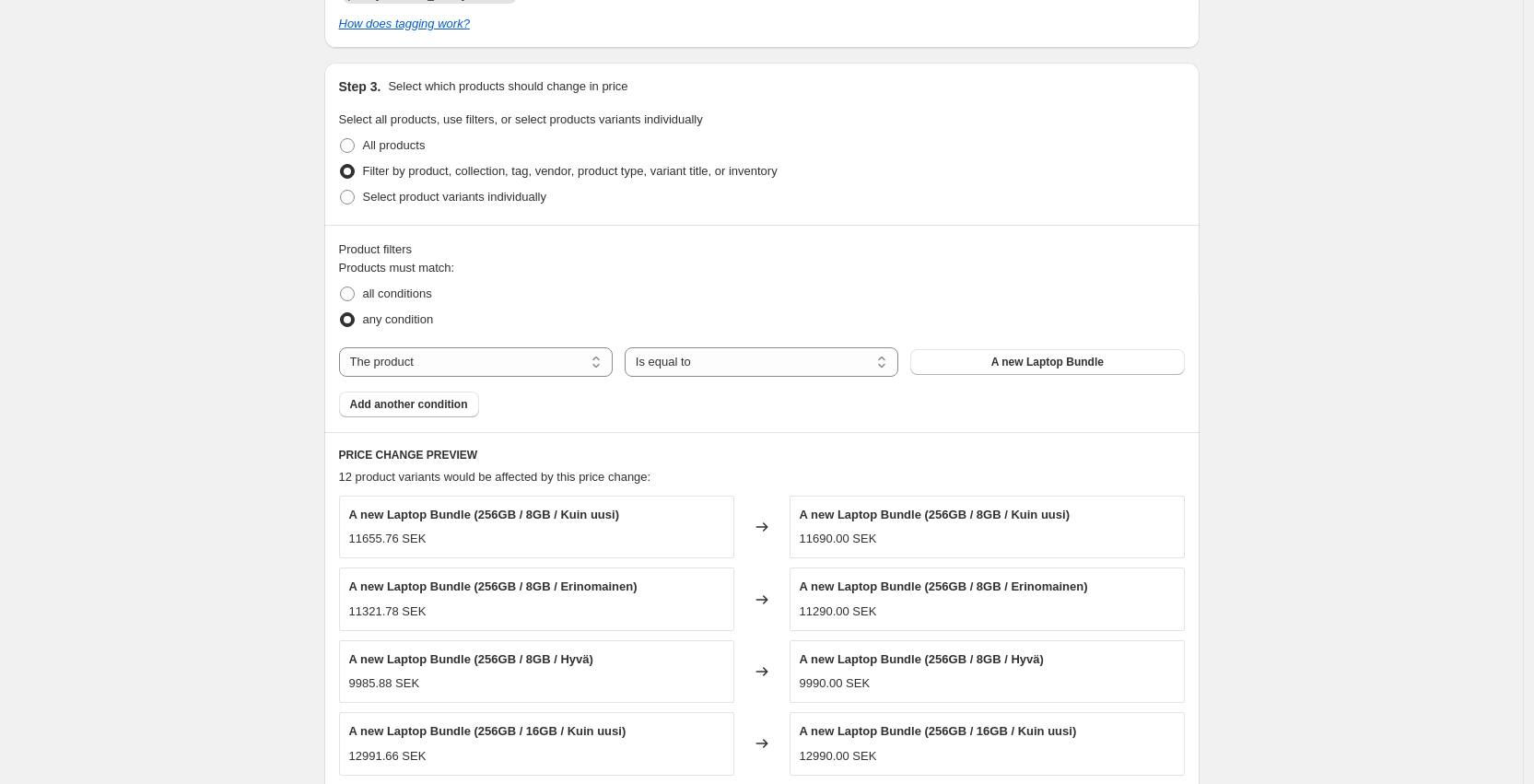
scroll to position [1268, 0]
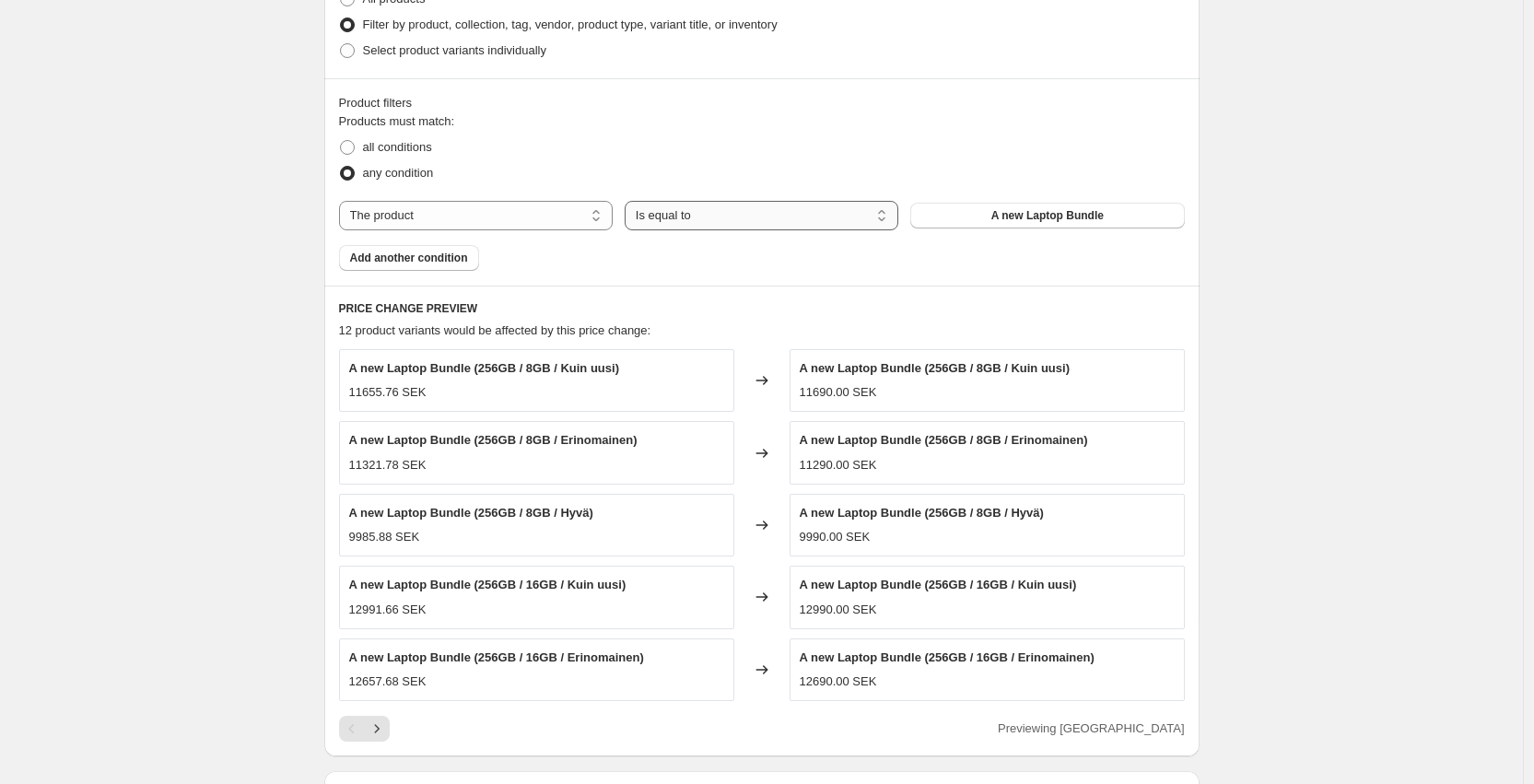
click at [800, 224] on select "Is equal to Is not equal to" at bounding box center [762, 216] width 274 height 30
click at [1027, 209] on span "A new Laptop Bundle" at bounding box center [1047, 216] width 113 height 15
click at [458, 201] on select "The product The product's collection The product's tag The product's vendor The…" at bounding box center [476, 216] width 274 height 30
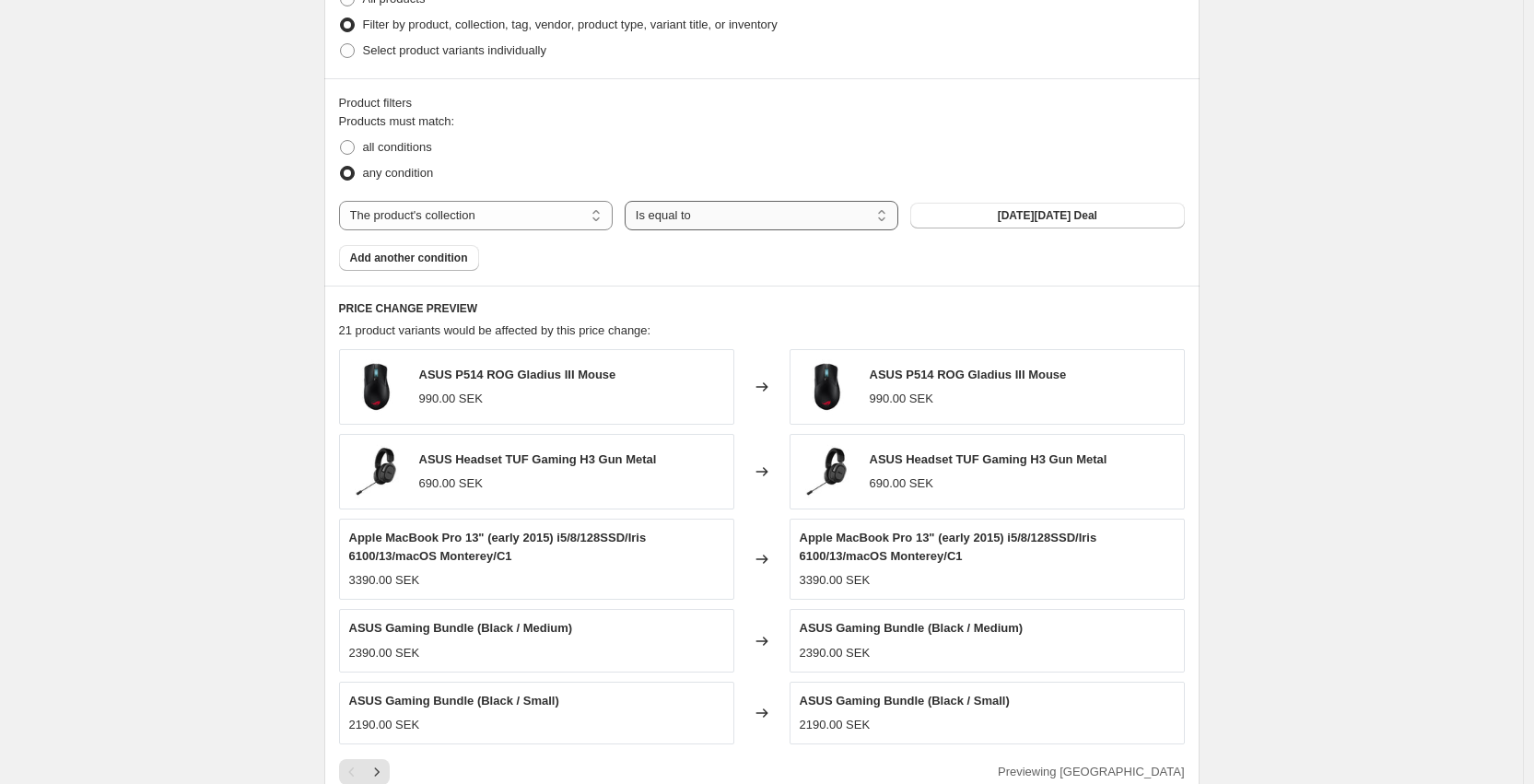
click at [771, 223] on select "Is equal to Is not equal to" at bounding box center [762, 216] width 274 height 30
click at [581, 213] on select "The product The product's collection The product's tag The product's vendor The…" at bounding box center [476, 216] width 274 height 30
click at [591, 203] on select "The product The product's collection The product's tag The product's vendor The…" at bounding box center [476, 216] width 274 height 30
click at [453, 247] on button "Add another condition" at bounding box center [409, 258] width 140 height 26
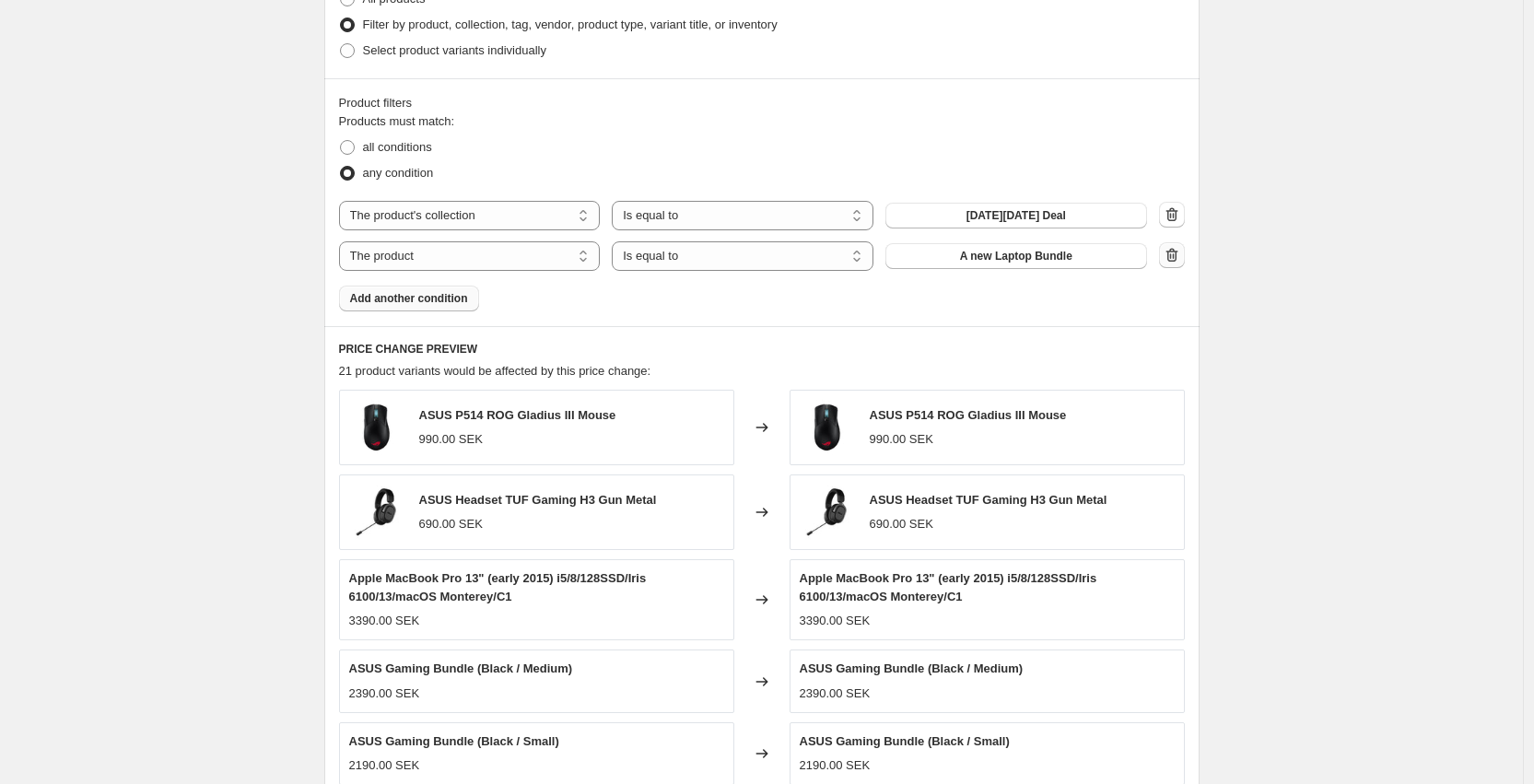
click at [1094, 250] on icon "button" at bounding box center [1171, 254] width 12 height 14
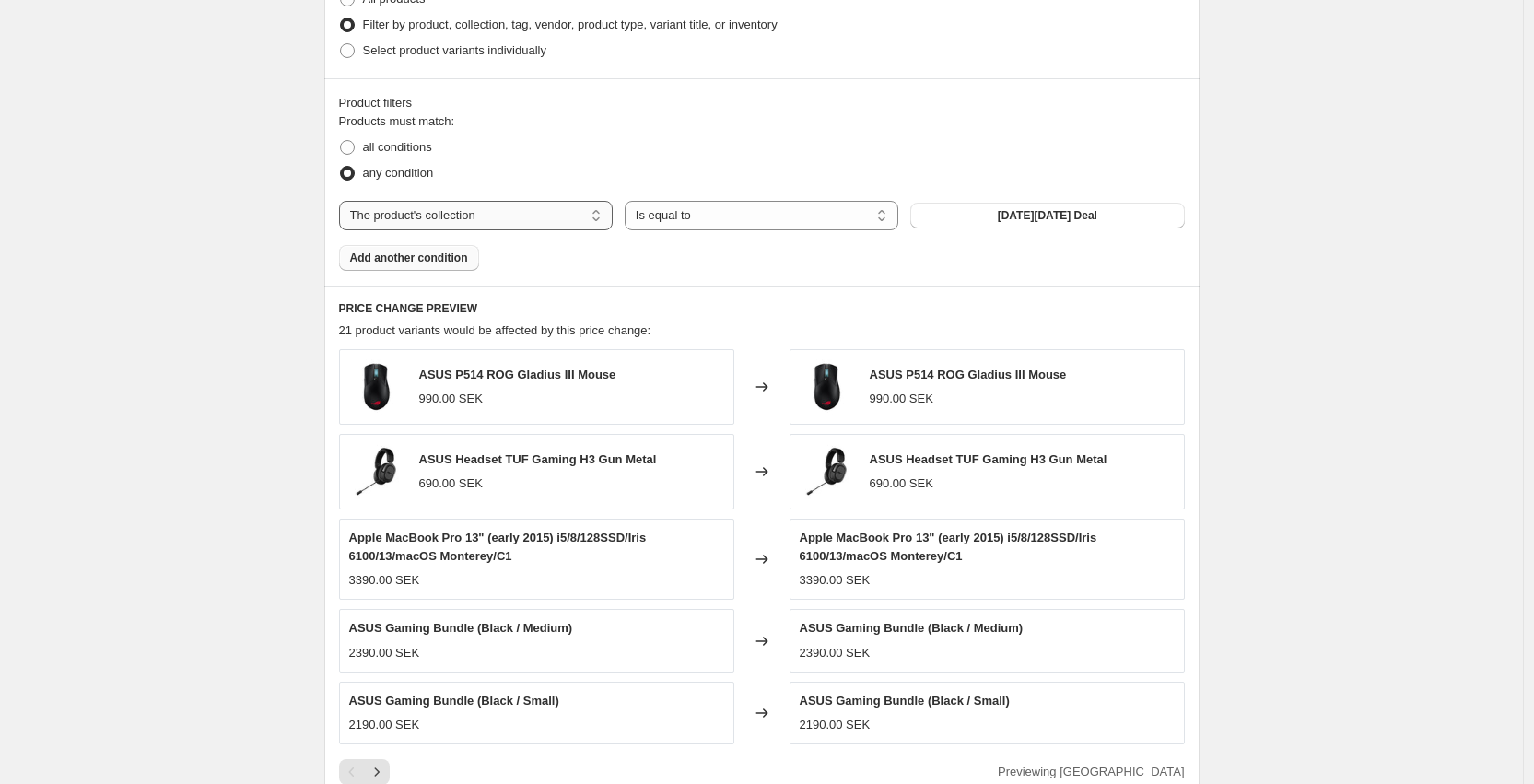
click at [533, 217] on select "The product The product's collection The product's tag The product's vendor The…" at bounding box center [476, 216] width 274 height 30
select select "product"
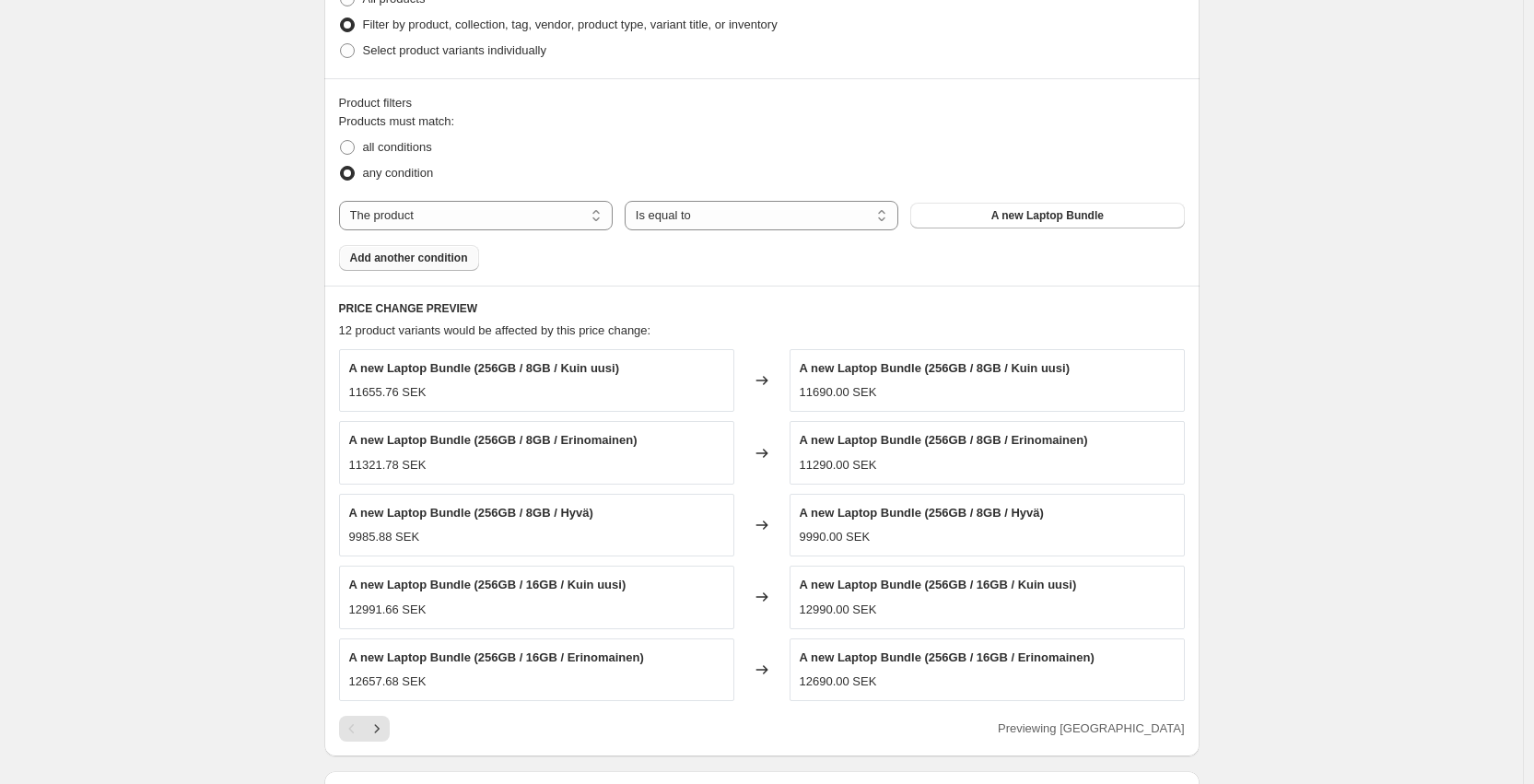
click at [990, 215] on button "A new Laptop Bundle" at bounding box center [1047, 216] width 274 height 26
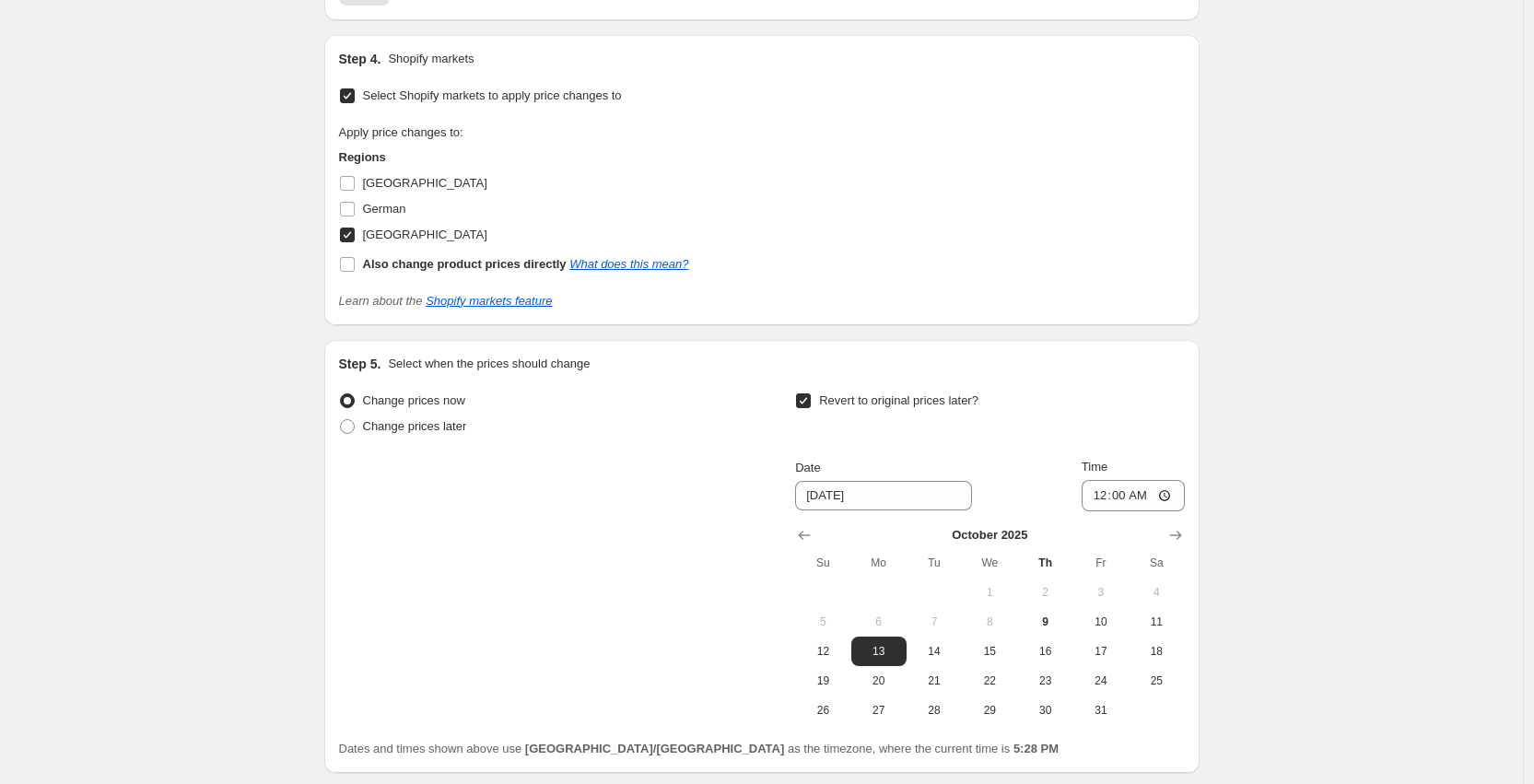
scroll to position [1883, 0]
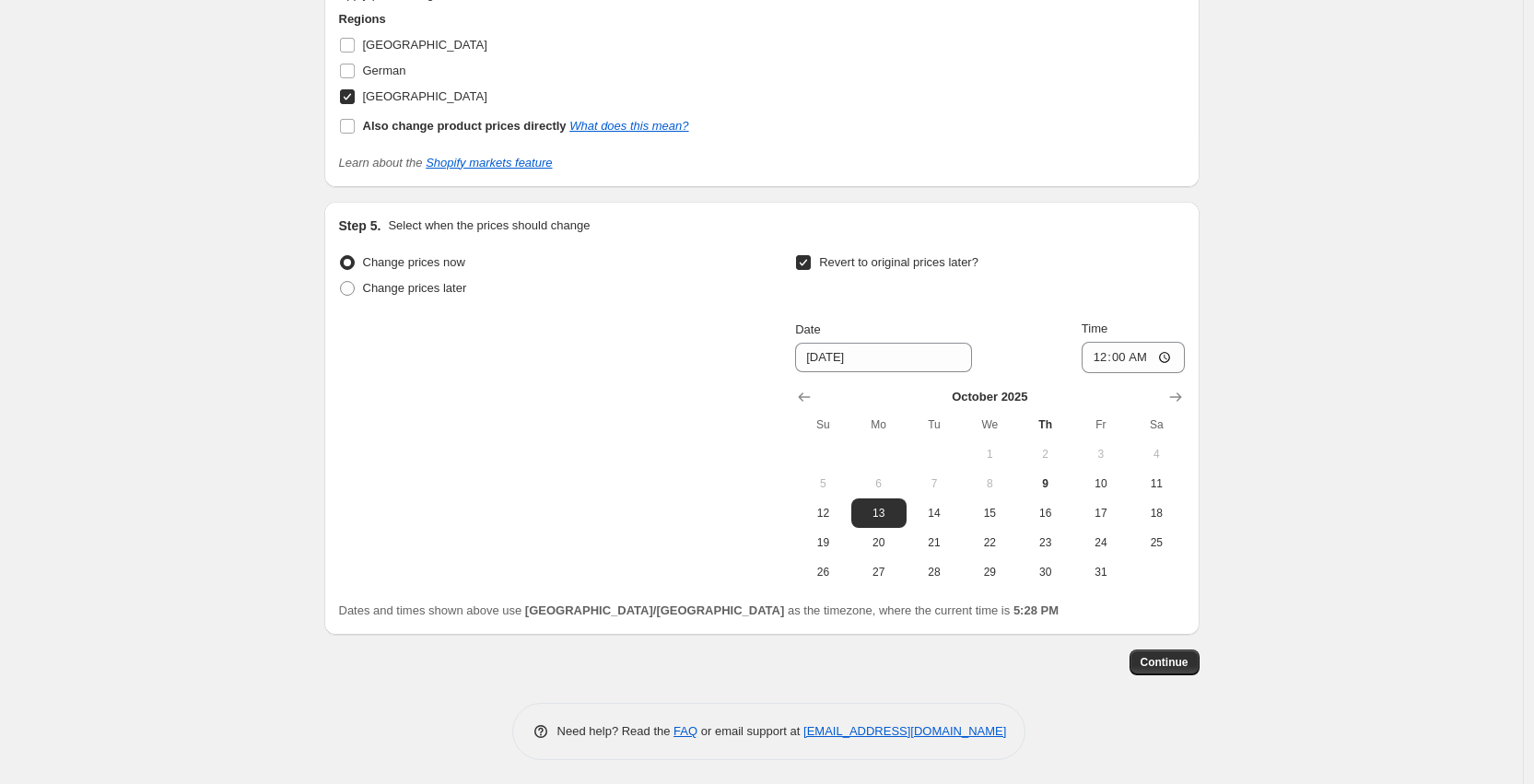
click at [851, 250] on label "Revert to original prices later?" at bounding box center [887, 263] width 183 height 26
click at [810, 255] on input "Revert to original prices later?" at bounding box center [804, 263] width 15 height 15
checkbox input "false"
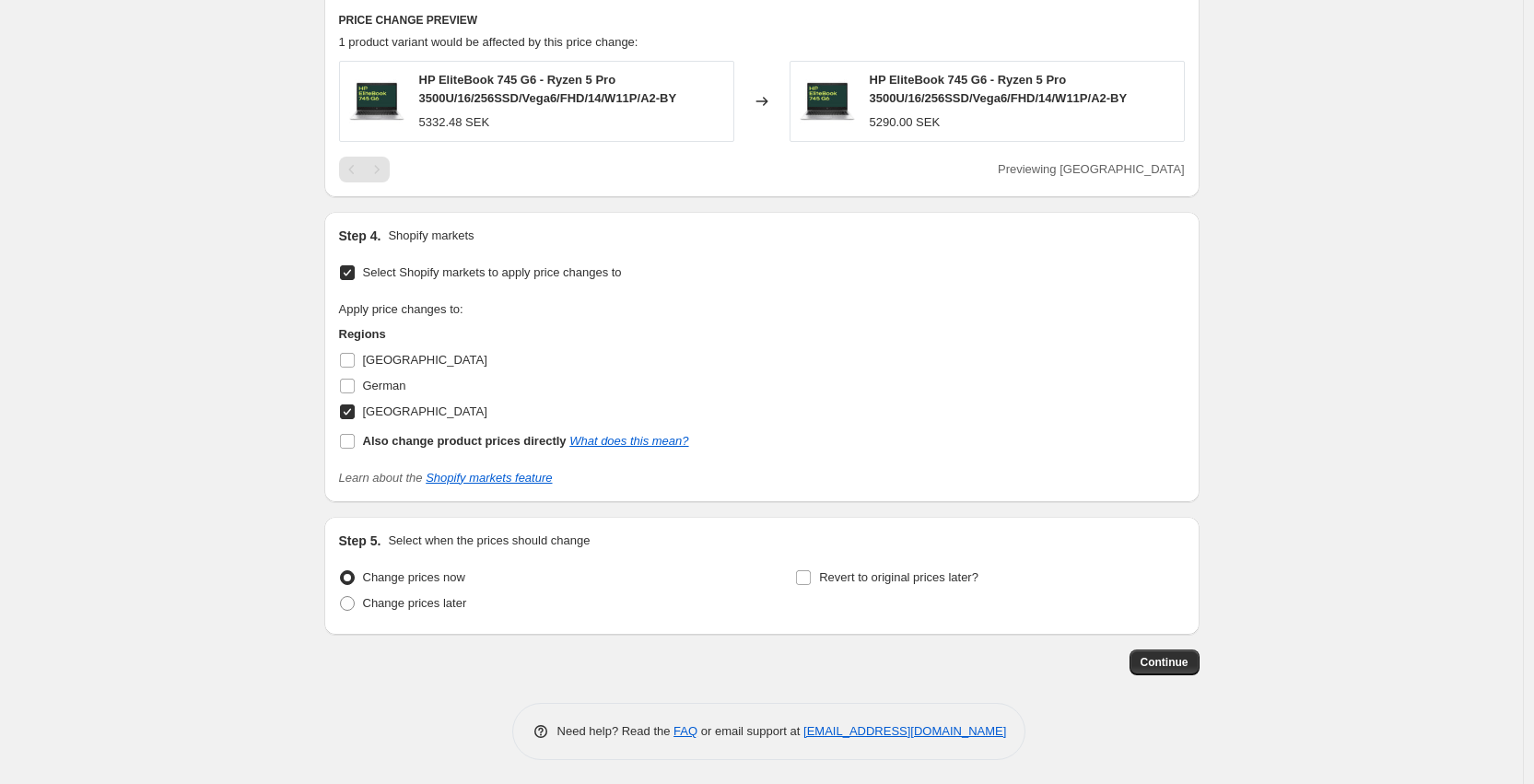
scroll to position [0, 0]
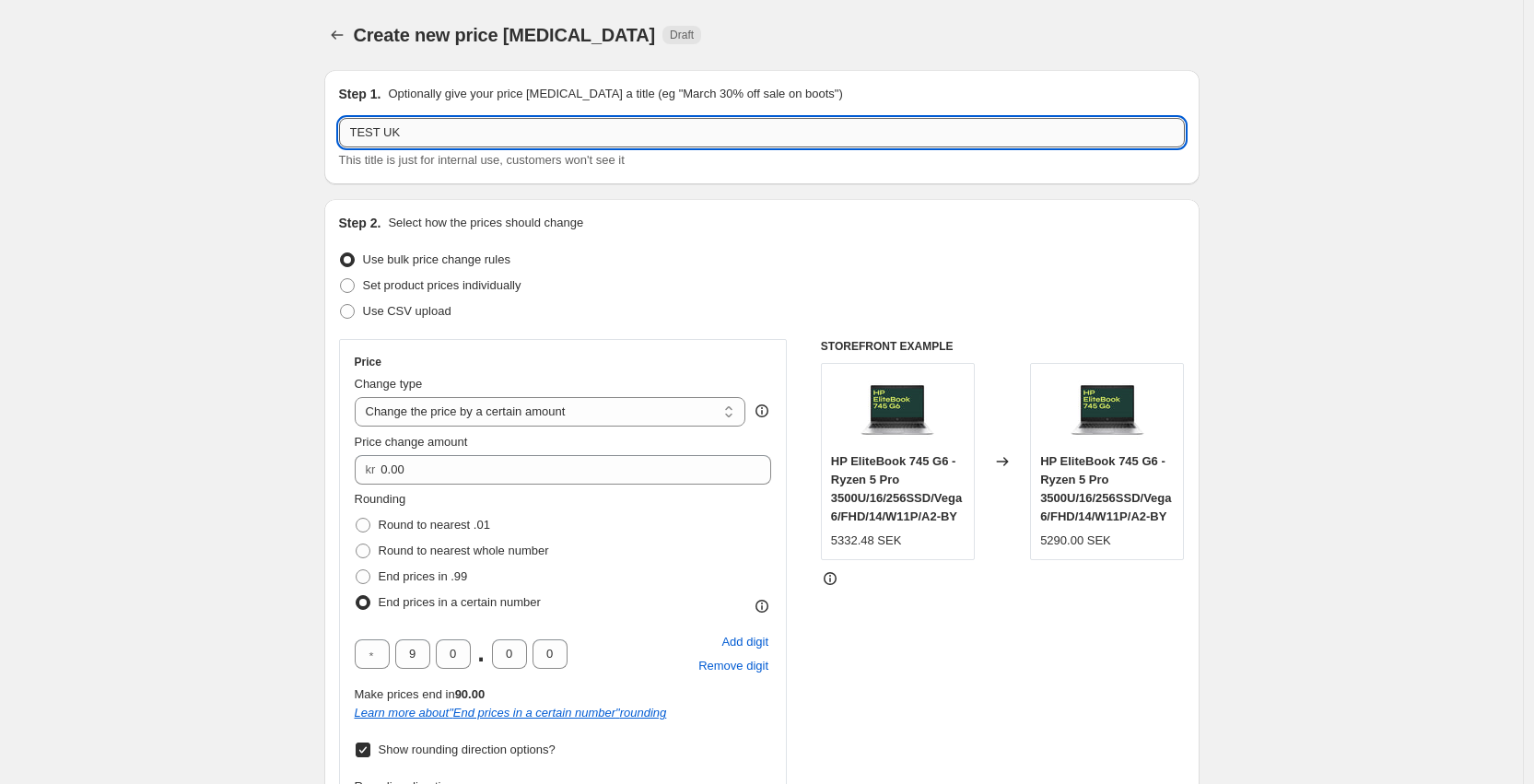
click at [590, 135] on input "TEST UK" at bounding box center [762, 133] width 846 height 30
click at [708, 217] on div "Step 2. Select how the prices should change" at bounding box center [762, 223] width 846 height 19
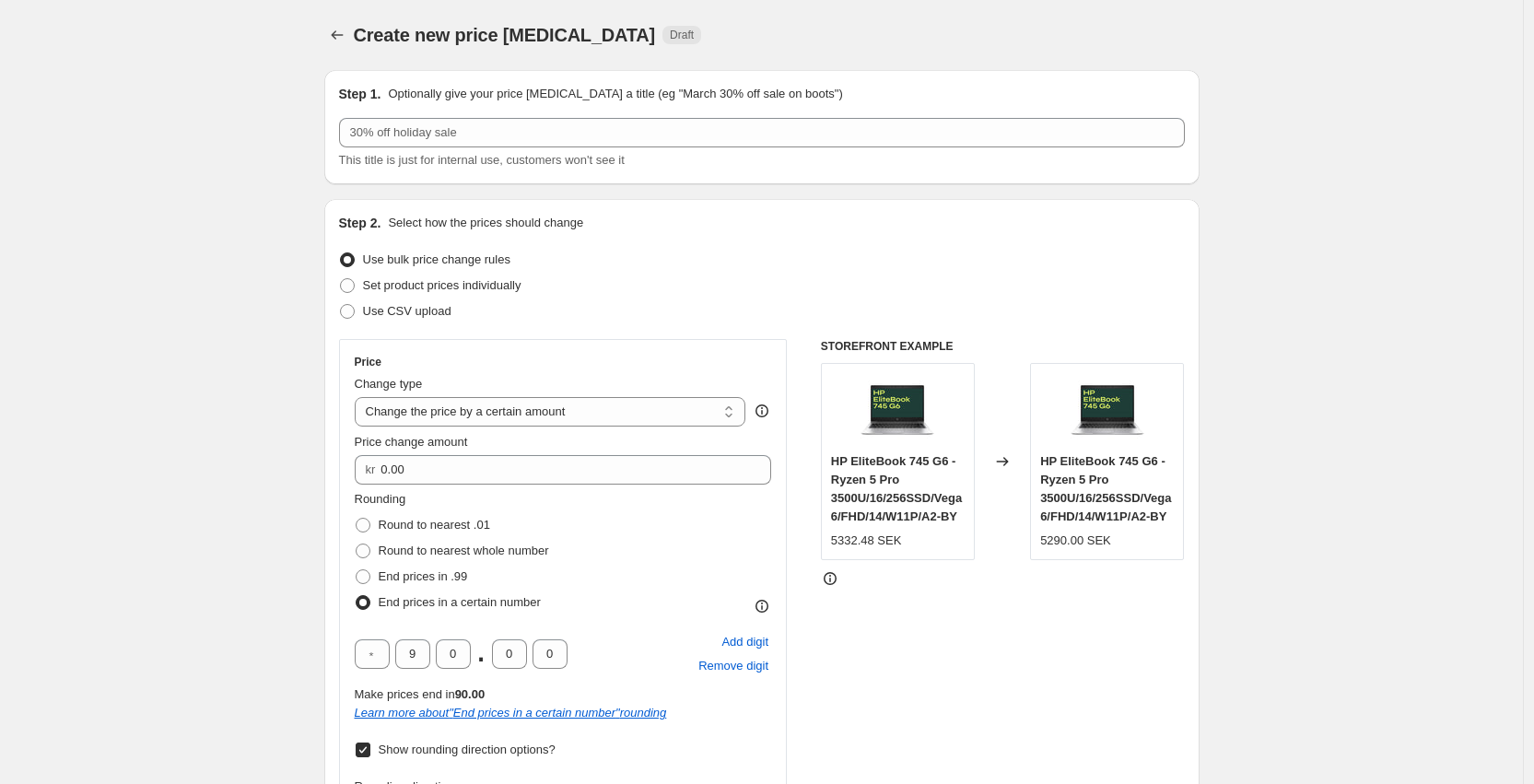
click at [625, 153] on span "This title is just for internal use, customers won't see it" at bounding box center [482, 159] width 286 height 14
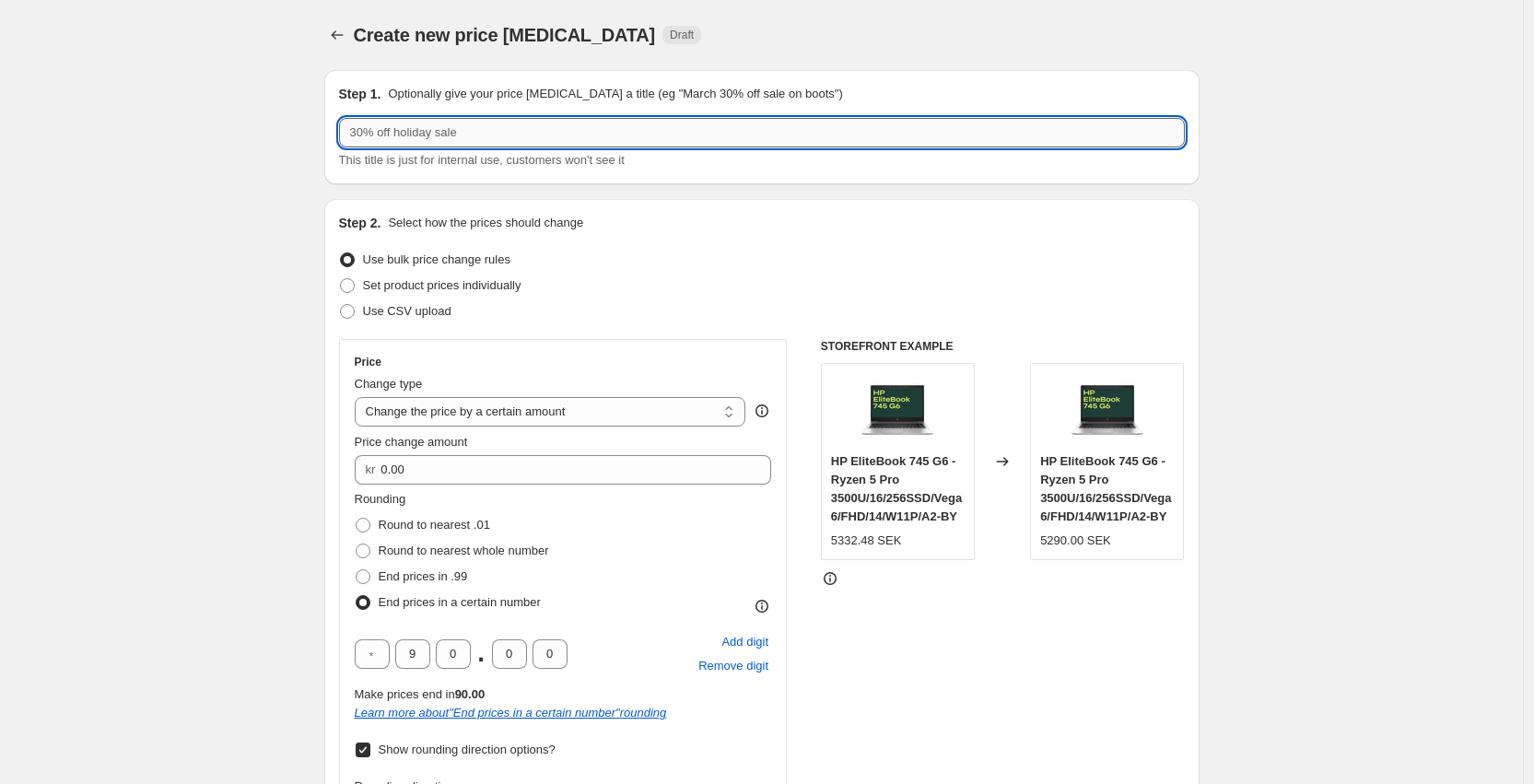
click at [618, 129] on input "text" at bounding box center [762, 133] width 846 height 30
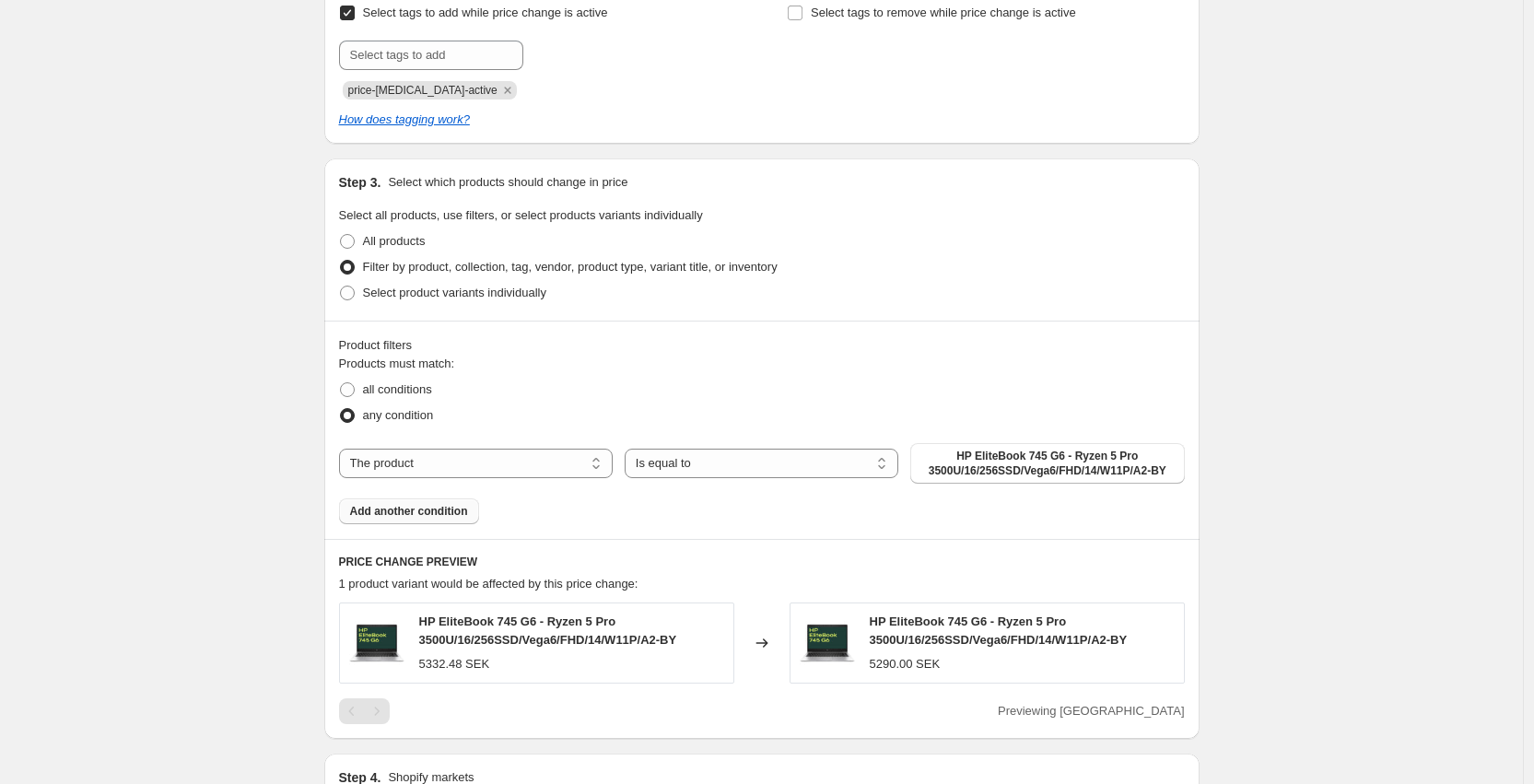
scroll to position [1568, 0]
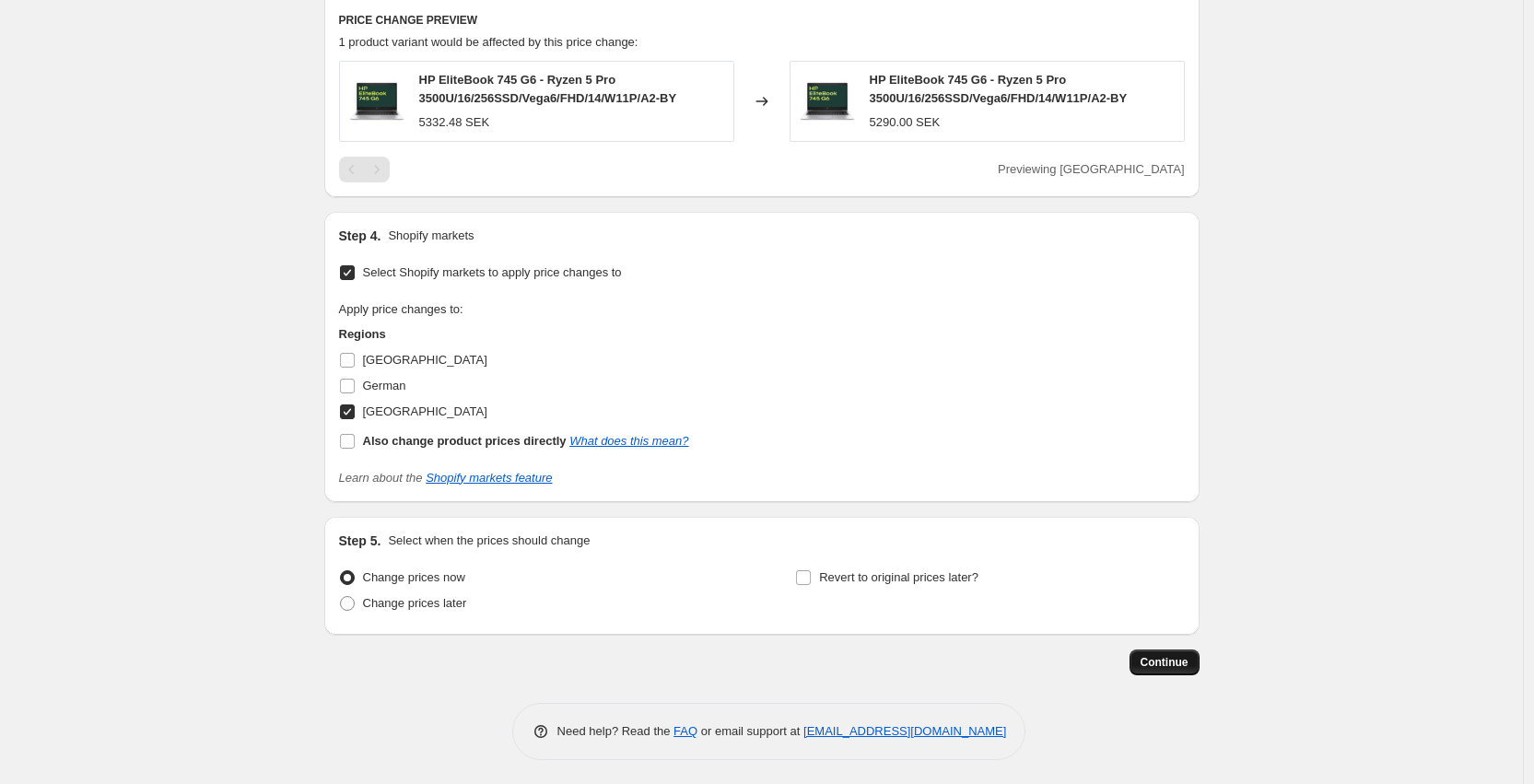
type input "Test 1"
click at [1094, 560] on span "Continue" at bounding box center [1164, 662] width 48 height 15
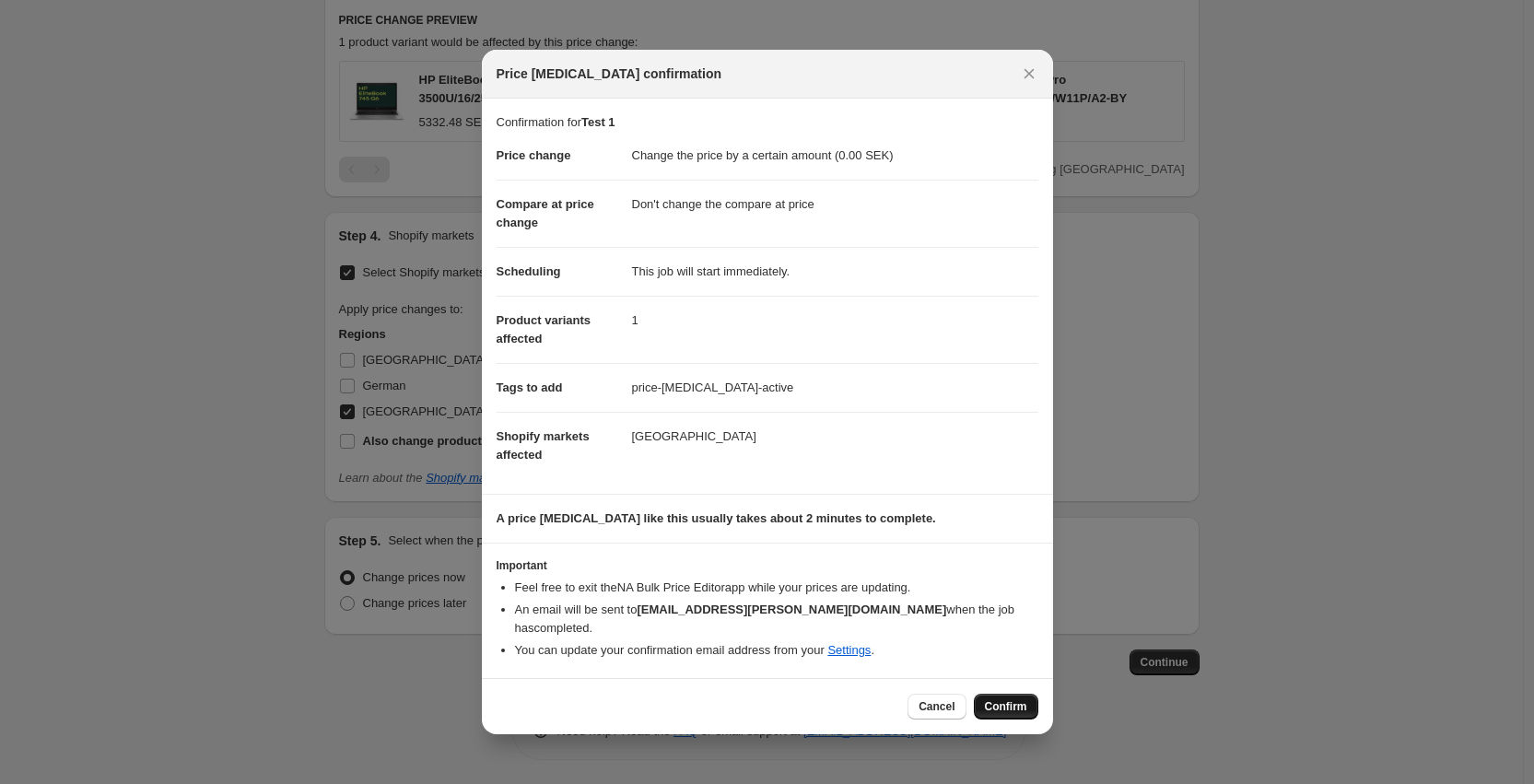
click at [995, 560] on button "Confirm" at bounding box center [1006, 707] width 64 height 26
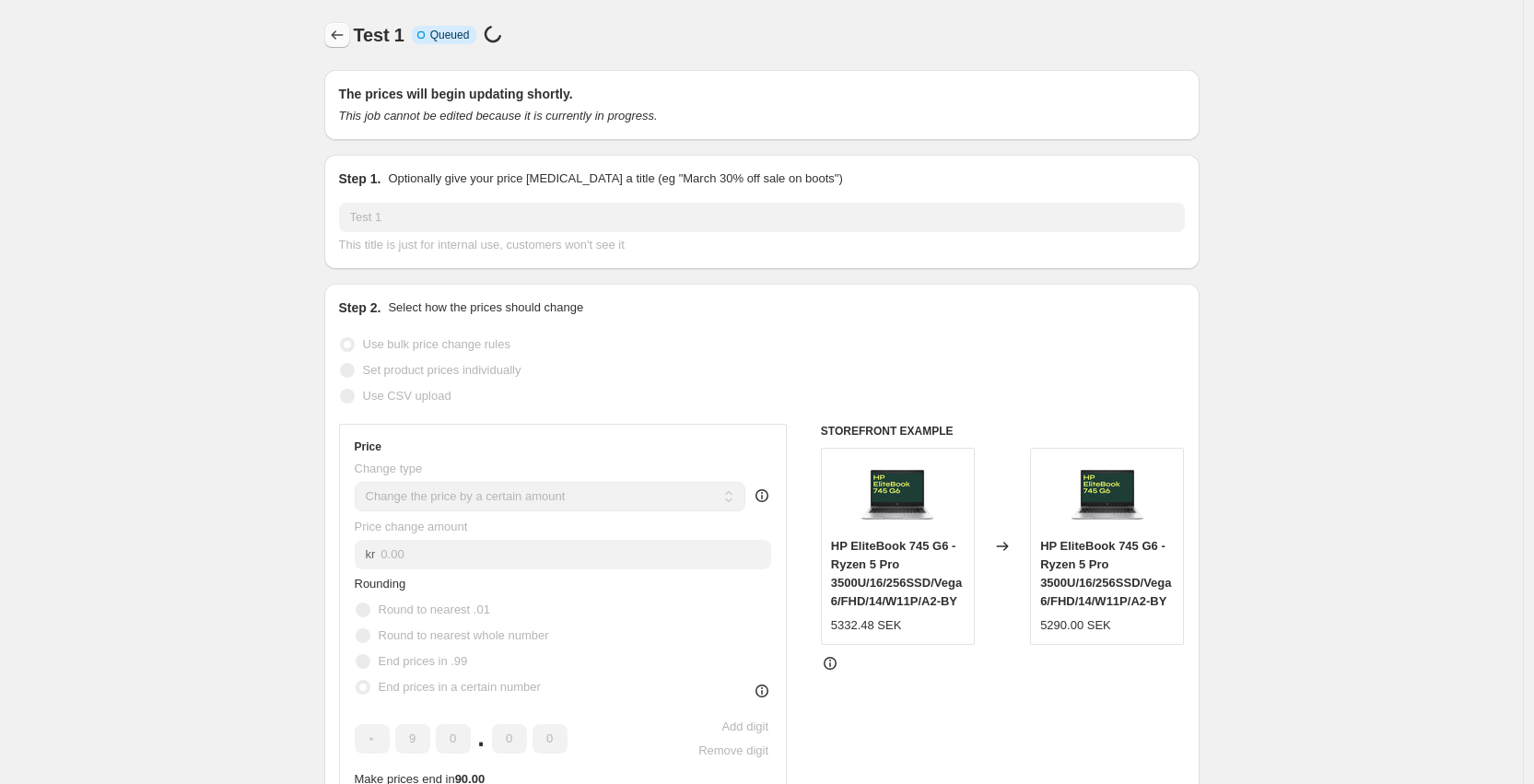
click at [333, 28] on icon "Price change jobs" at bounding box center [337, 35] width 19 height 19
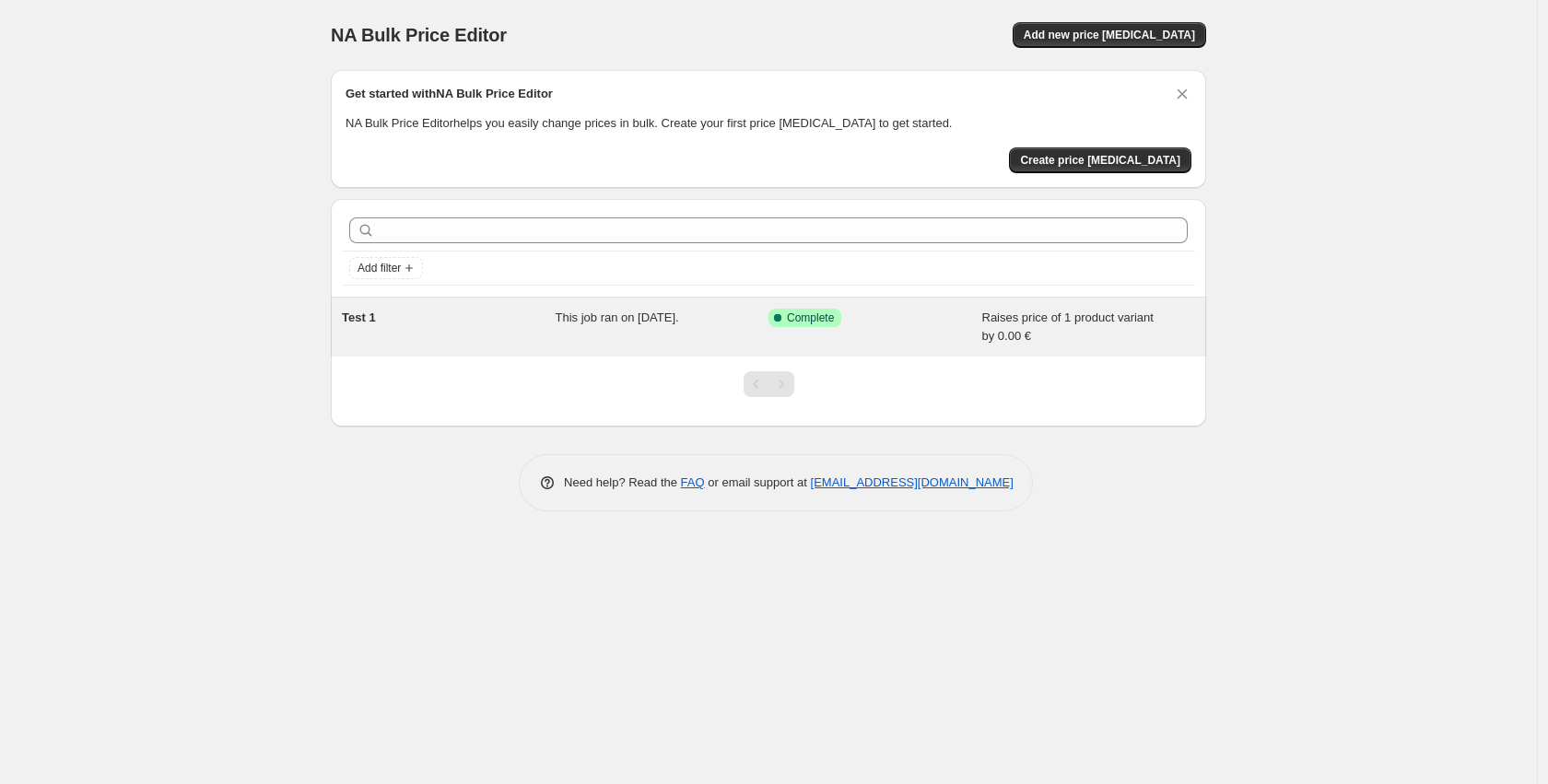
click at [550, 301] on div "Test 1 This job ran on October 9, 2025. Success Complete Complete Raises price …" at bounding box center [768, 327] width 876 height 59
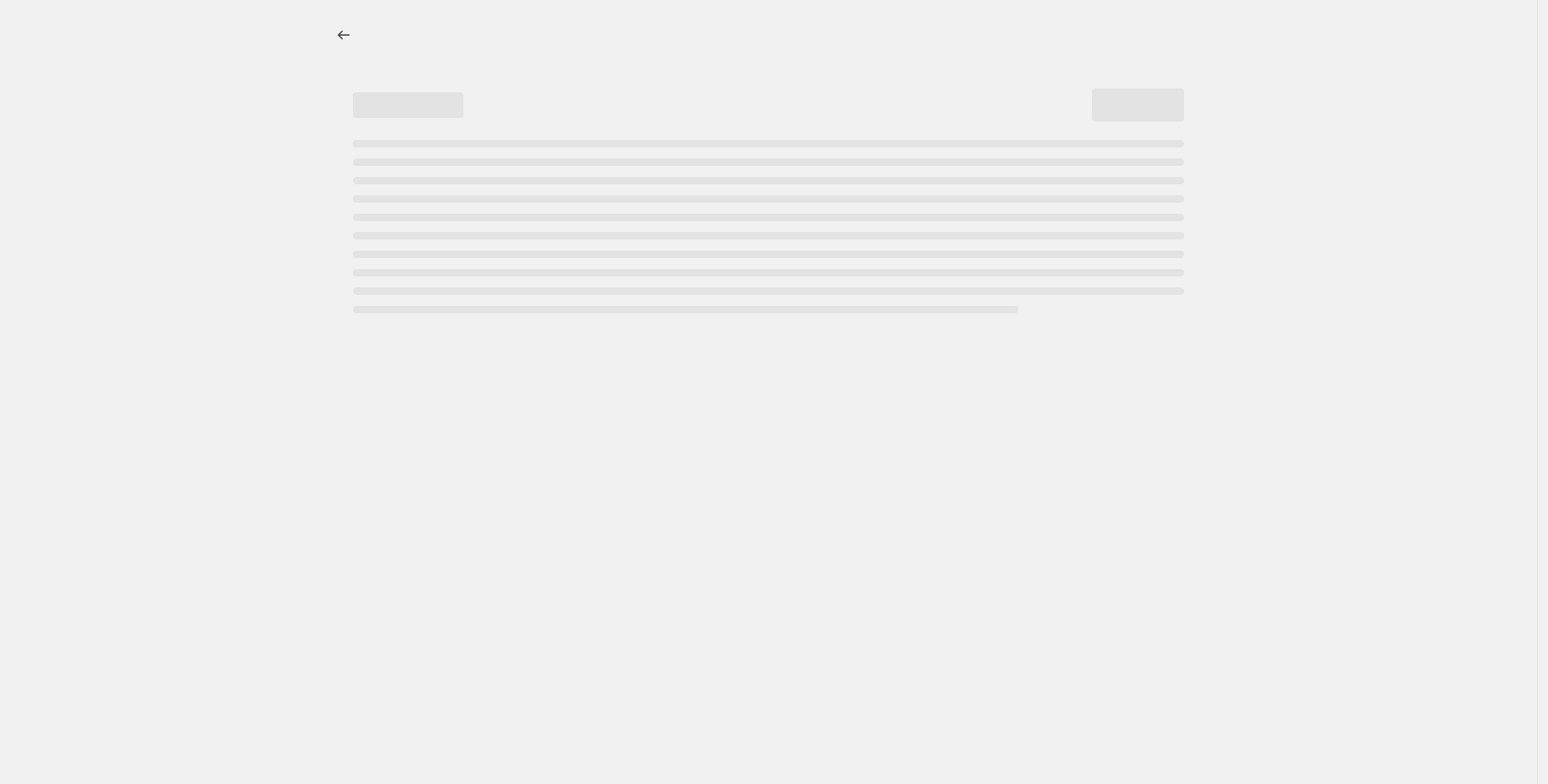
select select "by"
select select "no_change"
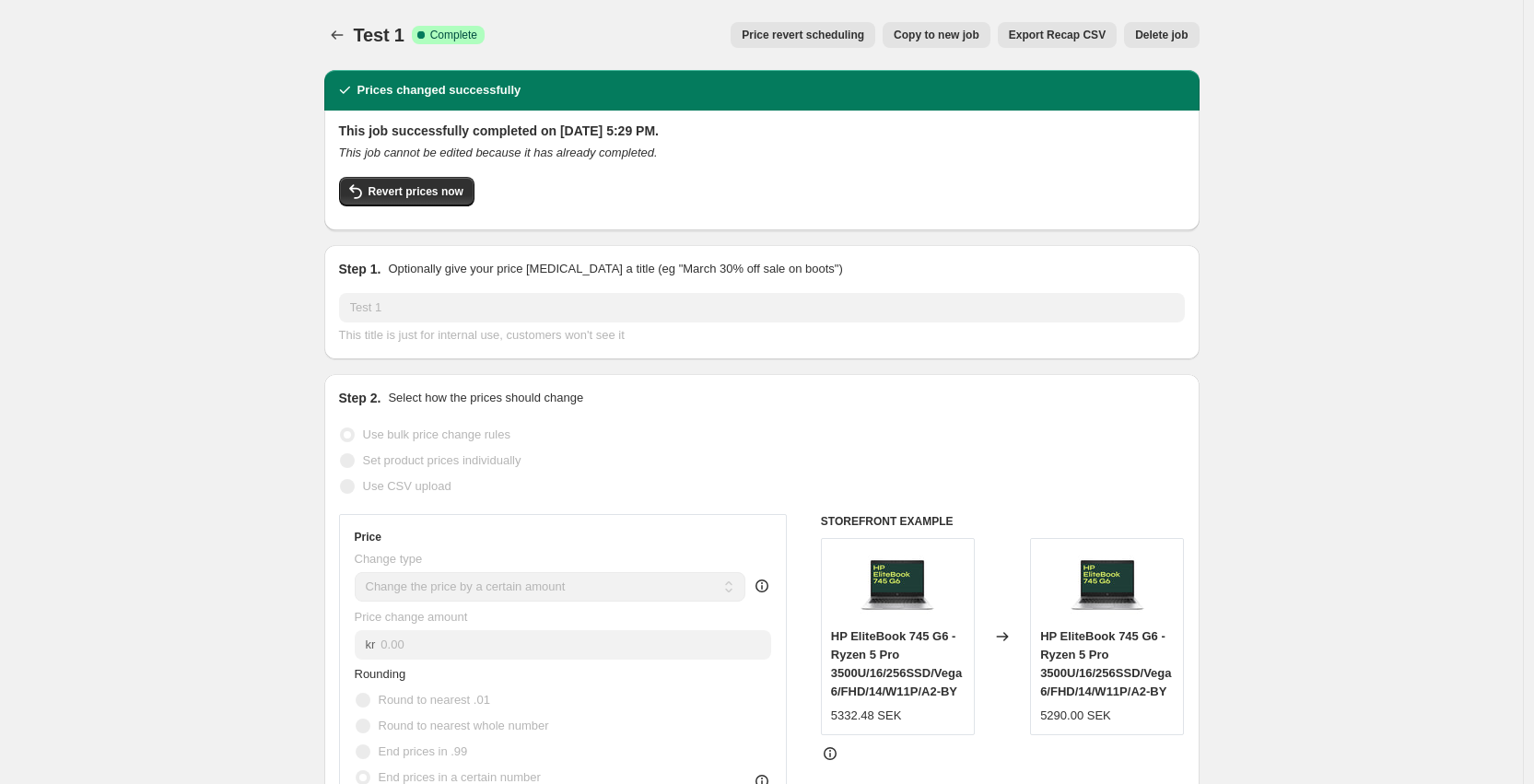
click at [872, 560] on span "HP EliteBook 745 G6 - Ryzen 5 Pro 3500U/16/256SSD/Vega6/FHD/14/W11P/A2-BY" at bounding box center [896, 664] width 130 height 69
copy span "HP EliteBook 745 G6 - Ryzen 5 Pro 3500U/16/256SSD/Vega6/FHD/14/W11P/A2-BY"
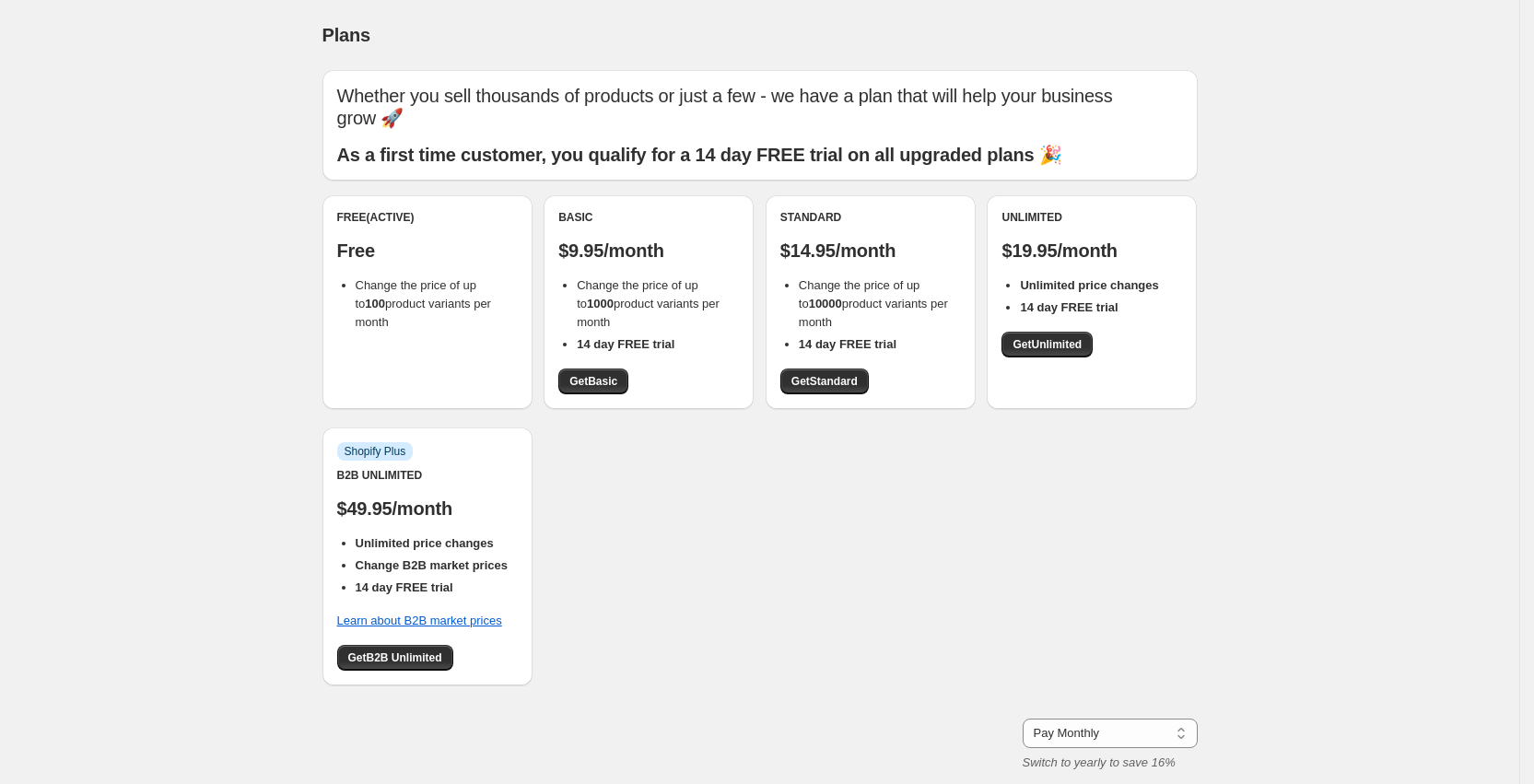
click at [618, 422] on div "Free (Active) Free Change the price of up to 100 product variants per month Bas…" at bounding box center [760, 450] width 876 height 508
click at [656, 454] on div "Free (Active) Free Change the price of up to 100 product variants per month Bas…" at bounding box center [760, 450] width 876 height 508
click at [128, 462] on div "Plans. This page is ready Plans Whether you sell thousands of products or just …" at bounding box center [759, 493] width 1519 height 987
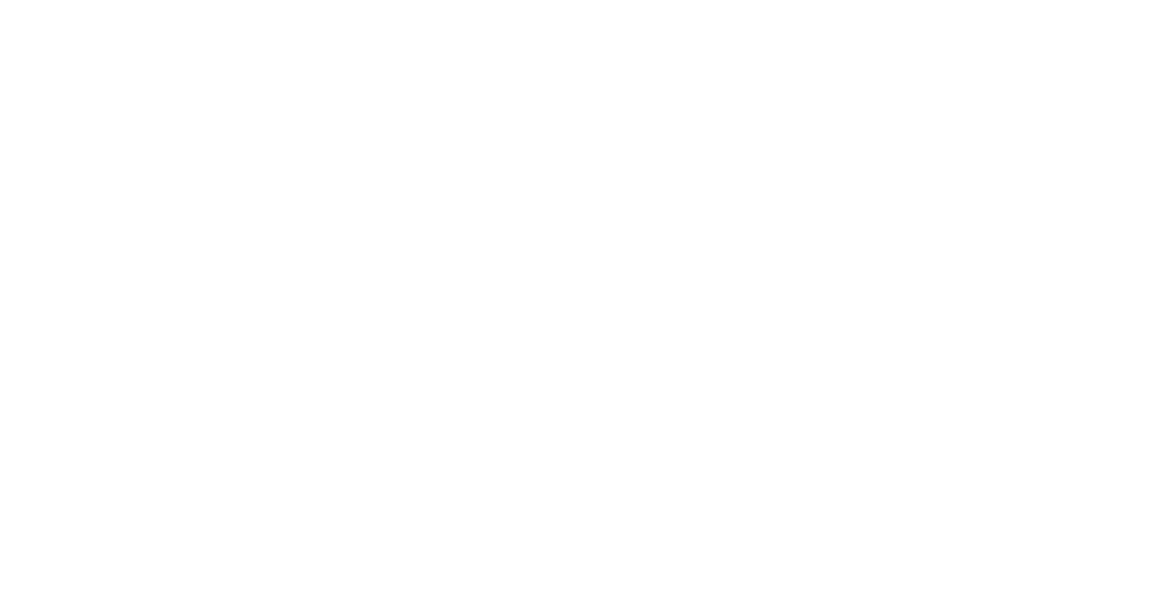
select select "by"
select select "no_change"
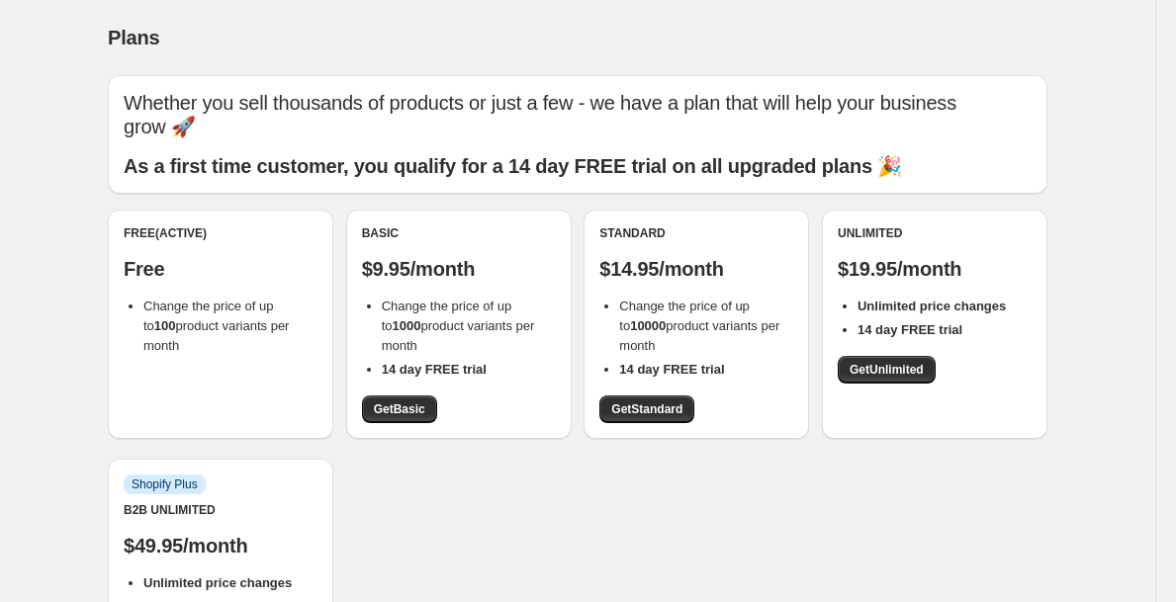
click at [234, 257] on p "Free" at bounding box center [221, 269] width 194 height 24
